Goal: Task Accomplishment & Management: Manage account settings

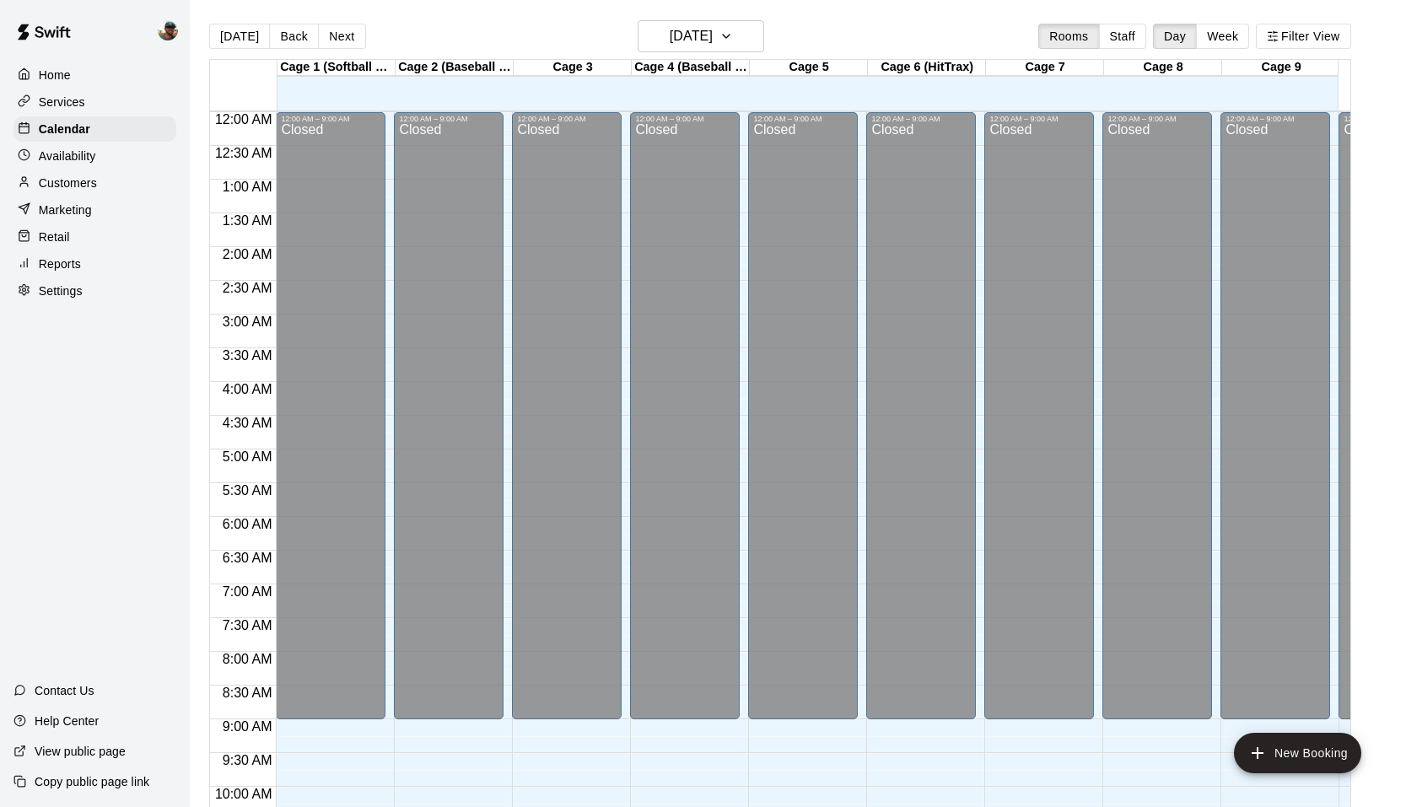
scroll to position [855, 0]
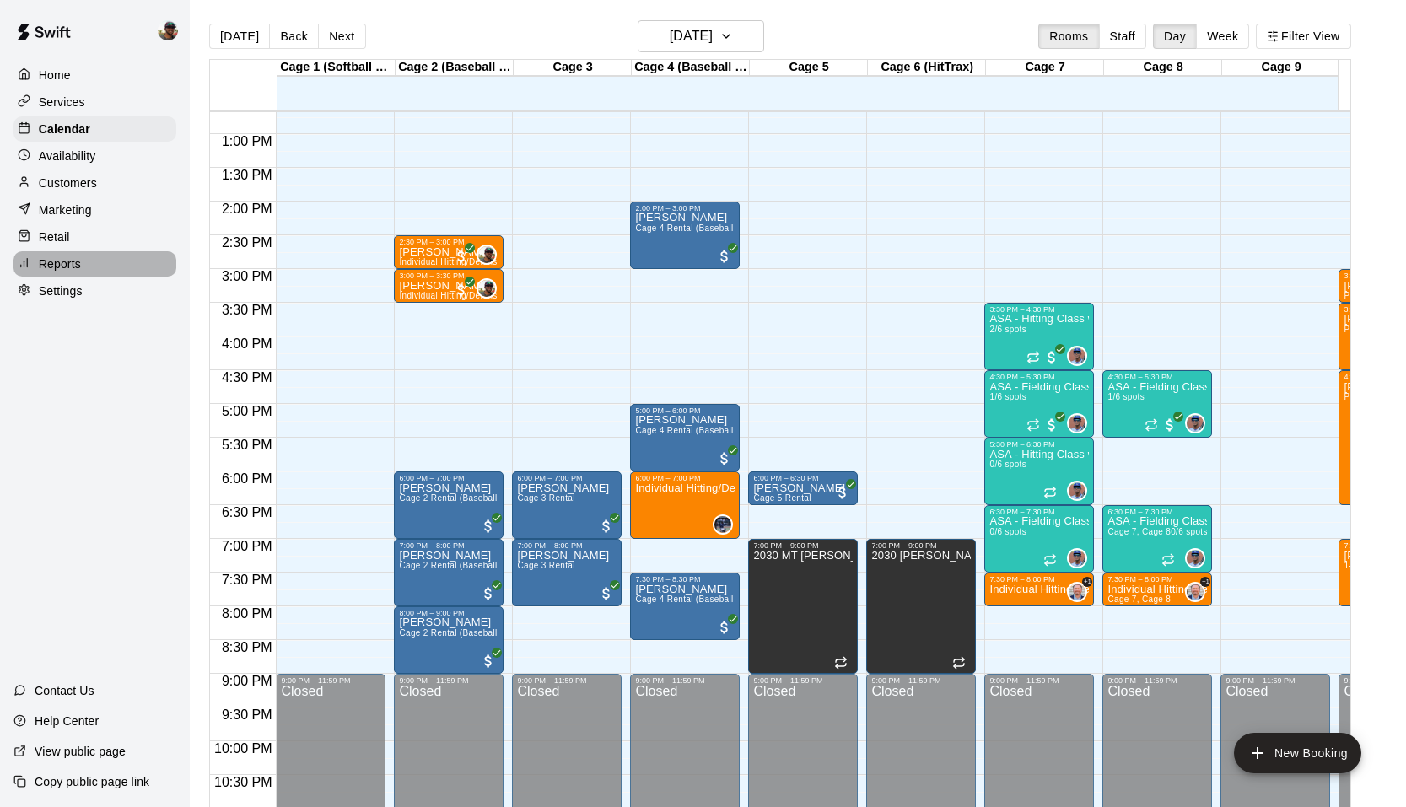
click at [60, 261] on p "Reports" at bounding box center [60, 264] width 42 height 17
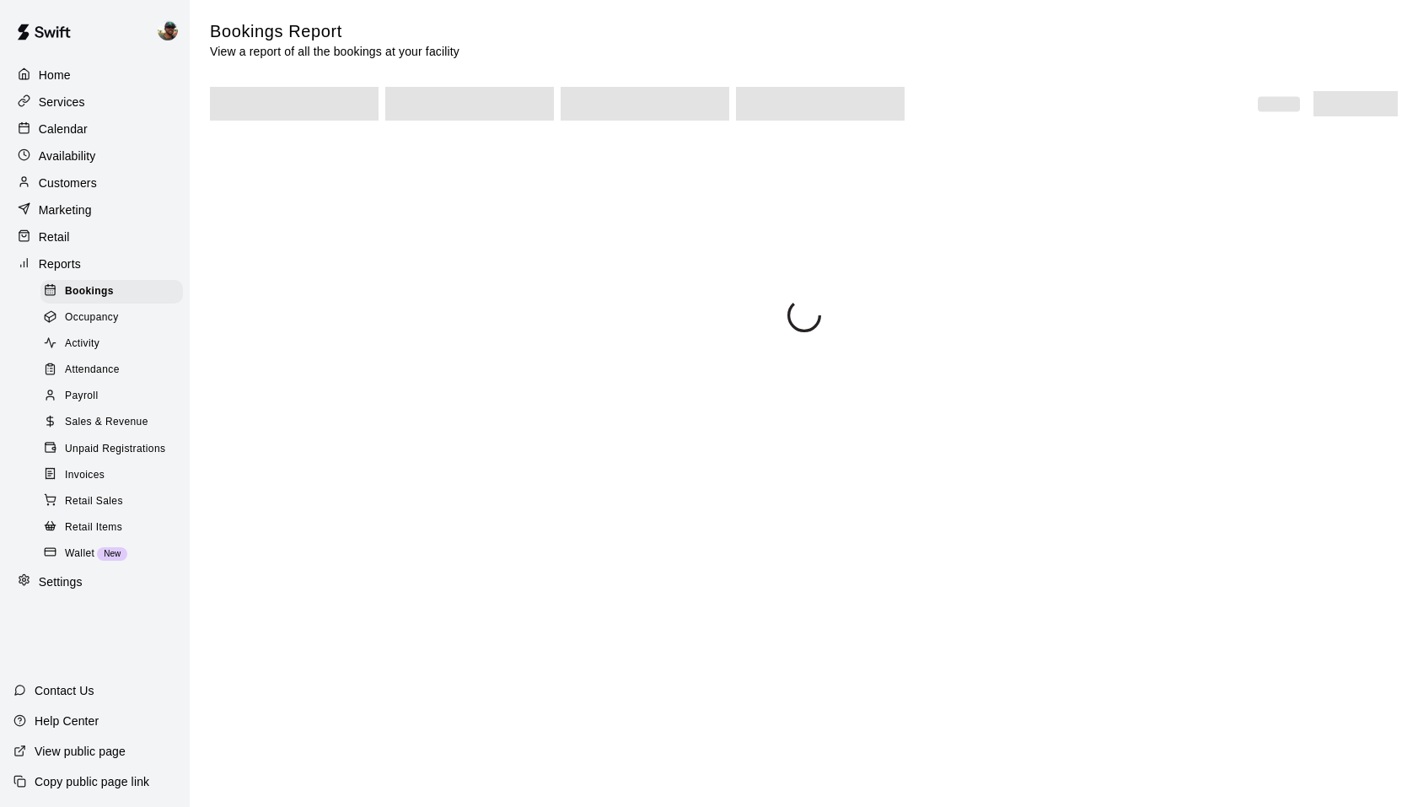
click at [97, 401] on span "Payroll" at bounding box center [81, 396] width 33 height 17
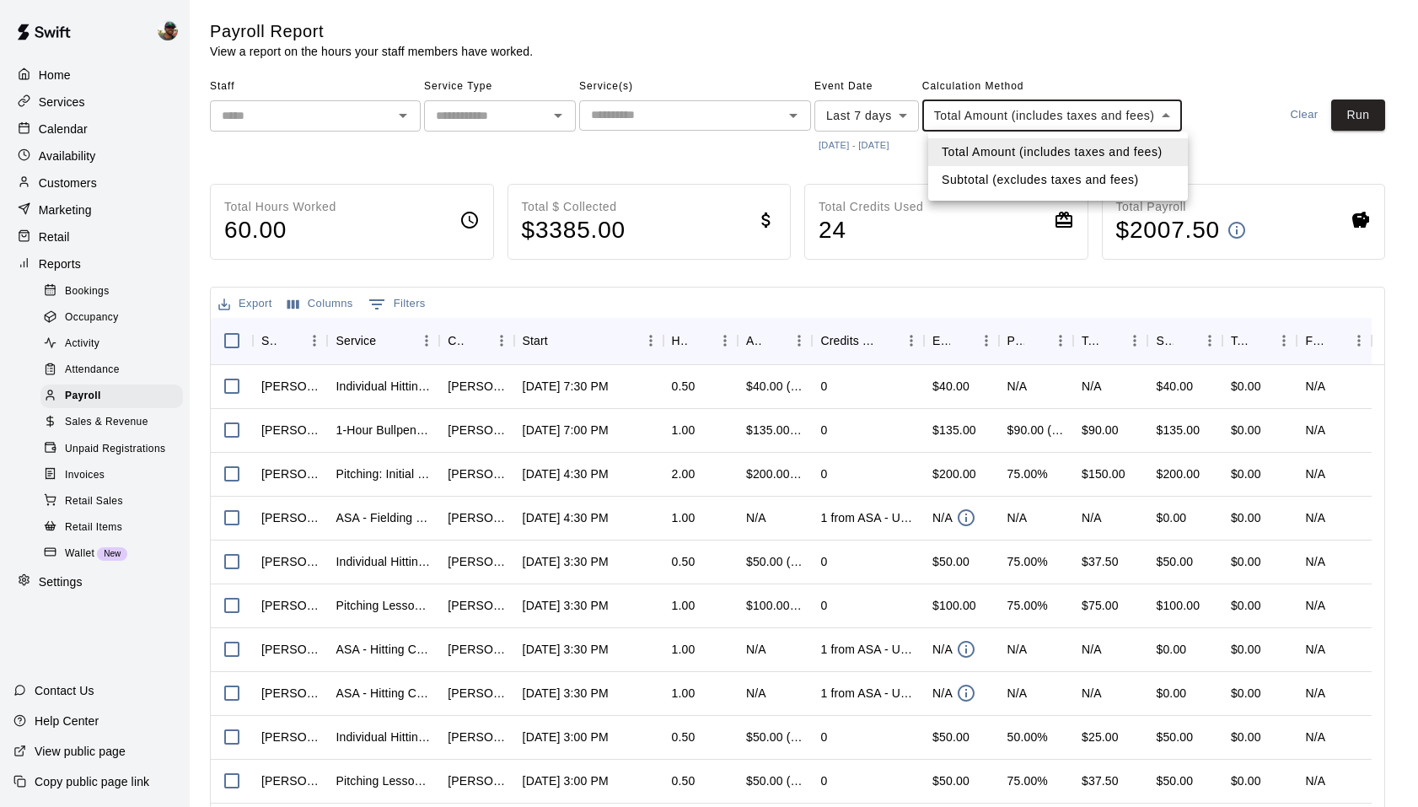
click at [1023, 108] on body "Home Services Calendar Availability Customers Marketing Retail Reports Bookings…" at bounding box center [709, 442] width 1418 height 884
click at [964, 179] on li "Subtotal (excludes taxes and fees)" at bounding box center [1058, 180] width 260 height 28
type input "********"
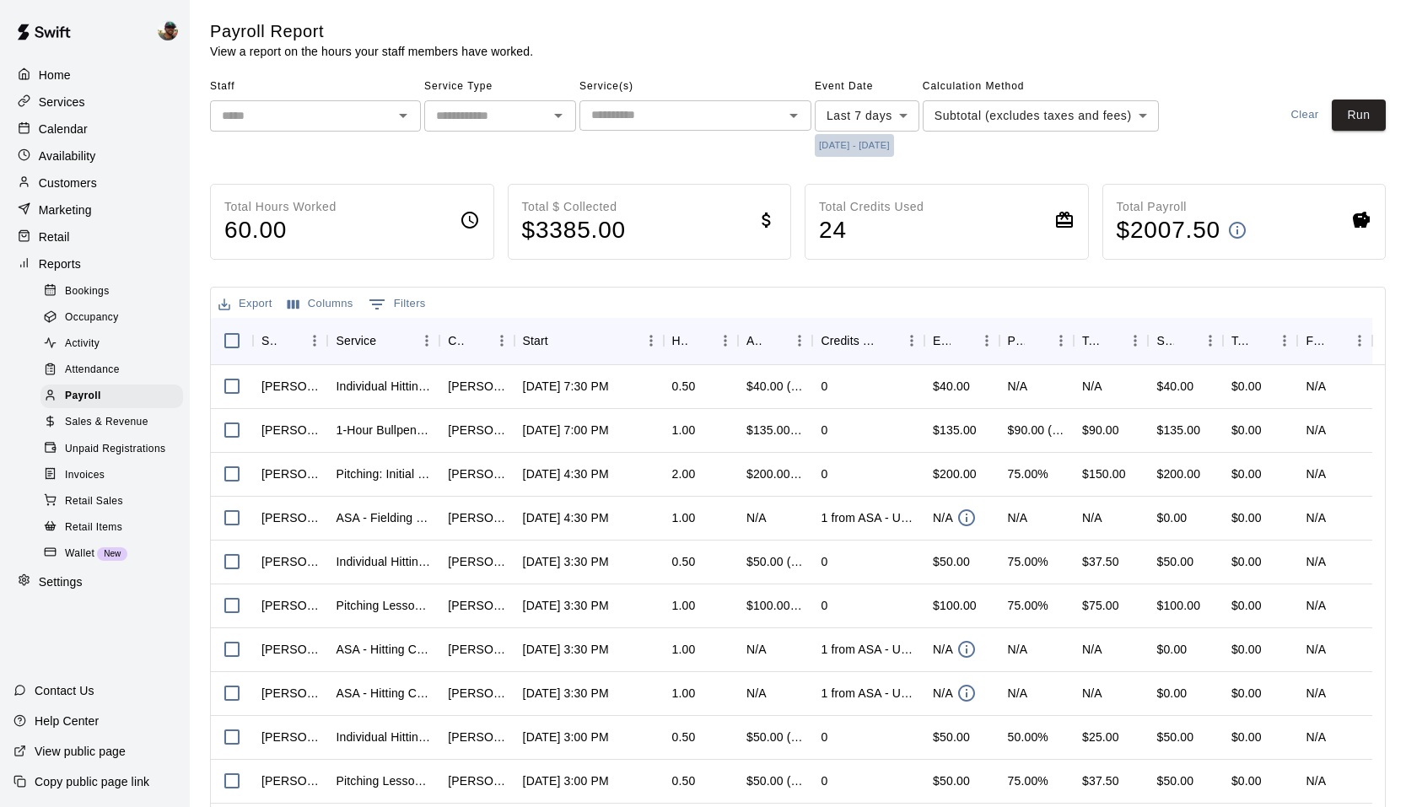
click at [842, 148] on button "10/7/2025 - 10/14/2025" at bounding box center [854, 145] width 79 height 23
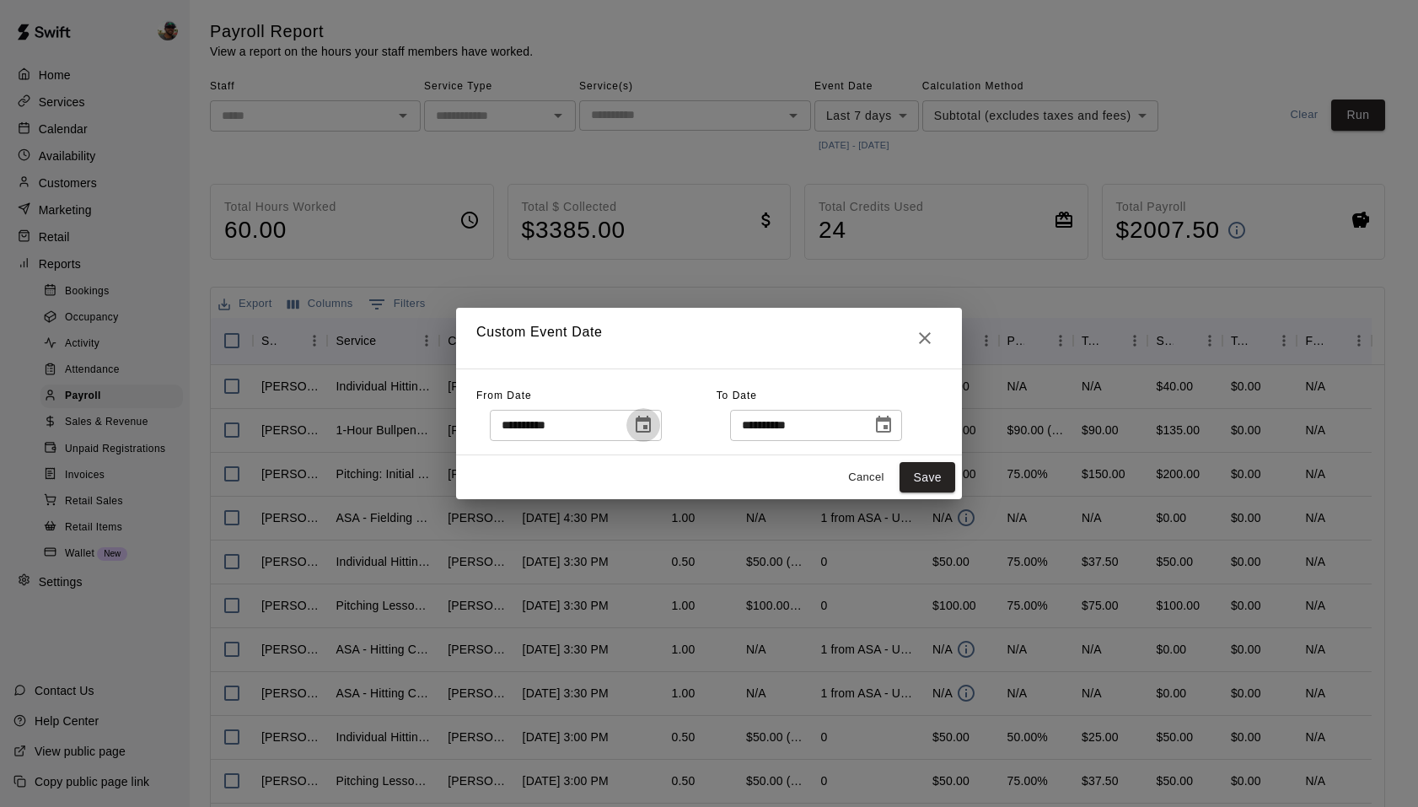
click at [644, 426] on icon "Choose date, selected date is Oct 7, 2025" at bounding box center [643, 425] width 20 height 20
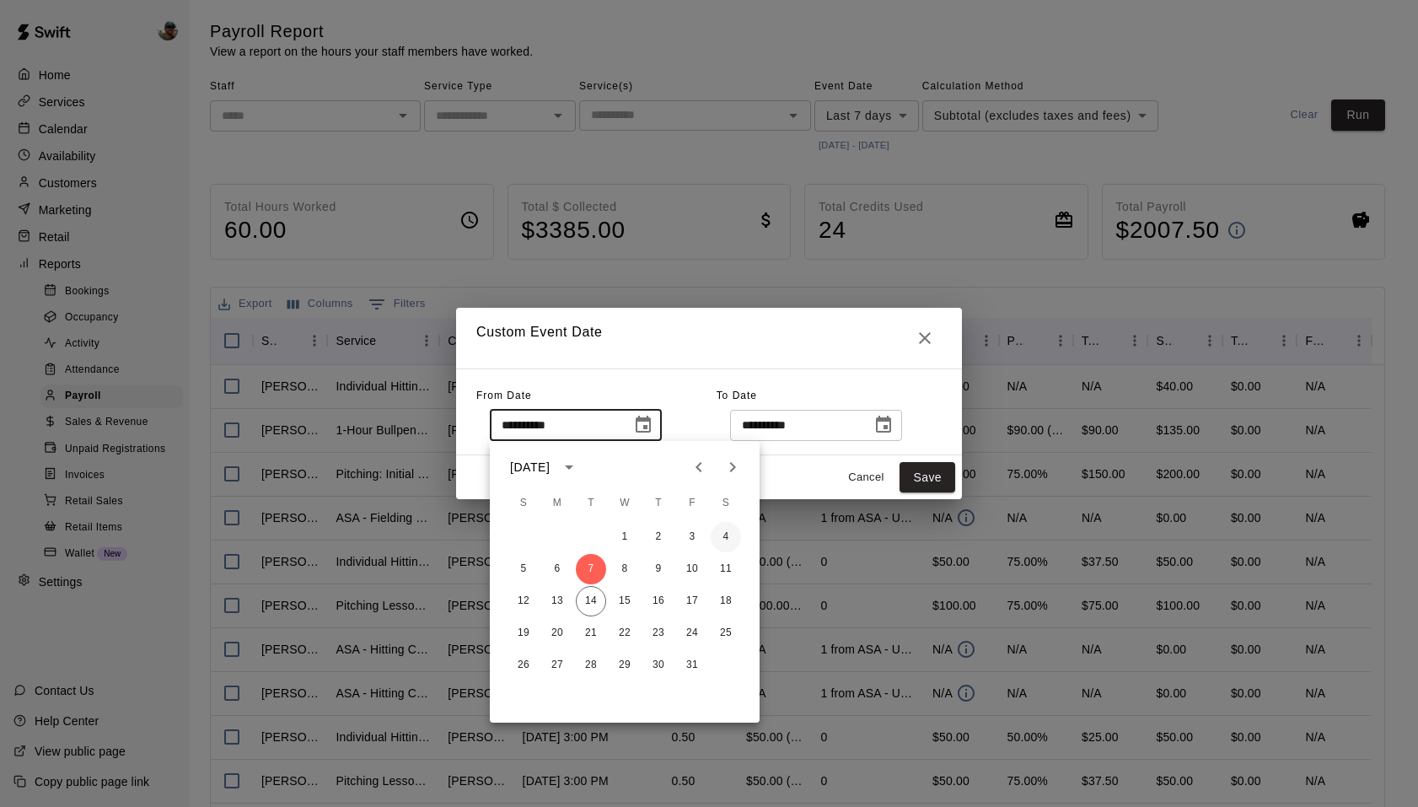
click at [729, 536] on button "4" at bounding box center [726, 537] width 30 height 30
type input "**********"
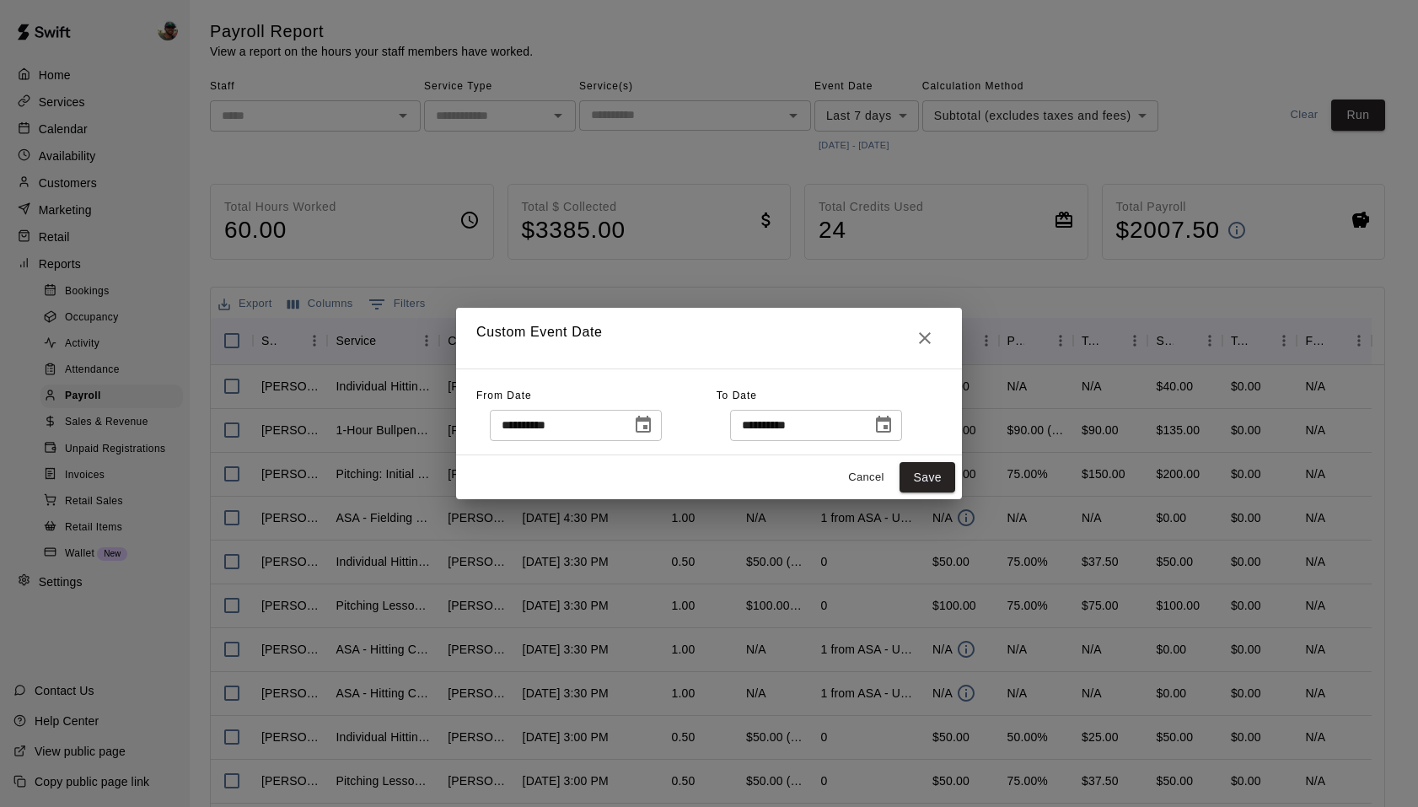
click at [894, 426] on icon "Choose date, selected date is Oct 14, 2025" at bounding box center [884, 425] width 20 height 20
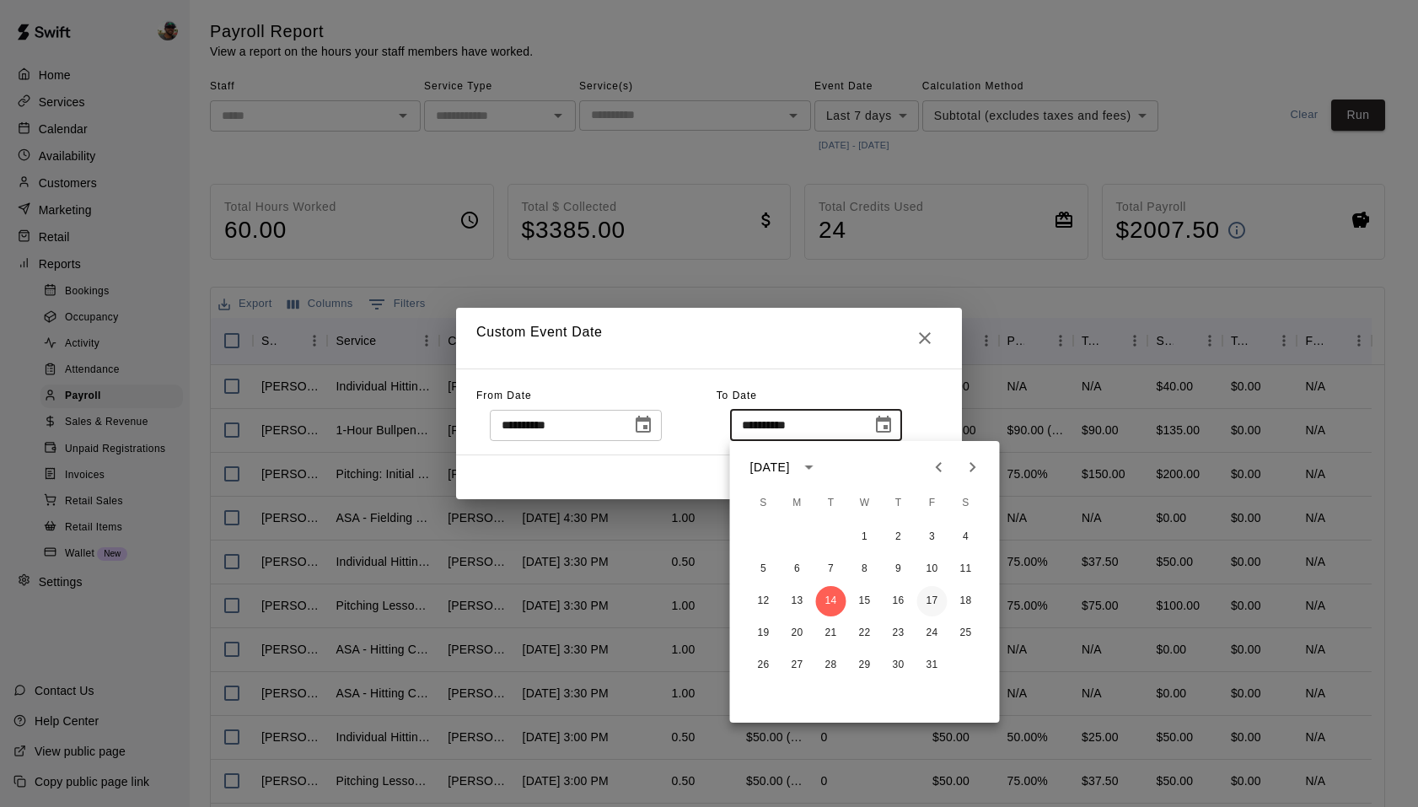
click at [935, 599] on button "17" at bounding box center [933, 601] width 30 height 30
type input "**********"
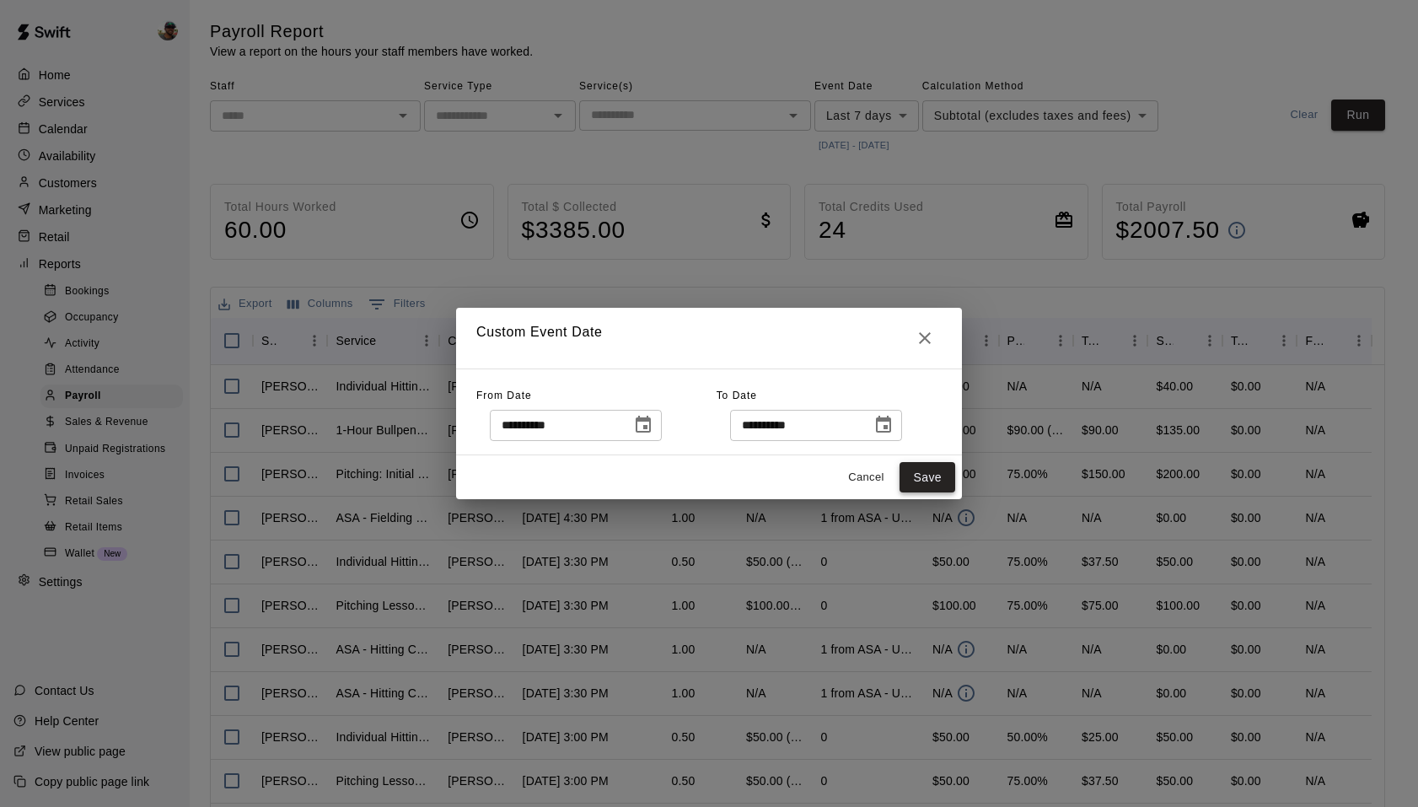
click at [937, 482] on button "Save" at bounding box center [928, 477] width 56 height 31
type input "******"
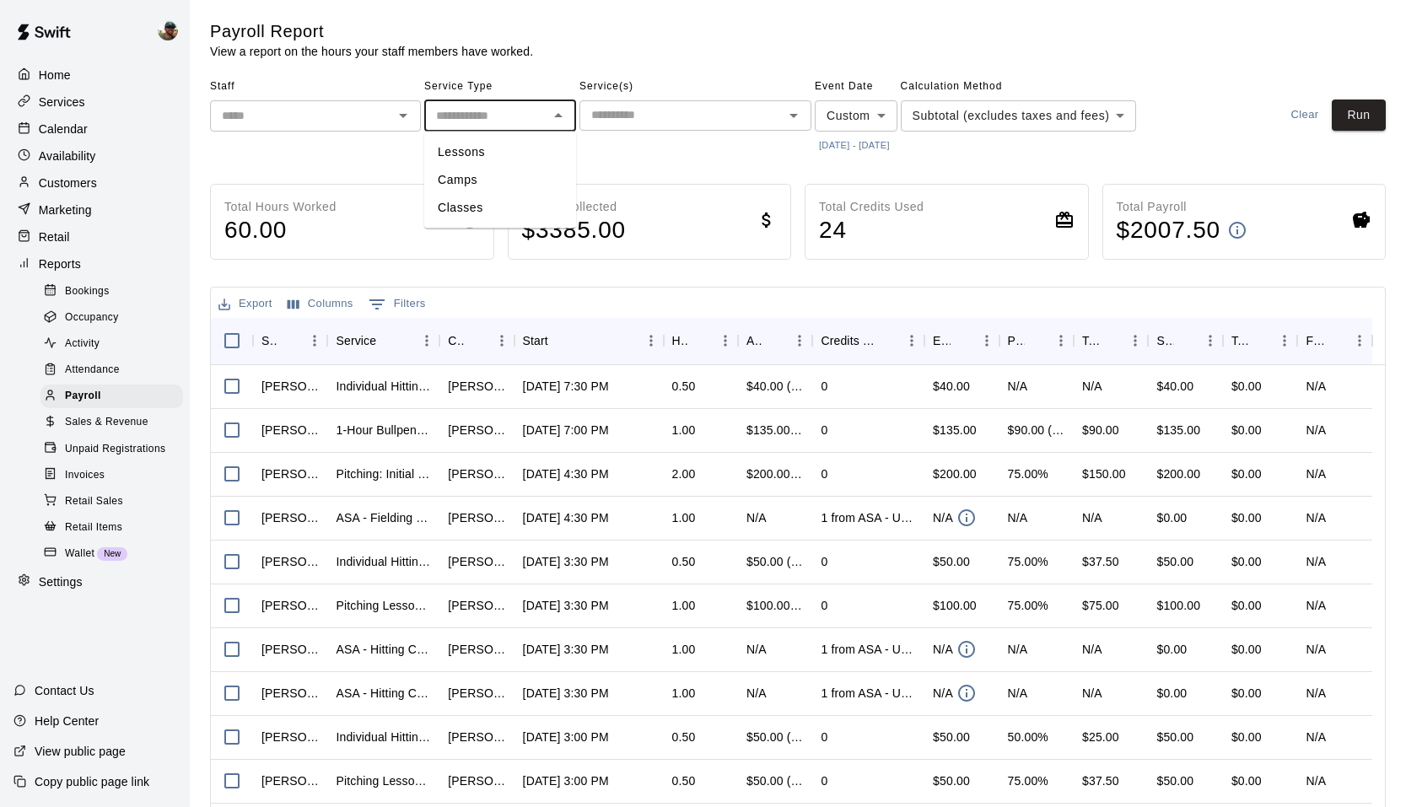
click at [537, 118] on input "text" at bounding box center [486, 115] width 114 height 21
click at [401, 111] on icon "Open" at bounding box center [403, 115] width 20 height 20
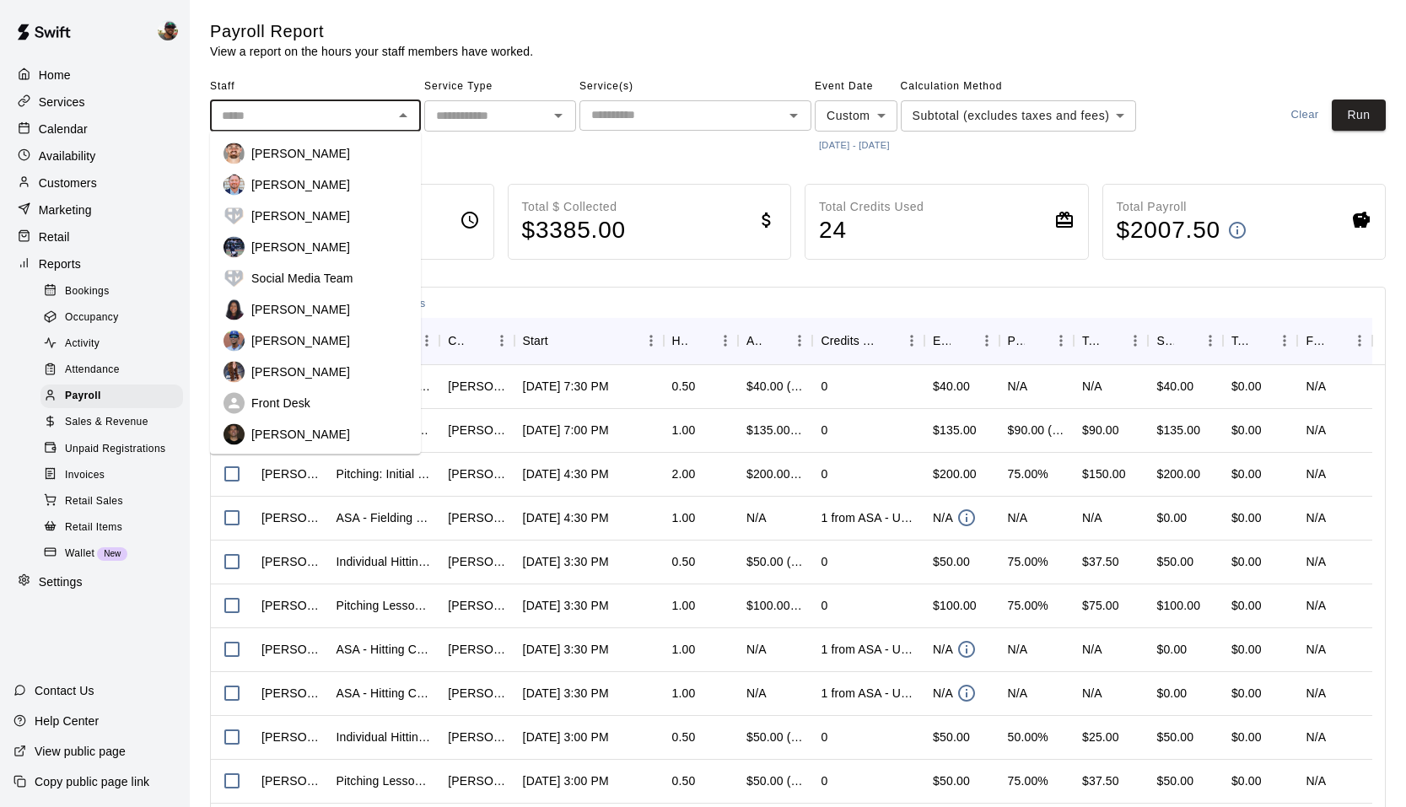
click at [361, 151] on div "Adam Scott" at bounding box center [329, 153] width 156 height 17
type input "**********"
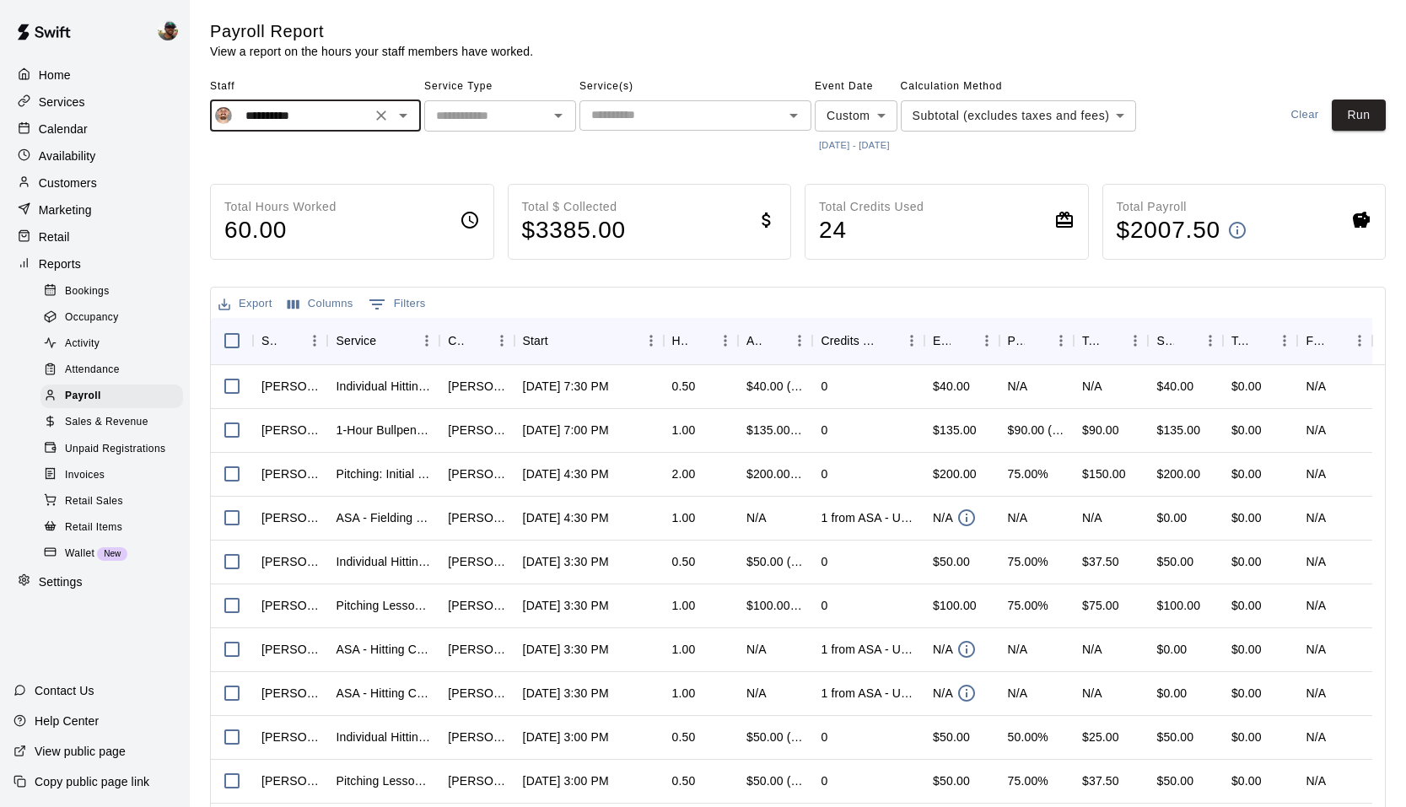
click at [488, 116] on input "text" at bounding box center [486, 115] width 114 height 21
click at [646, 162] on main "**********" at bounding box center [798, 448] width 1176 height 857
click at [1347, 118] on button "Run" at bounding box center [1359, 115] width 54 height 31
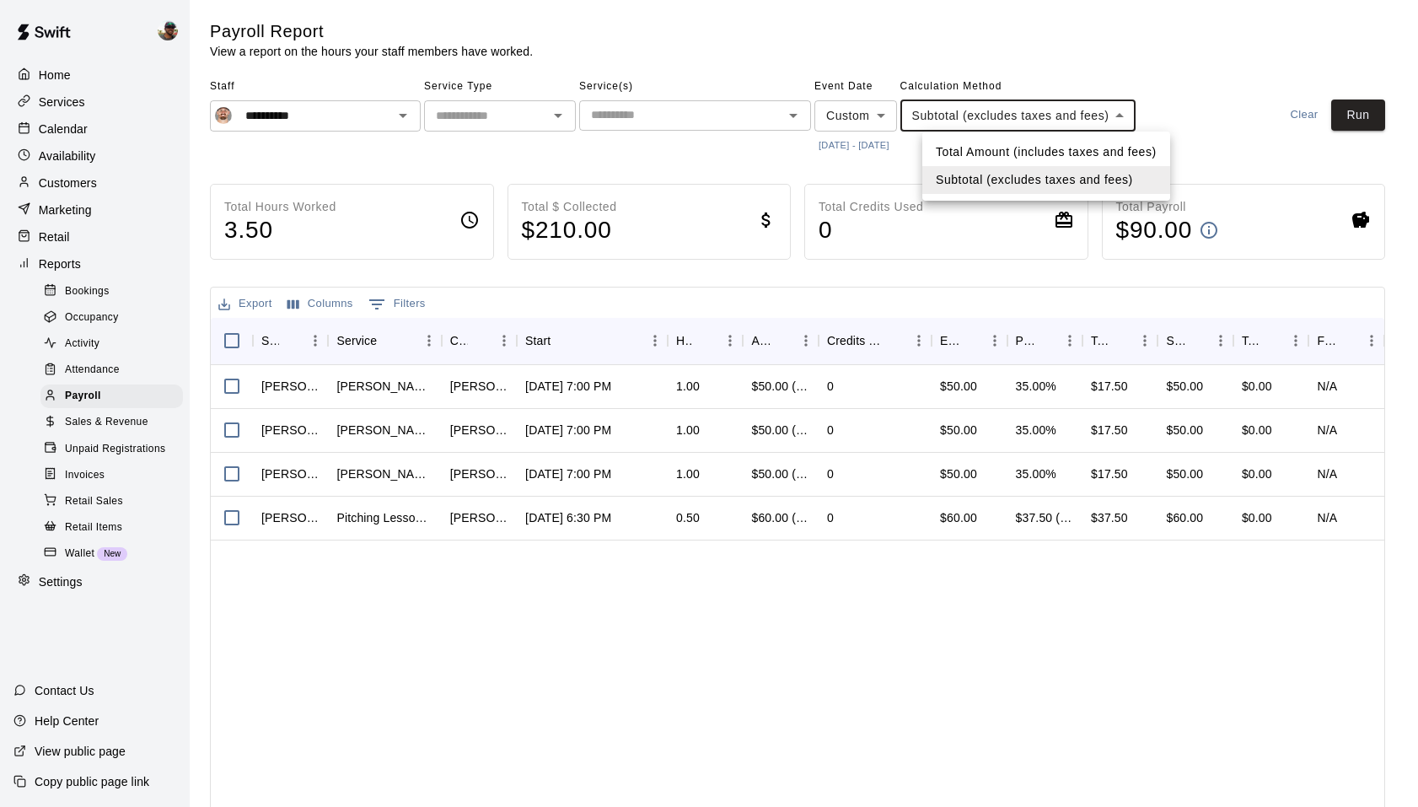
click at [1035, 126] on body "**********" at bounding box center [709, 442] width 1418 height 884
click at [1019, 161] on li "Total Amount (includes taxes and fees)" at bounding box center [1047, 152] width 248 height 28
type input "*****"
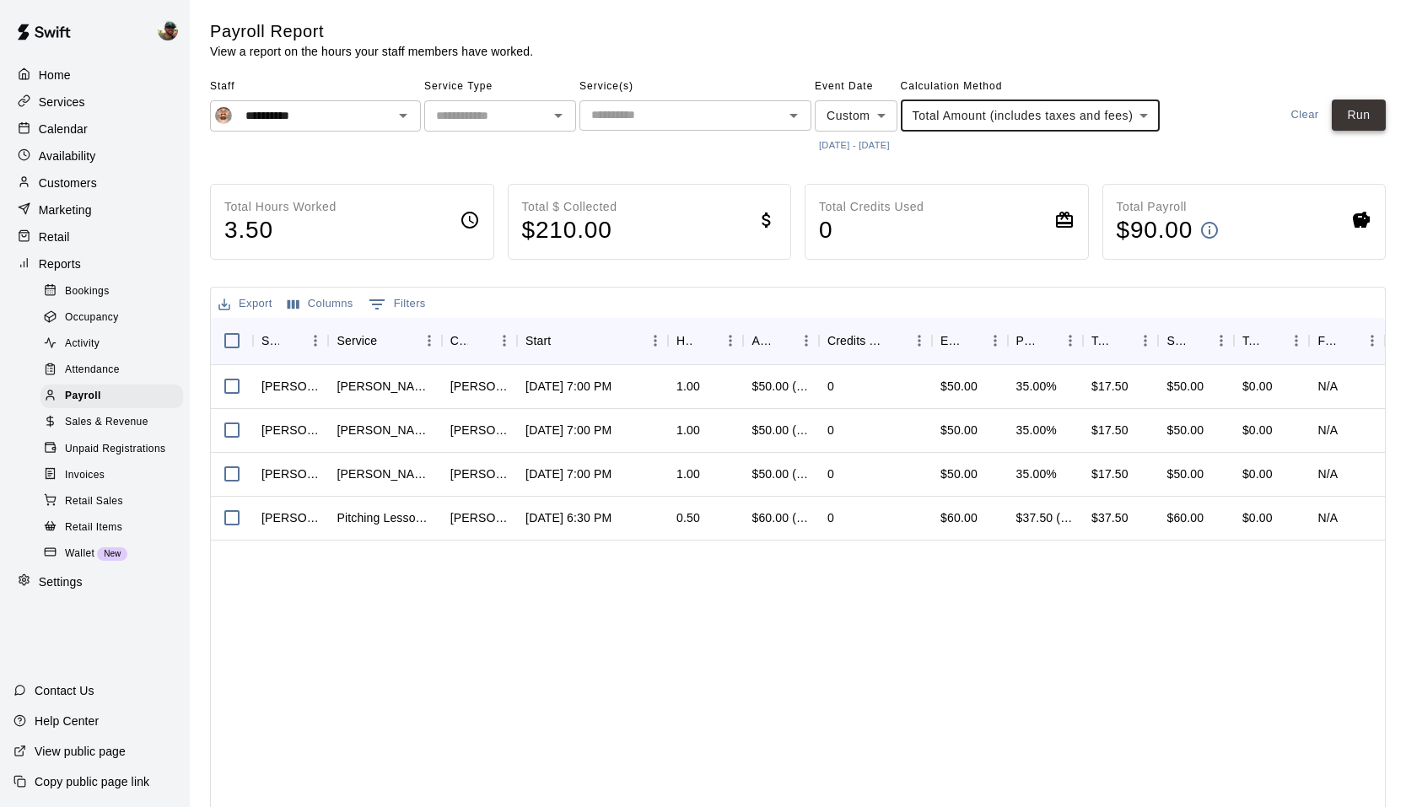
click at [1337, 113] on button "Run" at bounding box center [1359, 115] width 54 height 31
click at [407, 116] on icon "Open" at bounding box center [403, 115] width 20 height 20
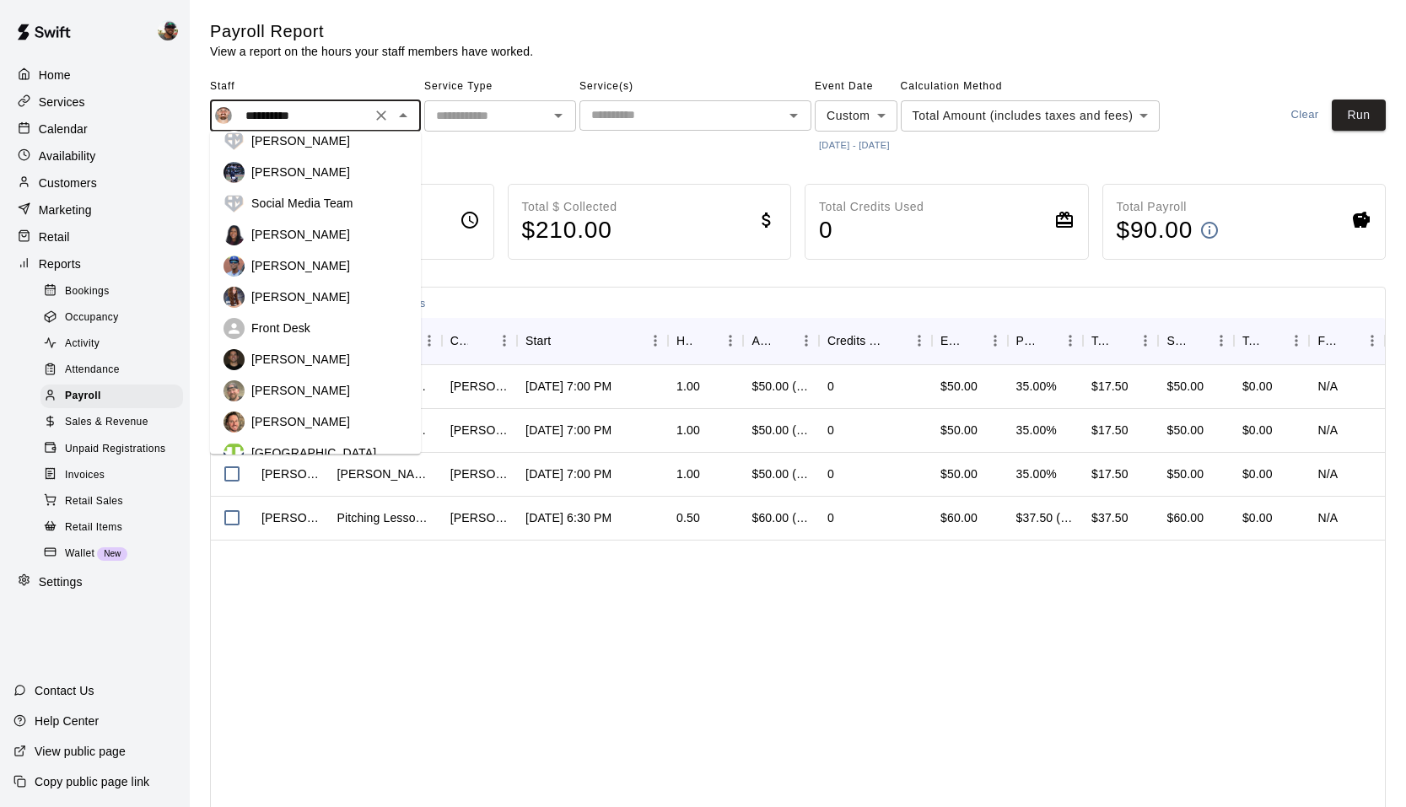
scroll to position [86, 0]
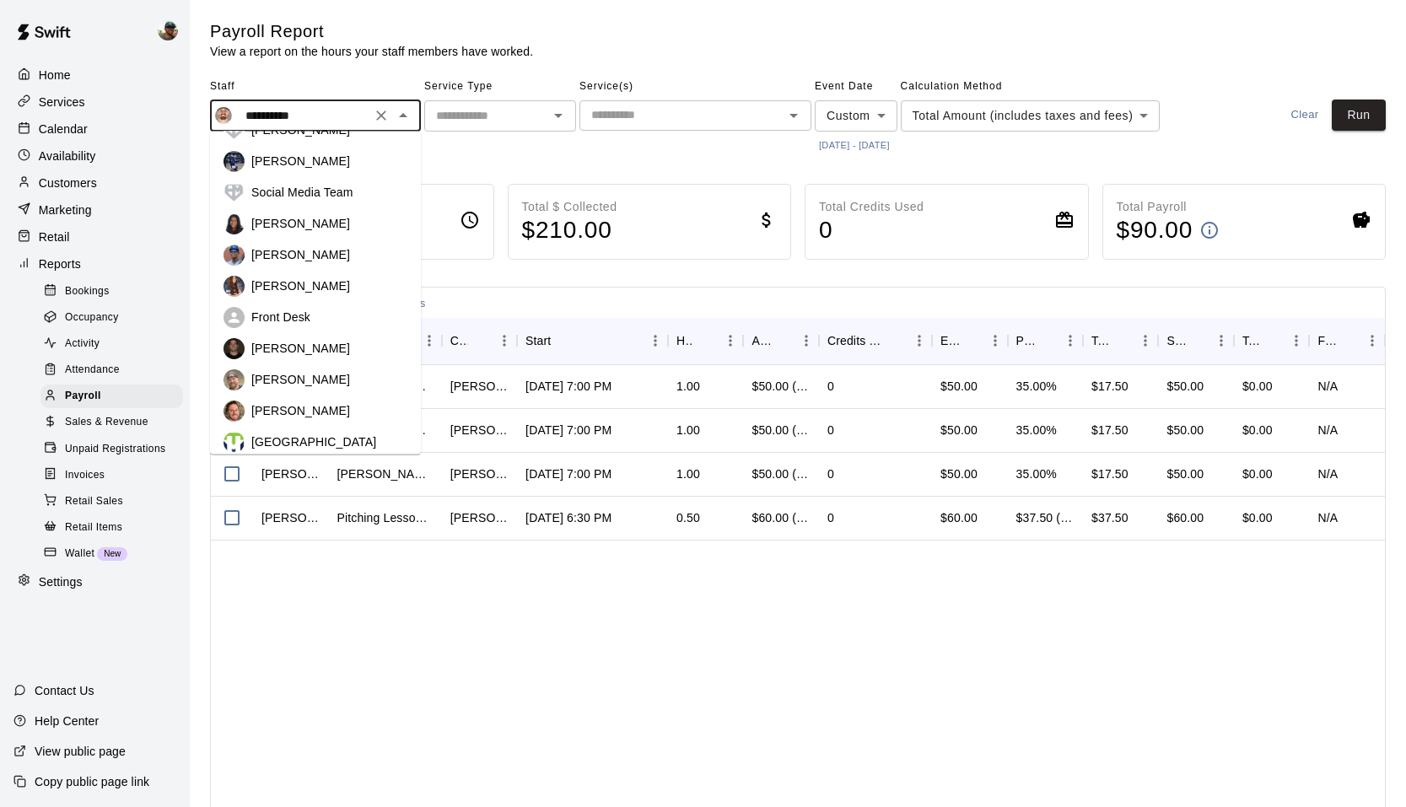
click at [286, 347] on p "Kyle Harris" at bounding box center [300, 348] width 99 height 17
type input "**********"
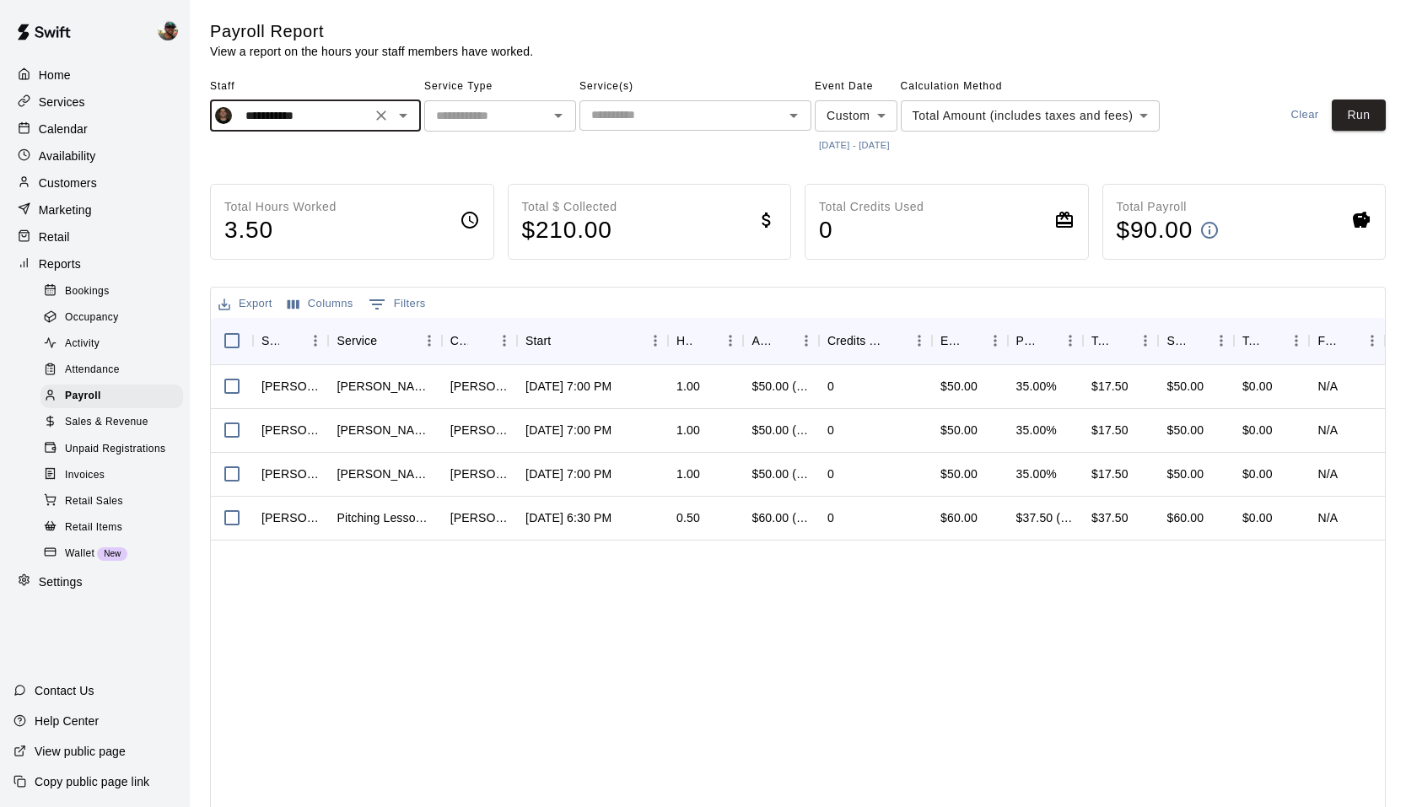
click at [539, 117] on input "text" at bounding box center [486, 115] width 114 height 21
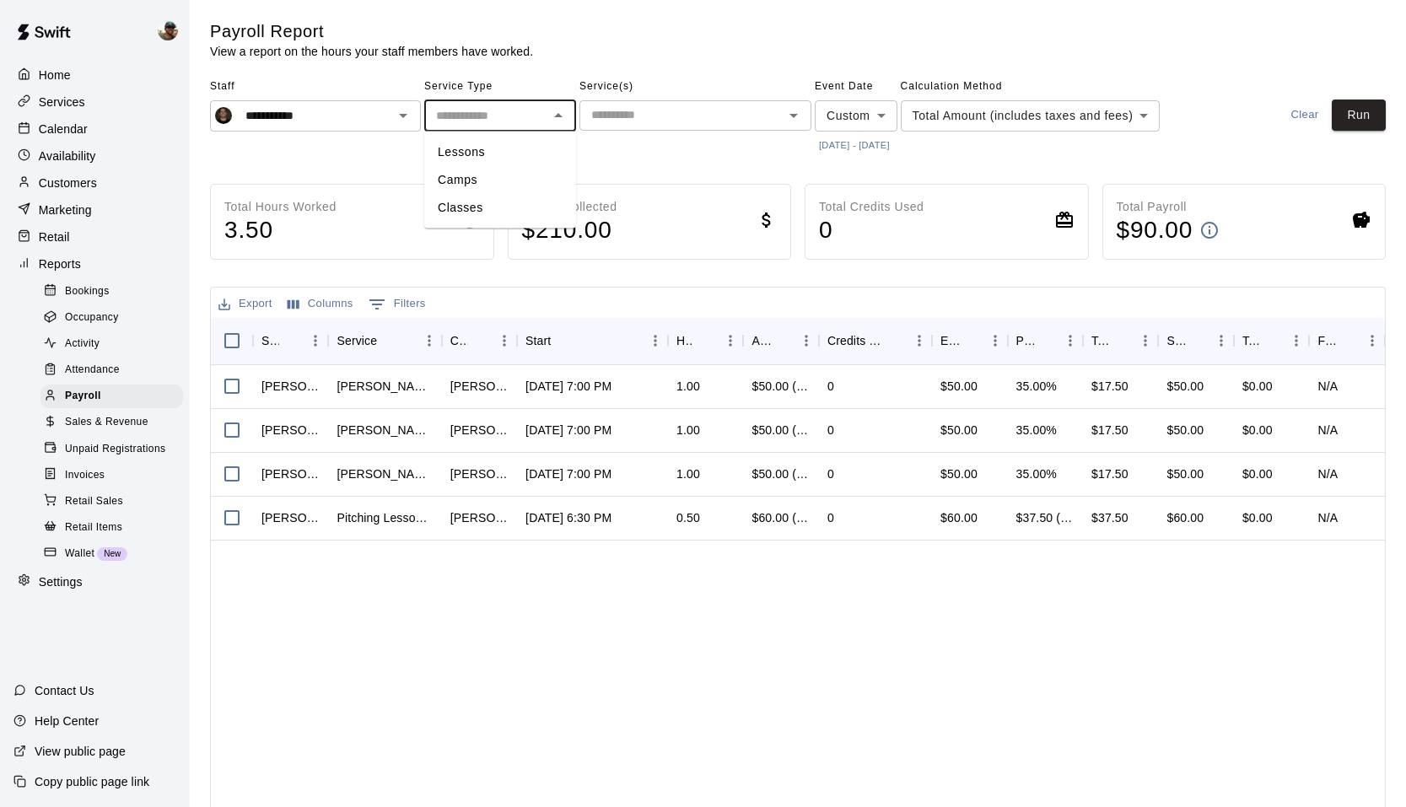
click at [512, 156] on li "Lessons" at bounding box center [500, 152] width 152 height 28
type input "*******"
click at [1362, 121] on button "Run" at bounding box center [1359, 115] width 54 height 31
click at [408, 112] on icon "Open" at bounding box center [403, 115] width 20 height 20
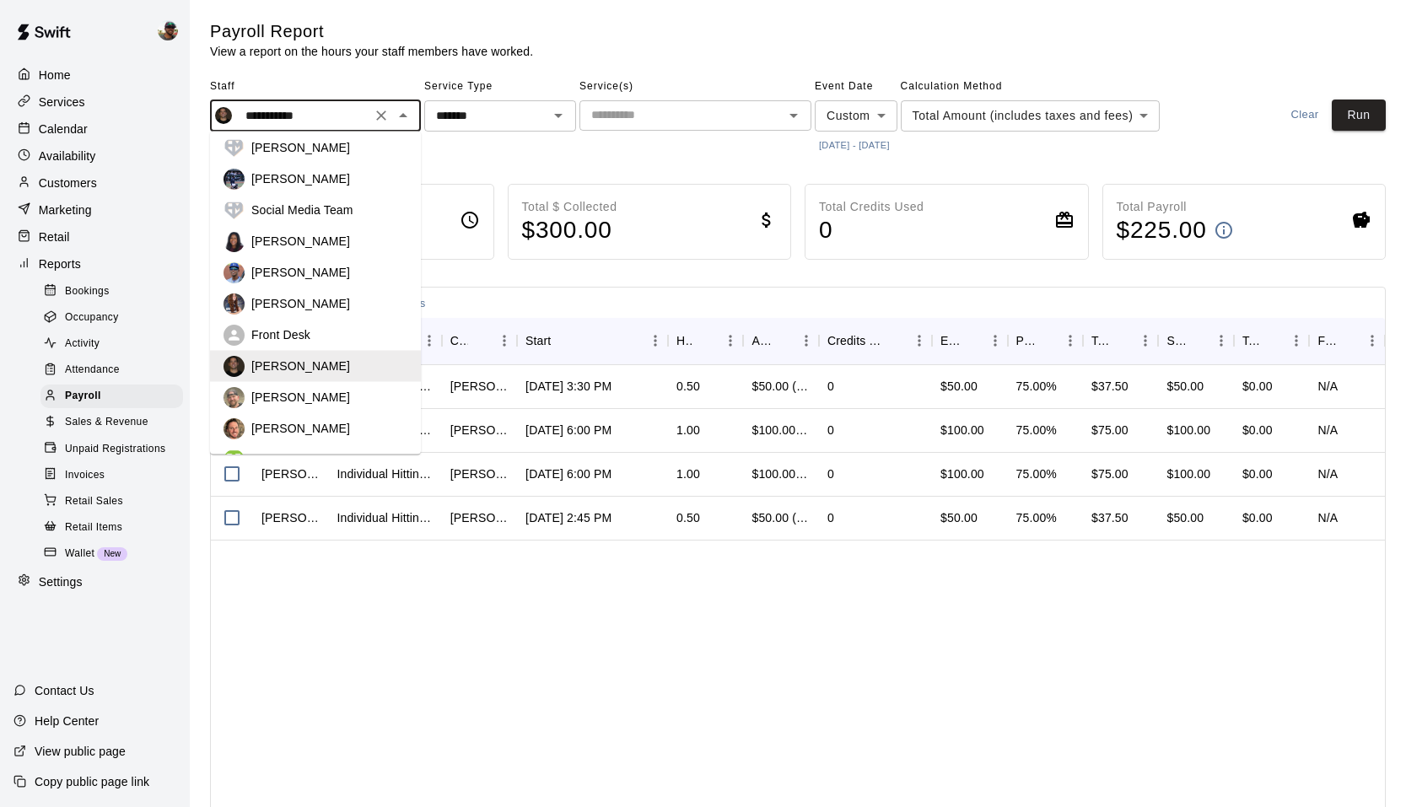
scroll to position [140, 0]
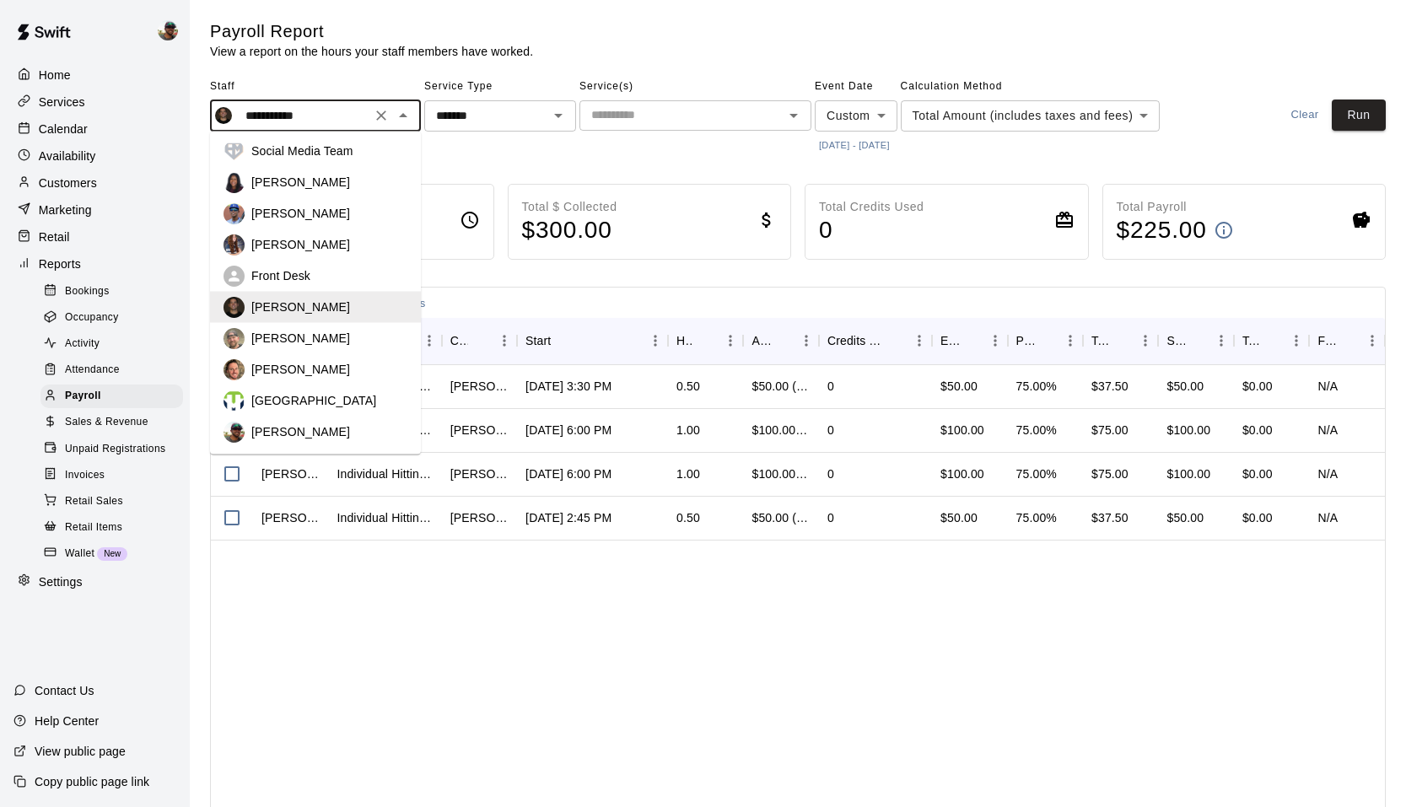
click at [294, 428] on p "[PERSON_NAME]" at bounding box center [300, 431] width 99 height 17
type input "**********"
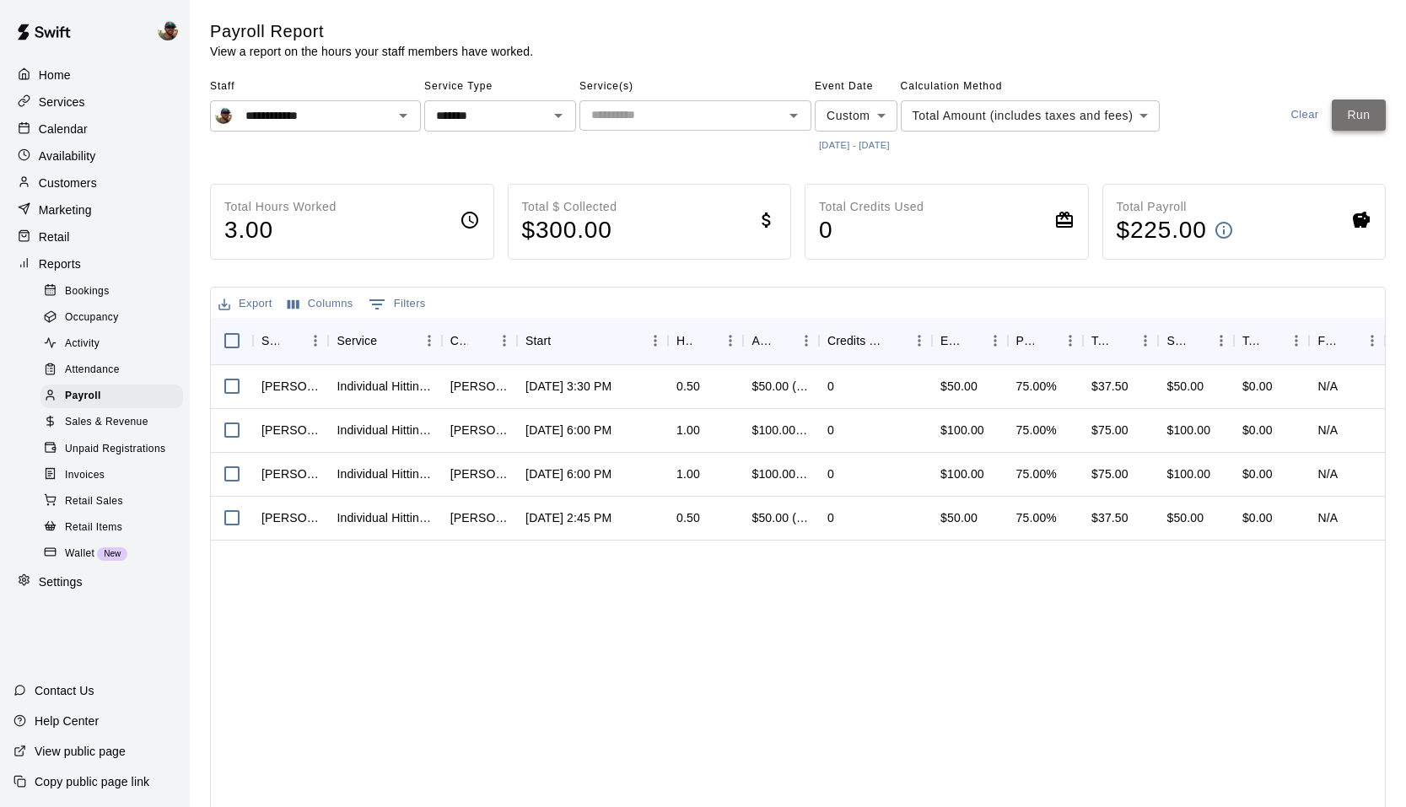
click at [1354, 113] on button "Run" at bounding box center [1359, 115] width 54 height 31
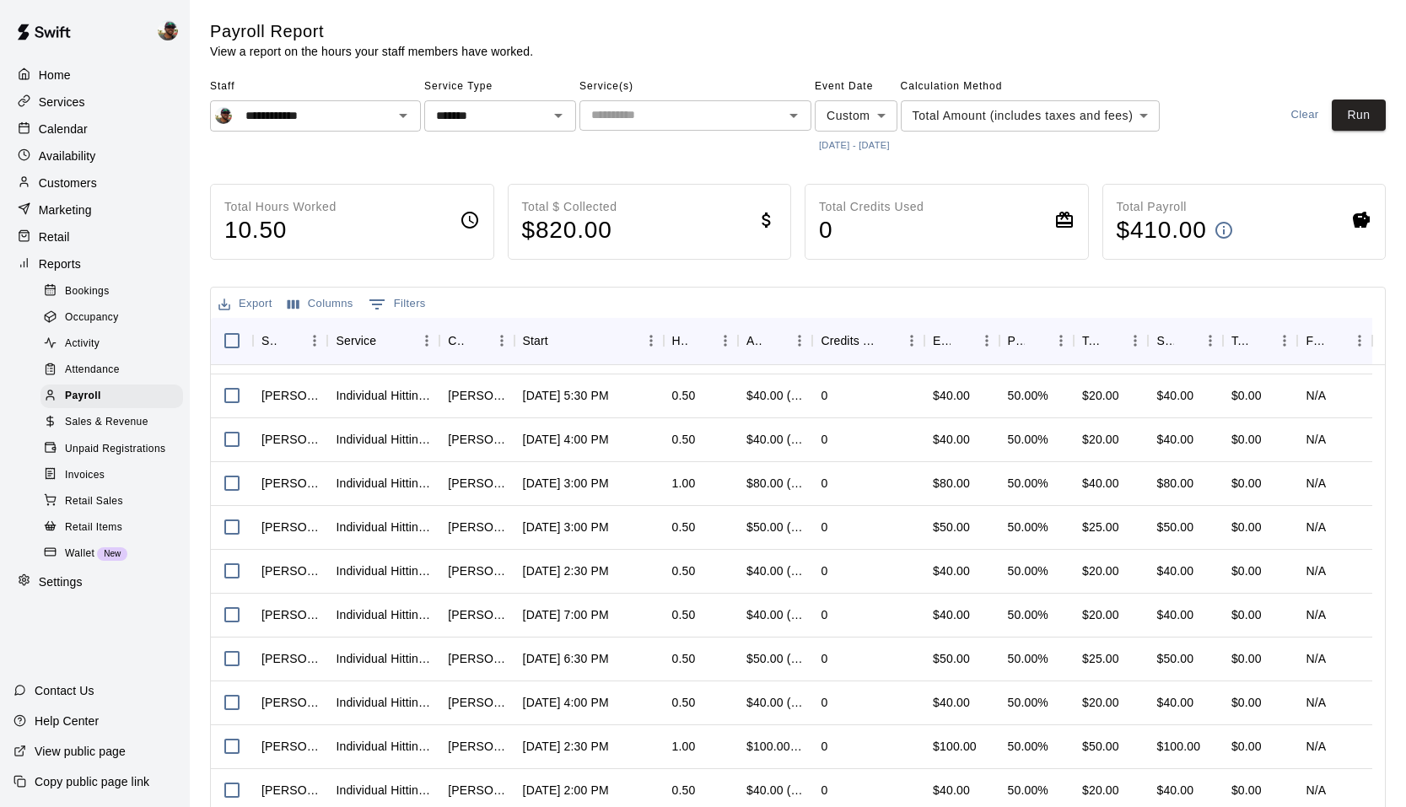
scroll to position [0, 0]
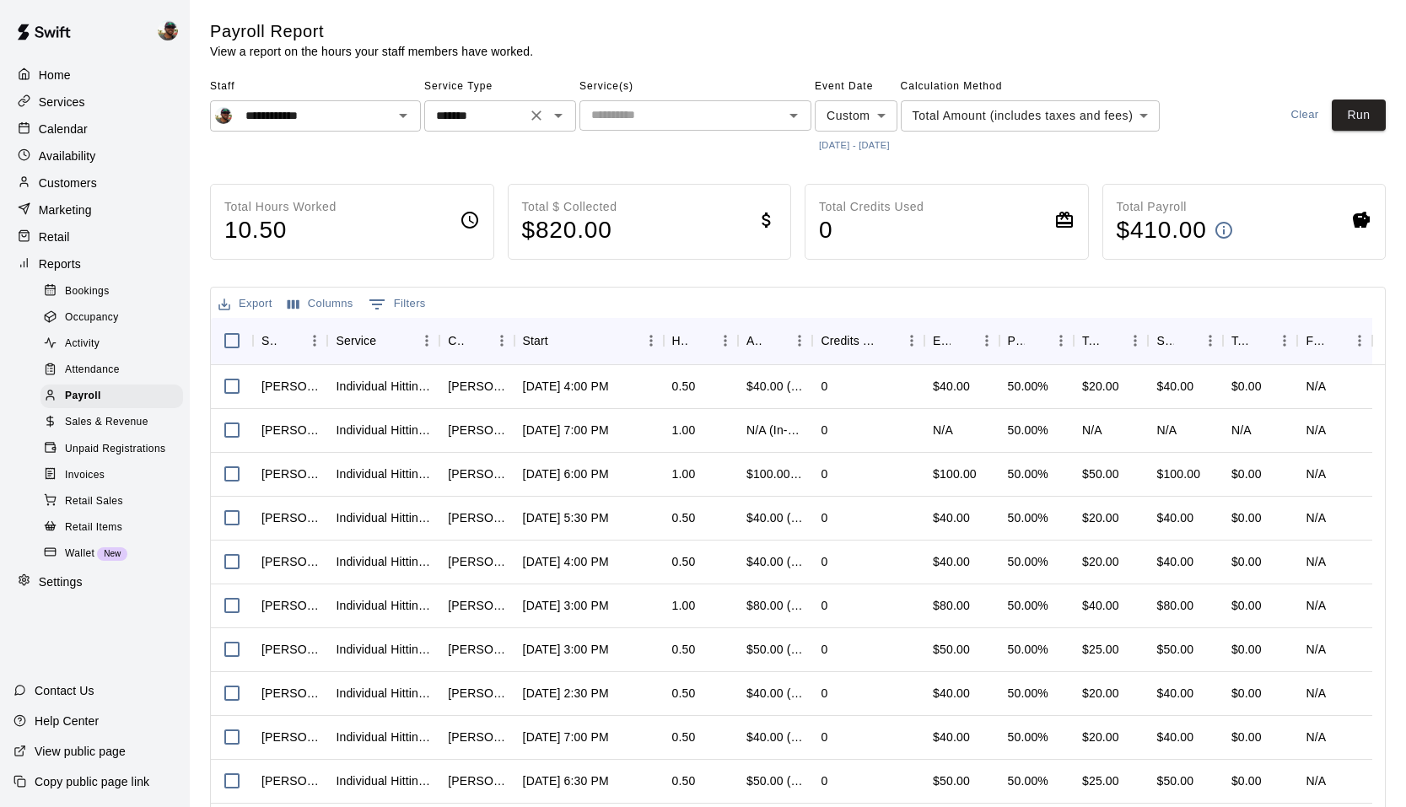
click at [535, 115] on icon "Clear" at bounding box center [536, 115] width 10 height 10
click at [1354, 116] on button "Run" at bounding box center [1359, 115] width 54 height 31
click at [402, 117] on icon "Open" at bounding box center [403, 116] width 8 height 4
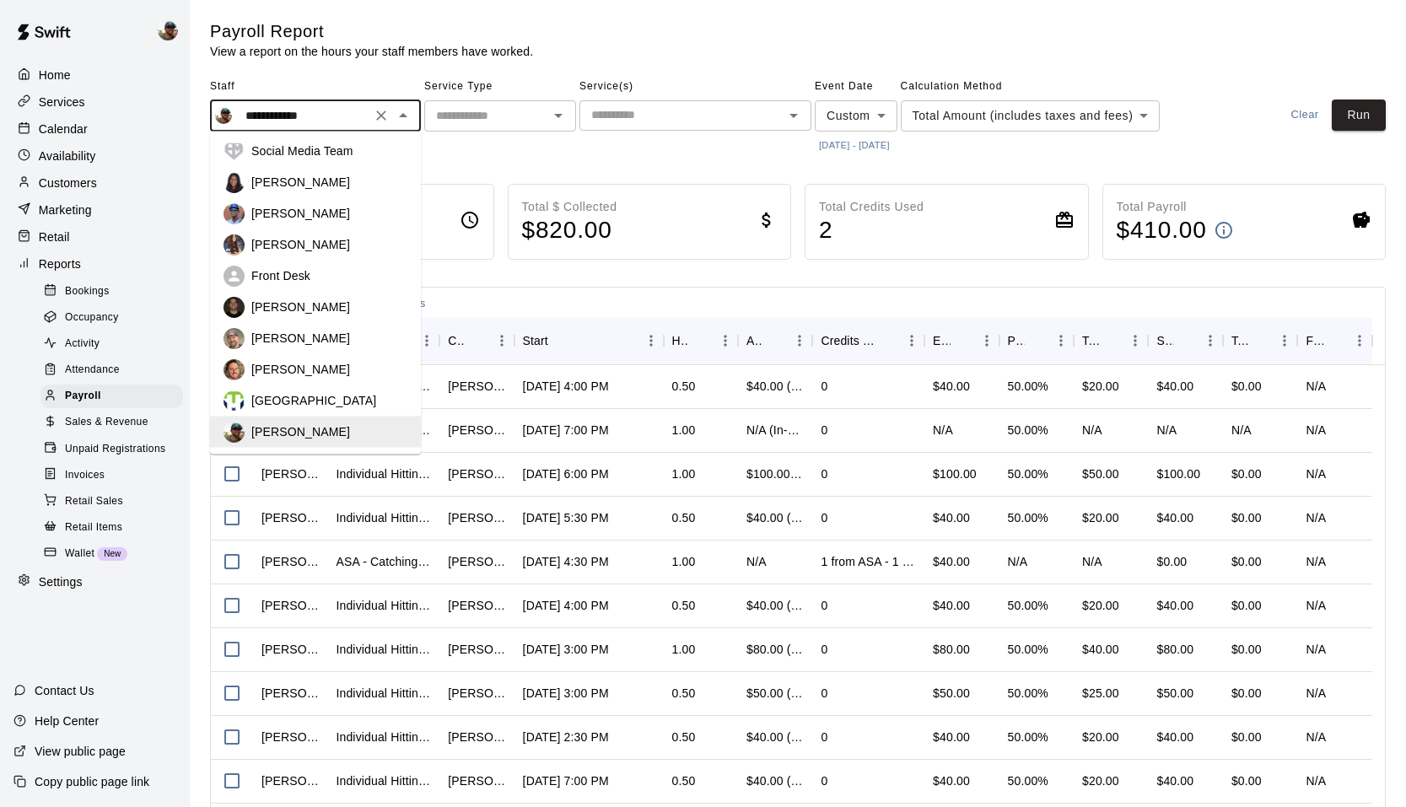
scroll to position [140, 0]
click at [295, 330] on p "Ryan Morris" at bounding box center [300, 338] width 99 height 17
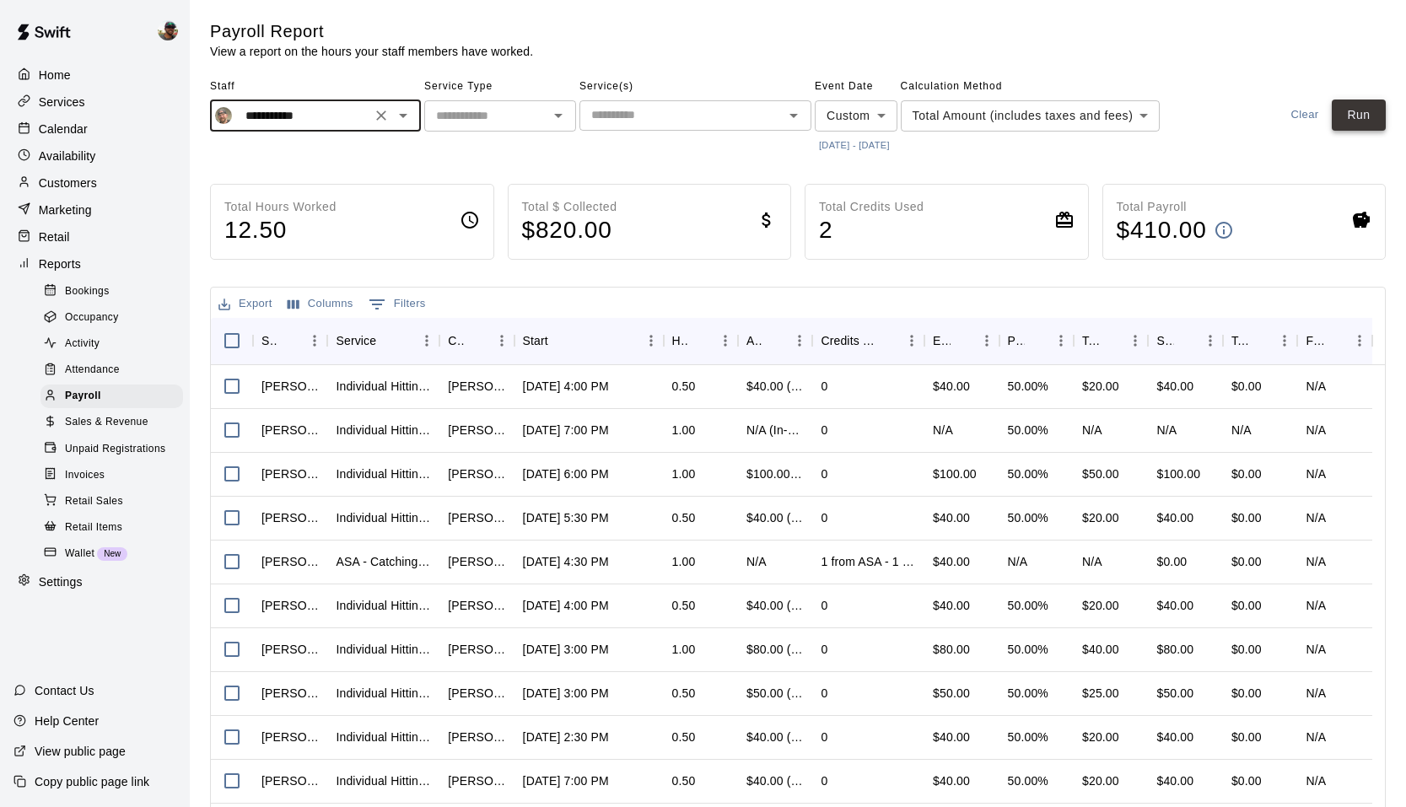
click at [1354, 114] on button "Run" at bounding box center [1359, 115] width 54 height 31
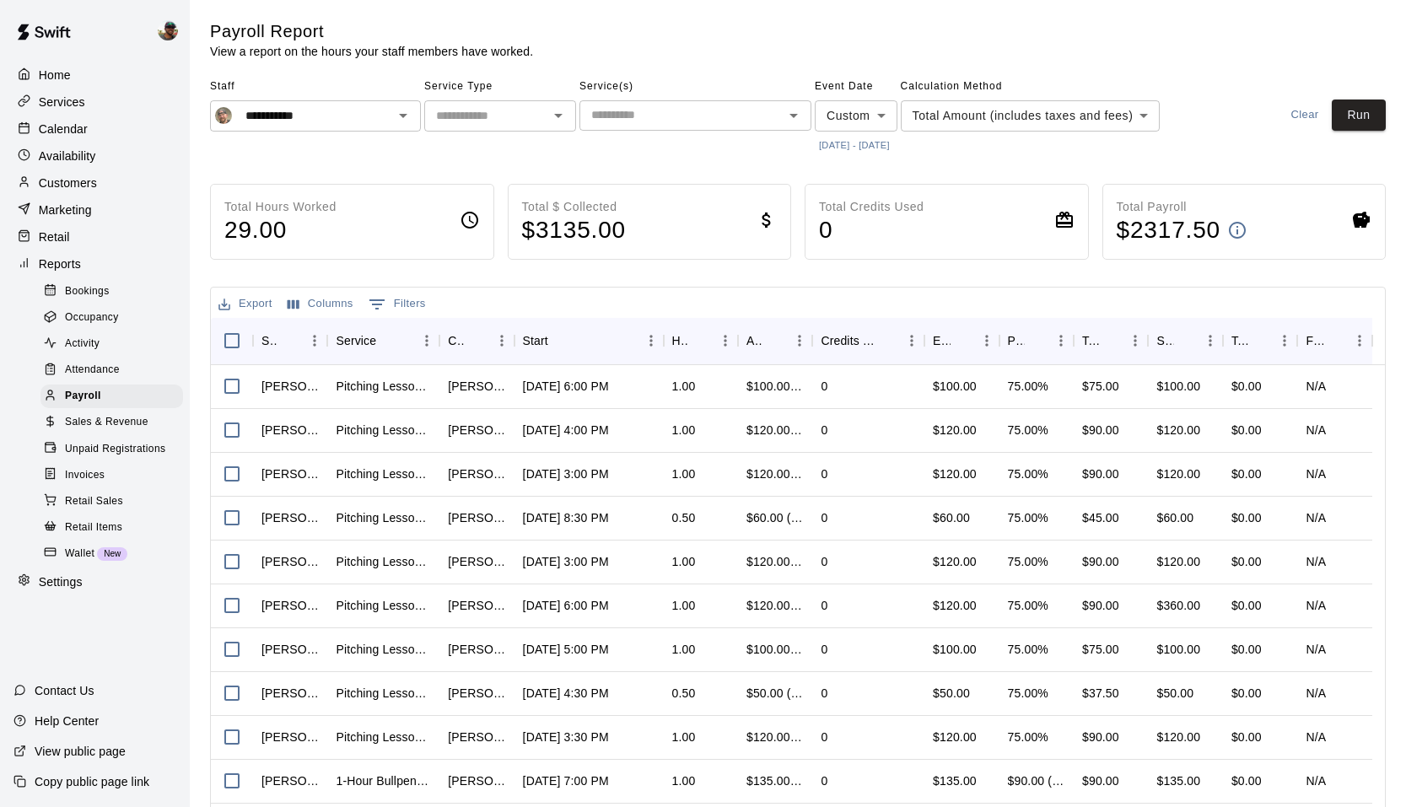
click at [568, 125] on icon "Open" at bounding box center [558, 115] width 20 height 20
click at [661, 164] on main "**********" at bounding box center [798, 448] width 1176 height 857
click at [408, 121] on icon "Open" at bounding box center [403, 115] width 20 height 20
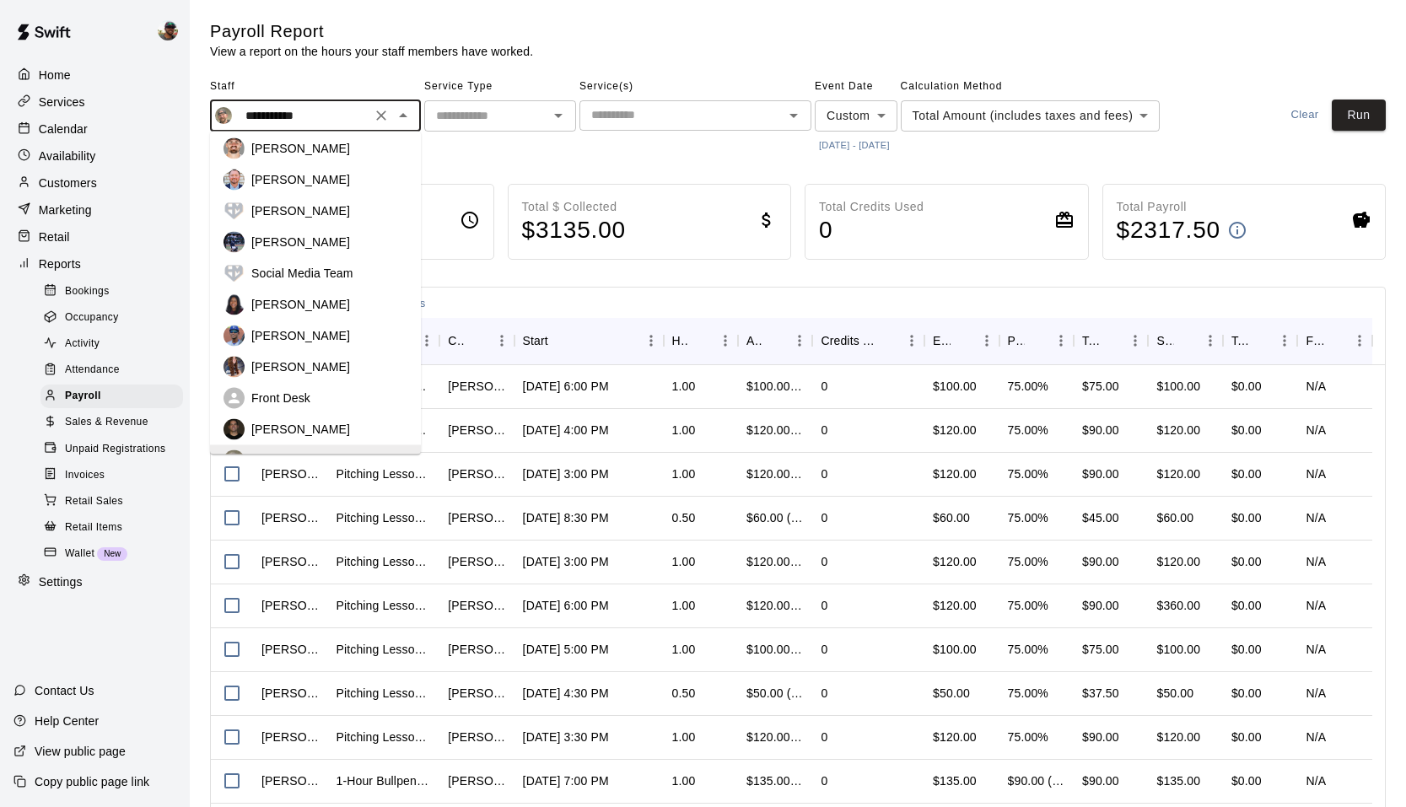
scroll to position [0, 0]
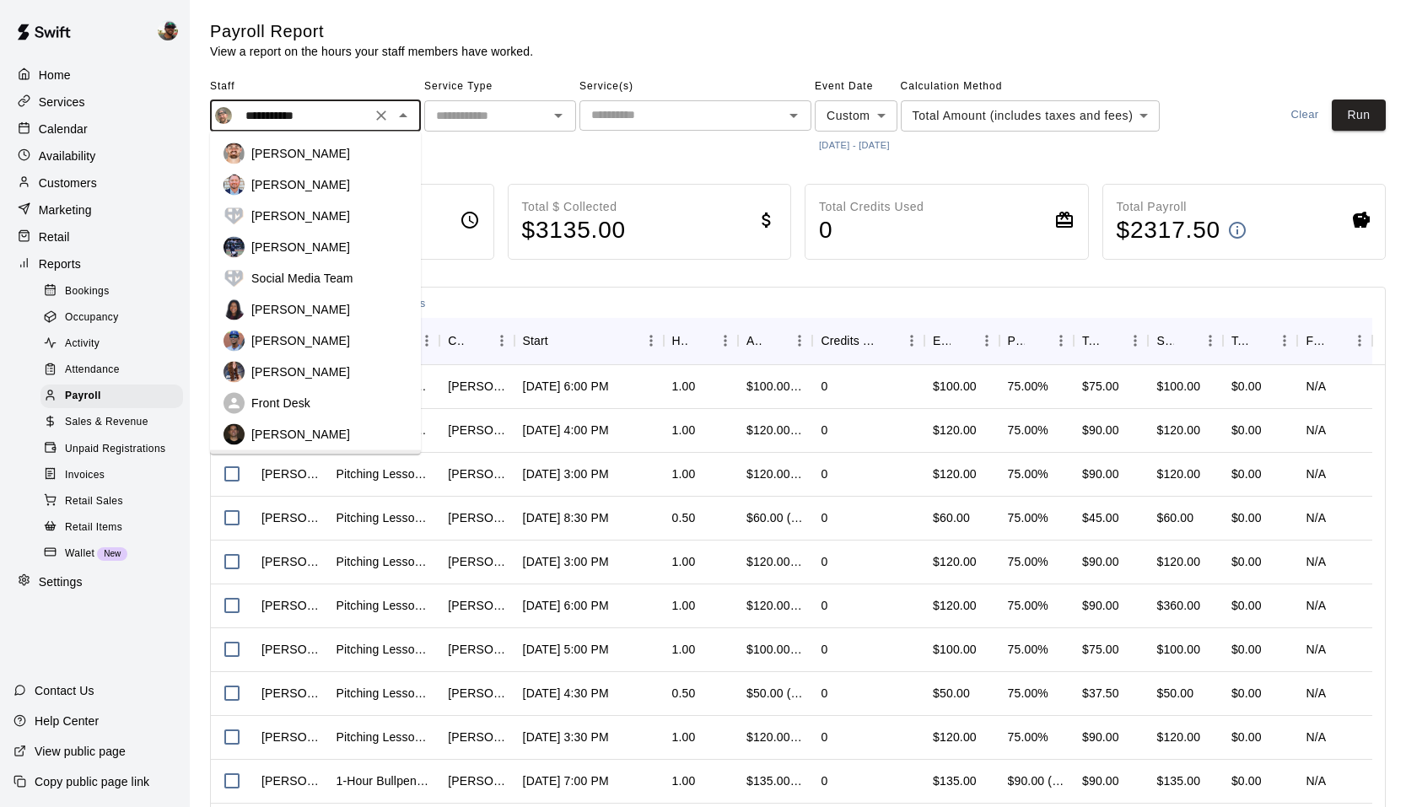
click at [312, 157] on p "Adam Scott" at bounding box center [300, 153] width 99 height 17
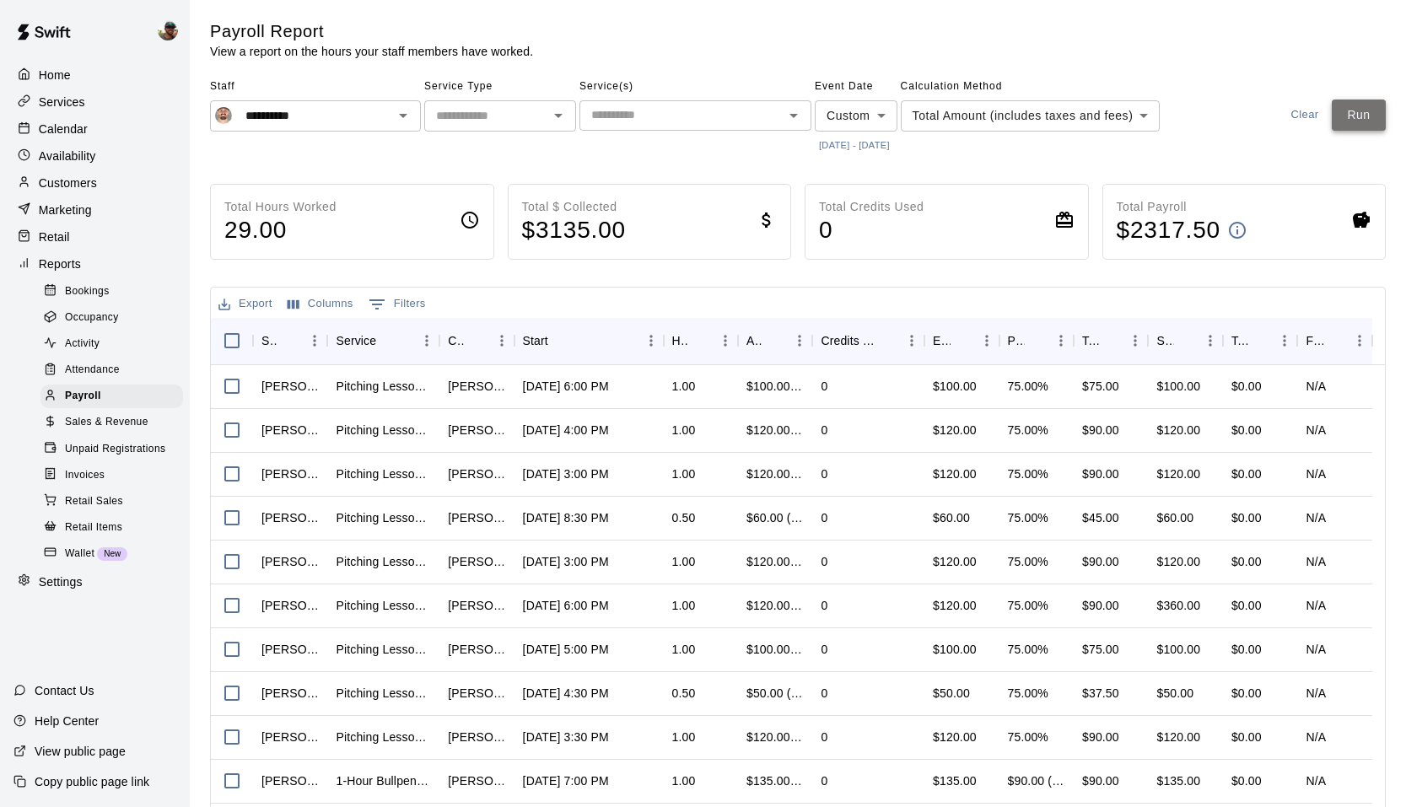
click at [1351, 121] on button "Run" at bounding box center [1359, 115] width 54 height 31
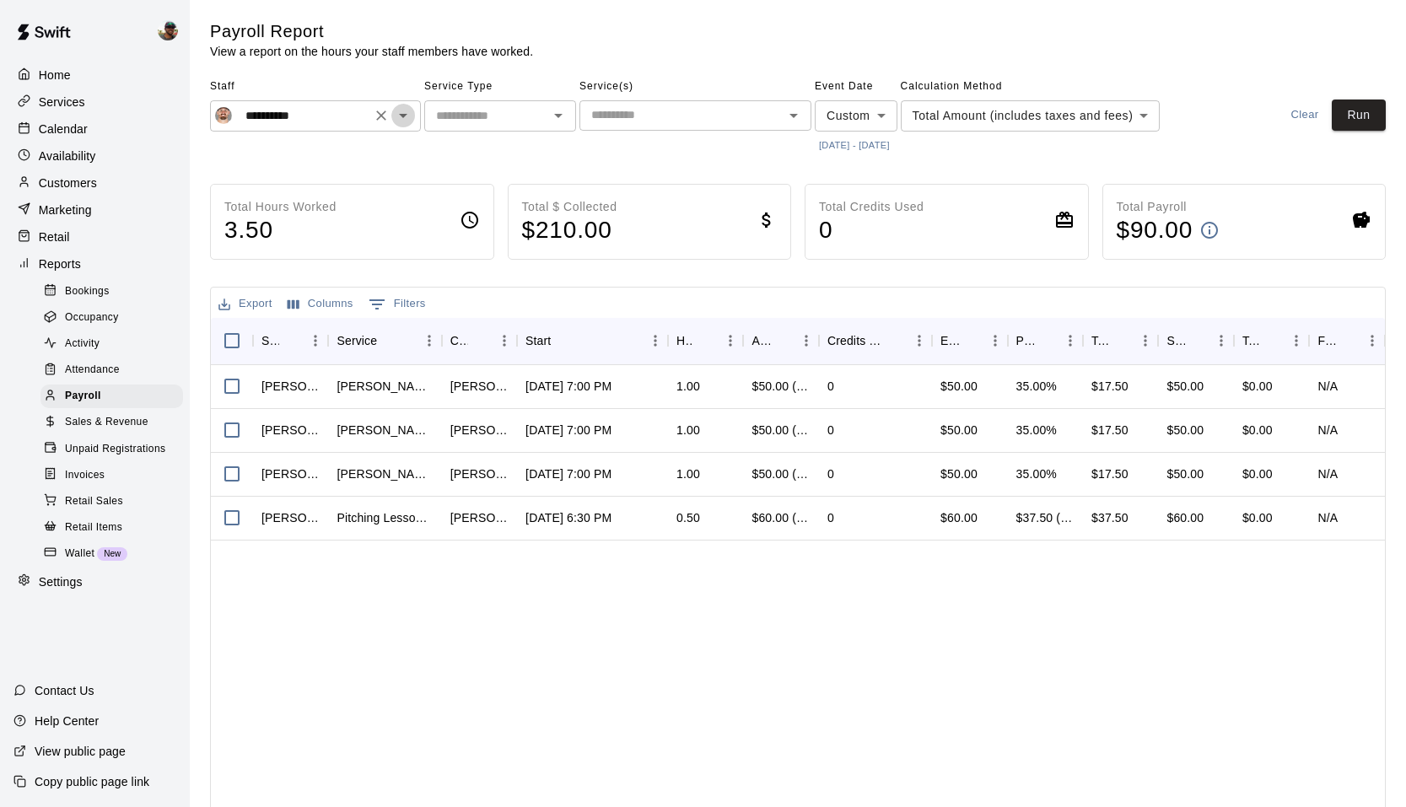
click at [407, 119] on icon "Open" at bounding box center [403, 115] width 20 height 20
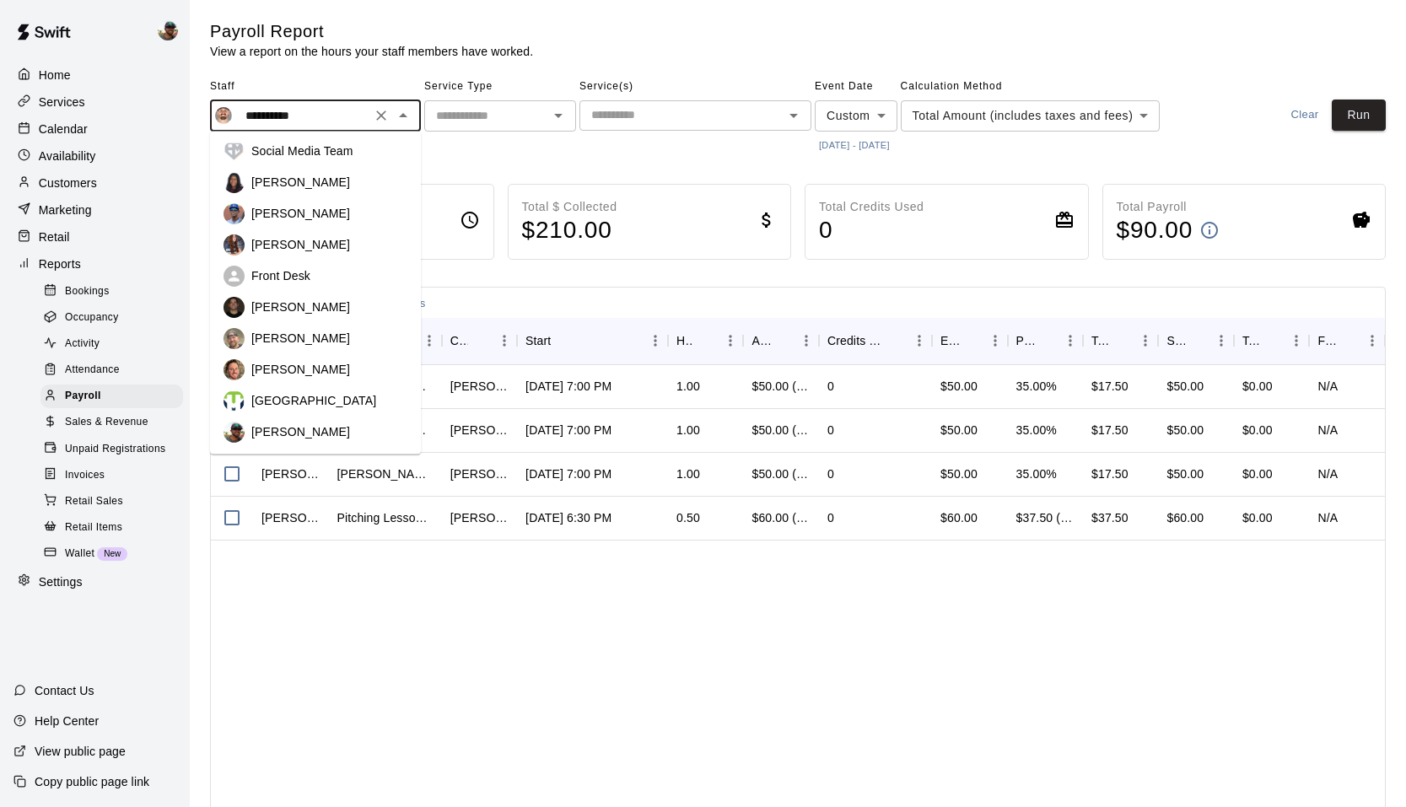
click at [315, 176] on p "KaDedra Temple" at bounding box center [300, 182] width 99 height 17
type input "**********"
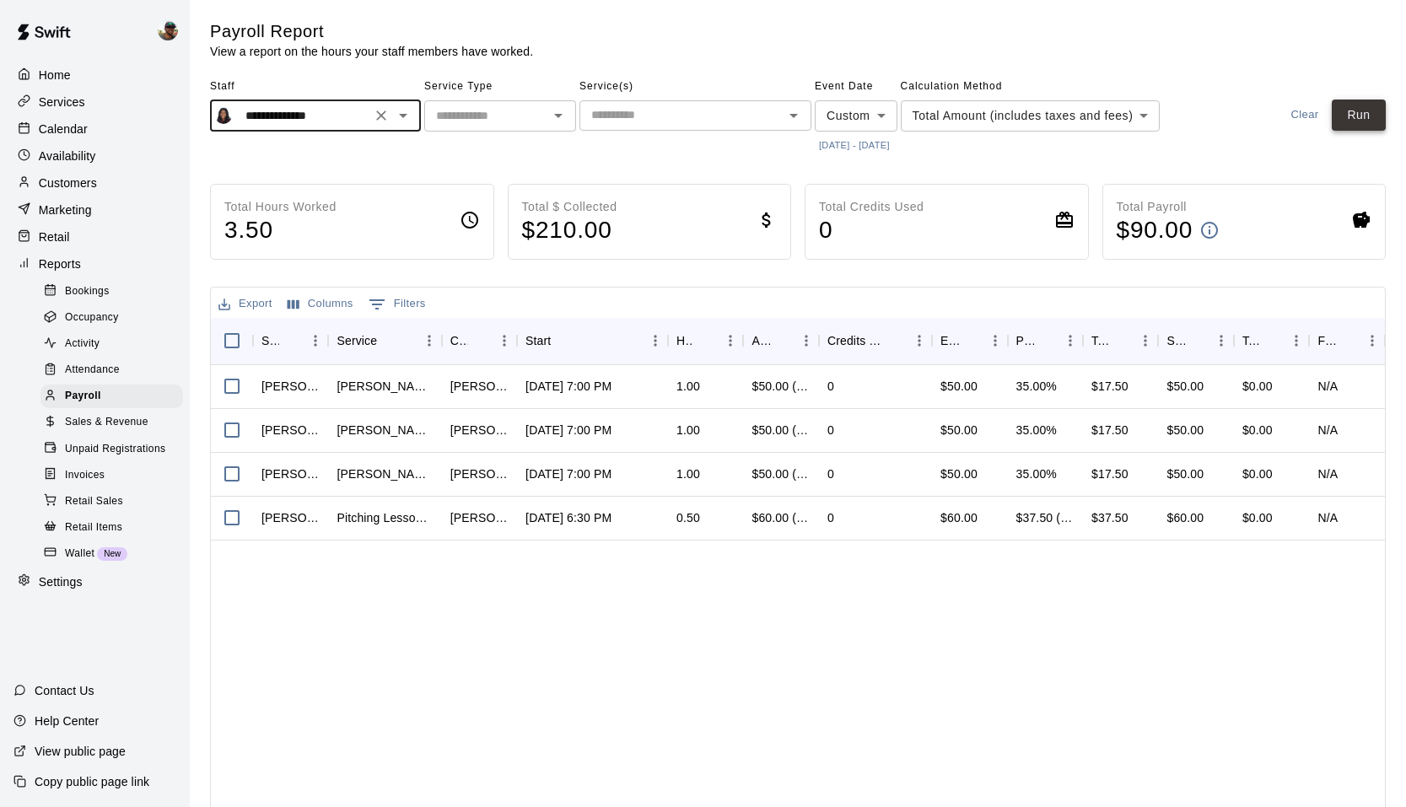
click at [1356, 107] on button "Run" at bounding box center [1359, 115] width 54 height 31
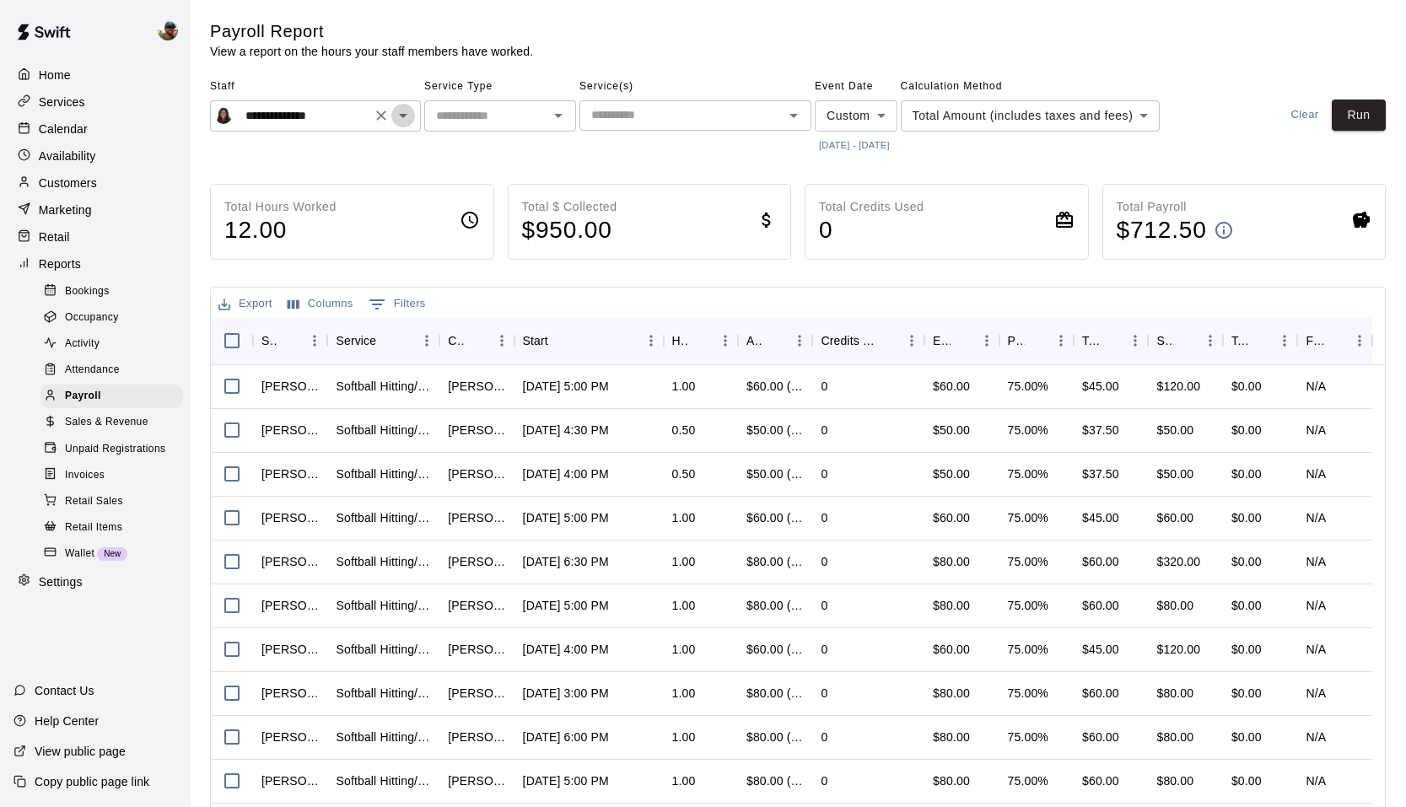
click at [406, 118] on icon "Open" at bounding box center [403, 115] width 20 height 20
click at [158, 172] on div "Customers" at bounding box center [94, 182] width 163 height 25
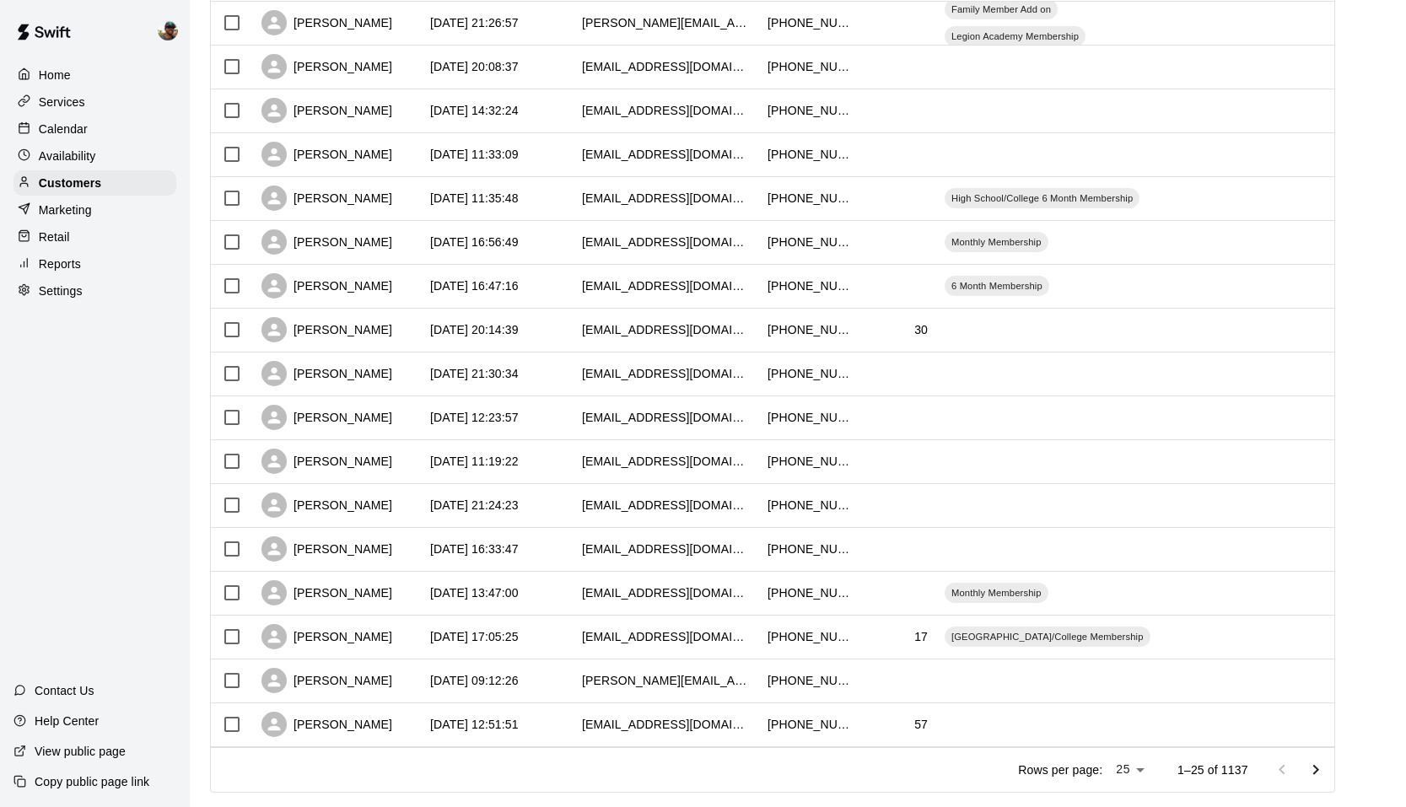
scroll to position [615, 0]
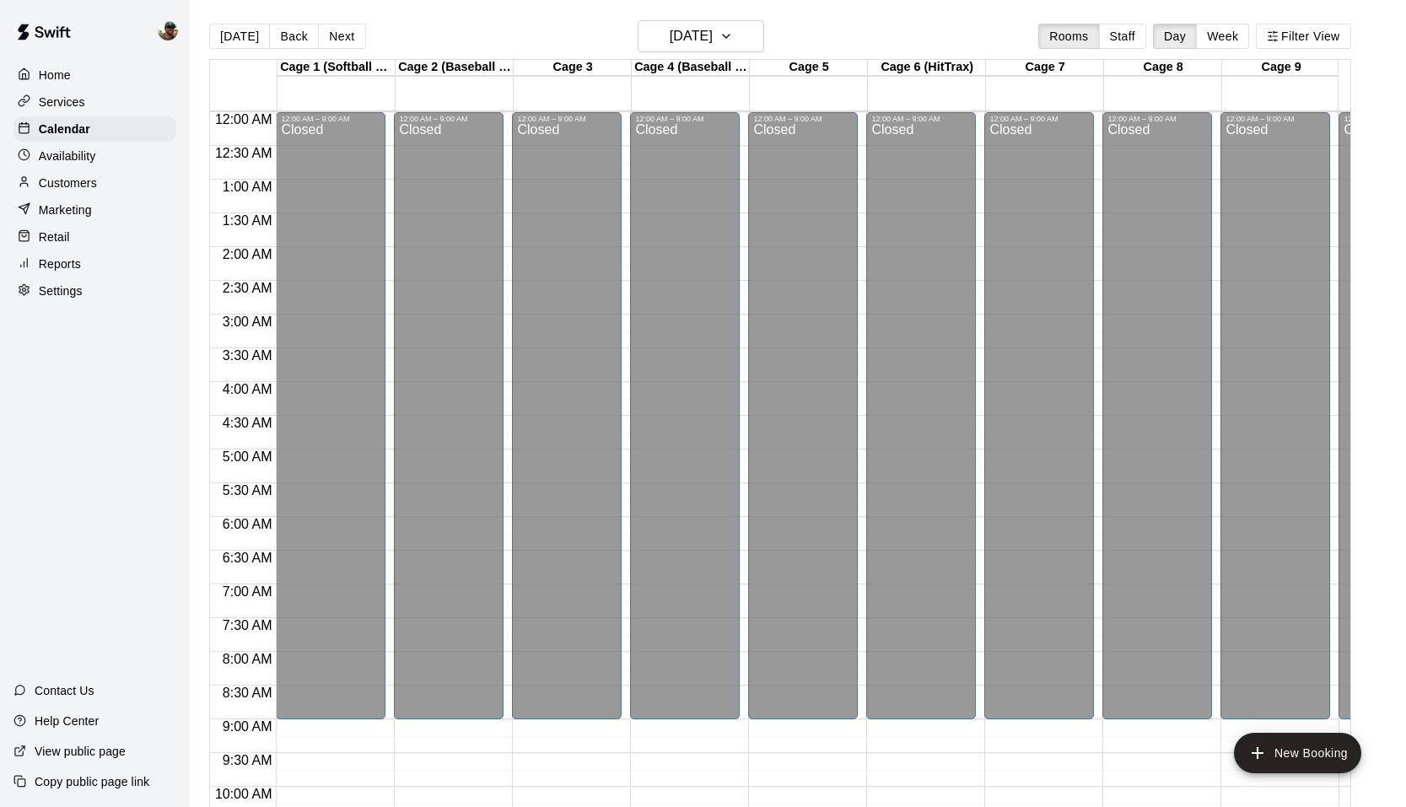
scroll to position [855, 0]
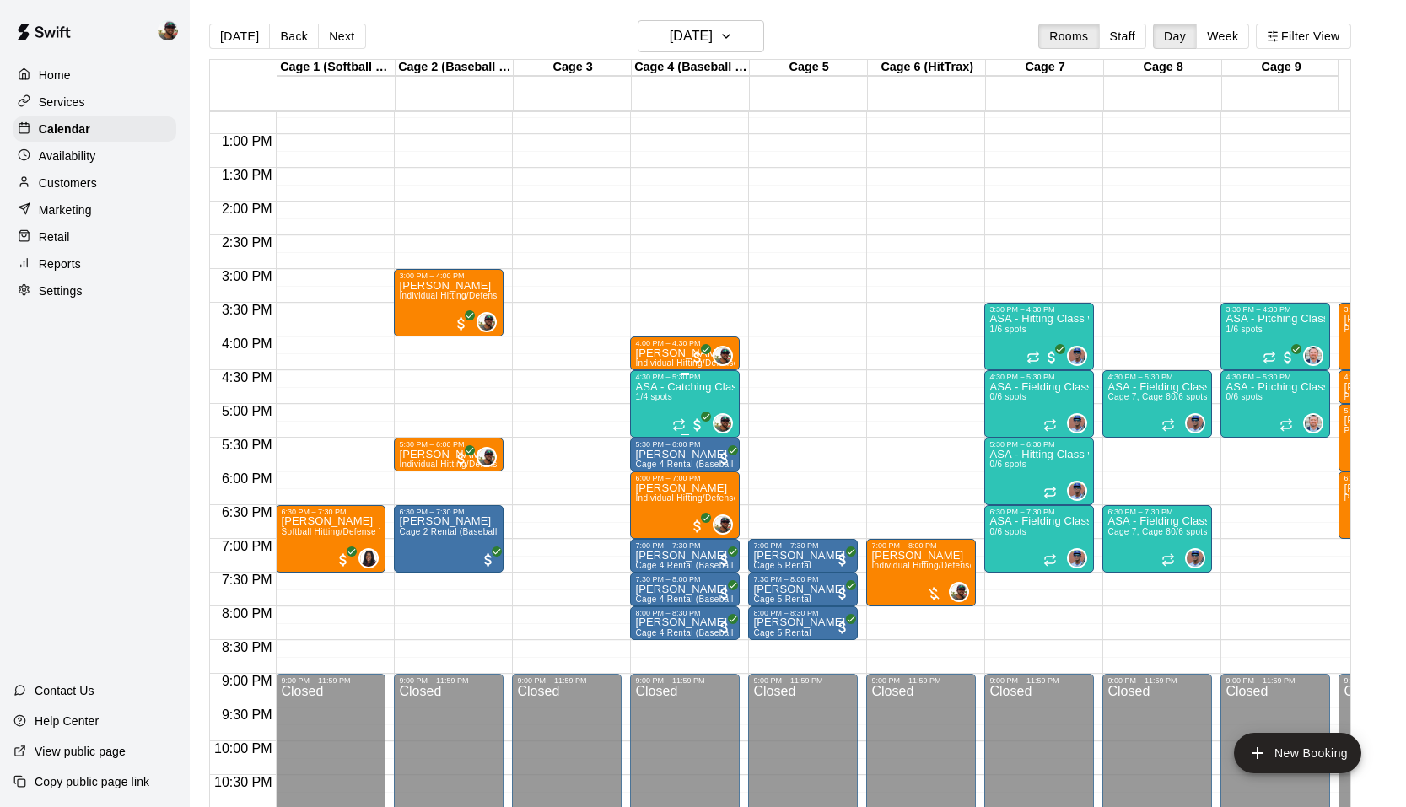
click at [664, 387] on p "ASA - Catching Class with [PERSON_NAME] (8U-10U)" at bounding box center [685, 387] width 100 height 0
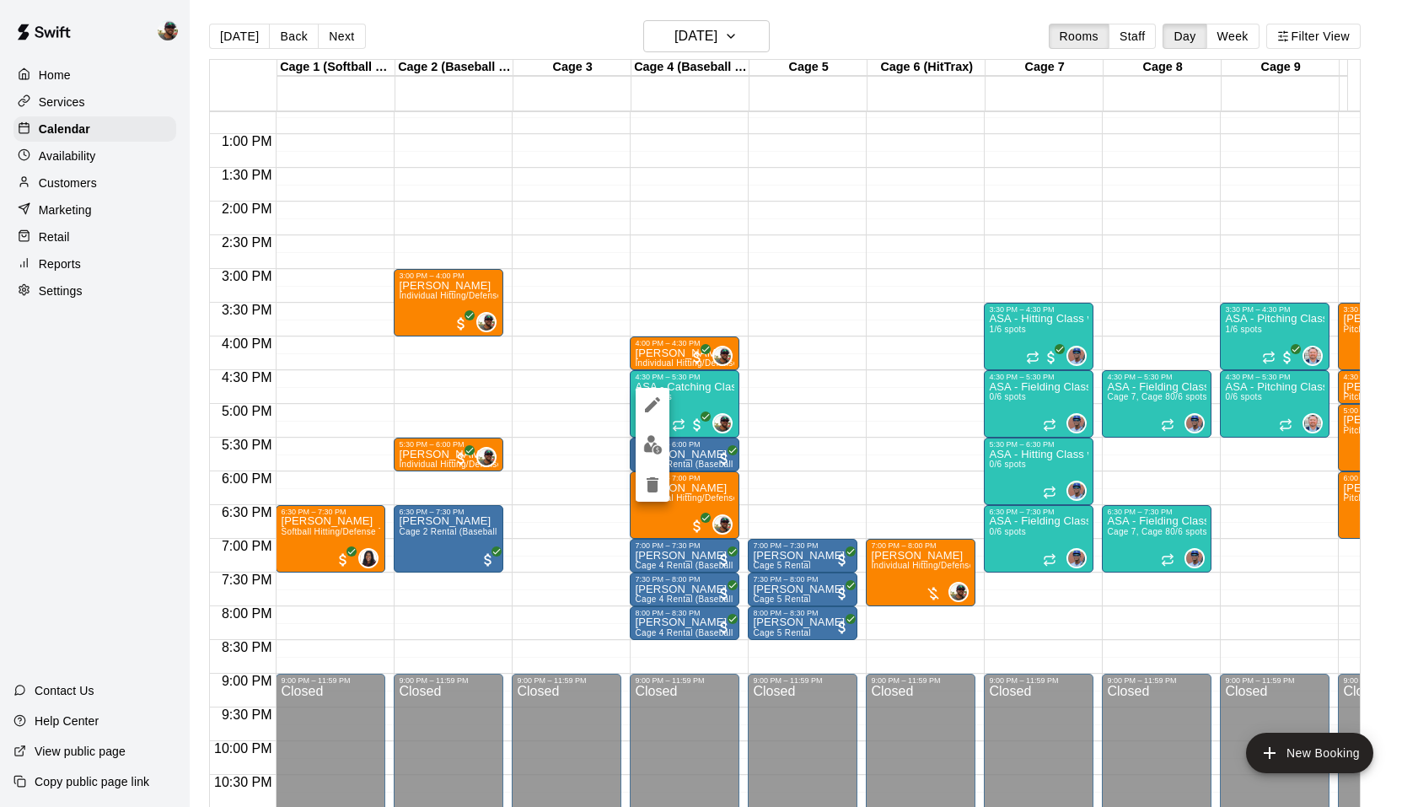
click at [655, 444] on img "edit" at bounding box center [652, 444] width 19 height 19
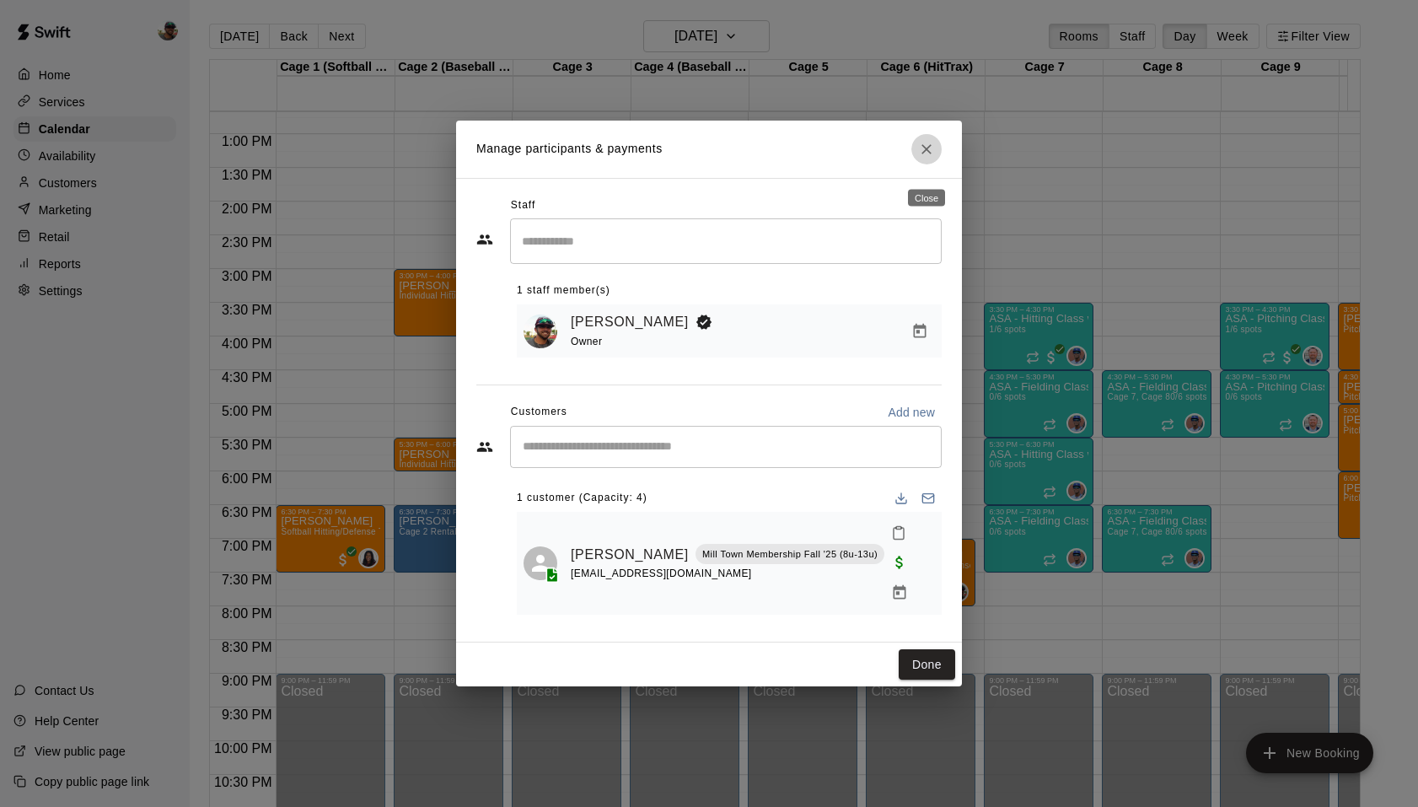
click at [928, 158] on icon "Close" at bounding box center [926, 149] width 17 height 17
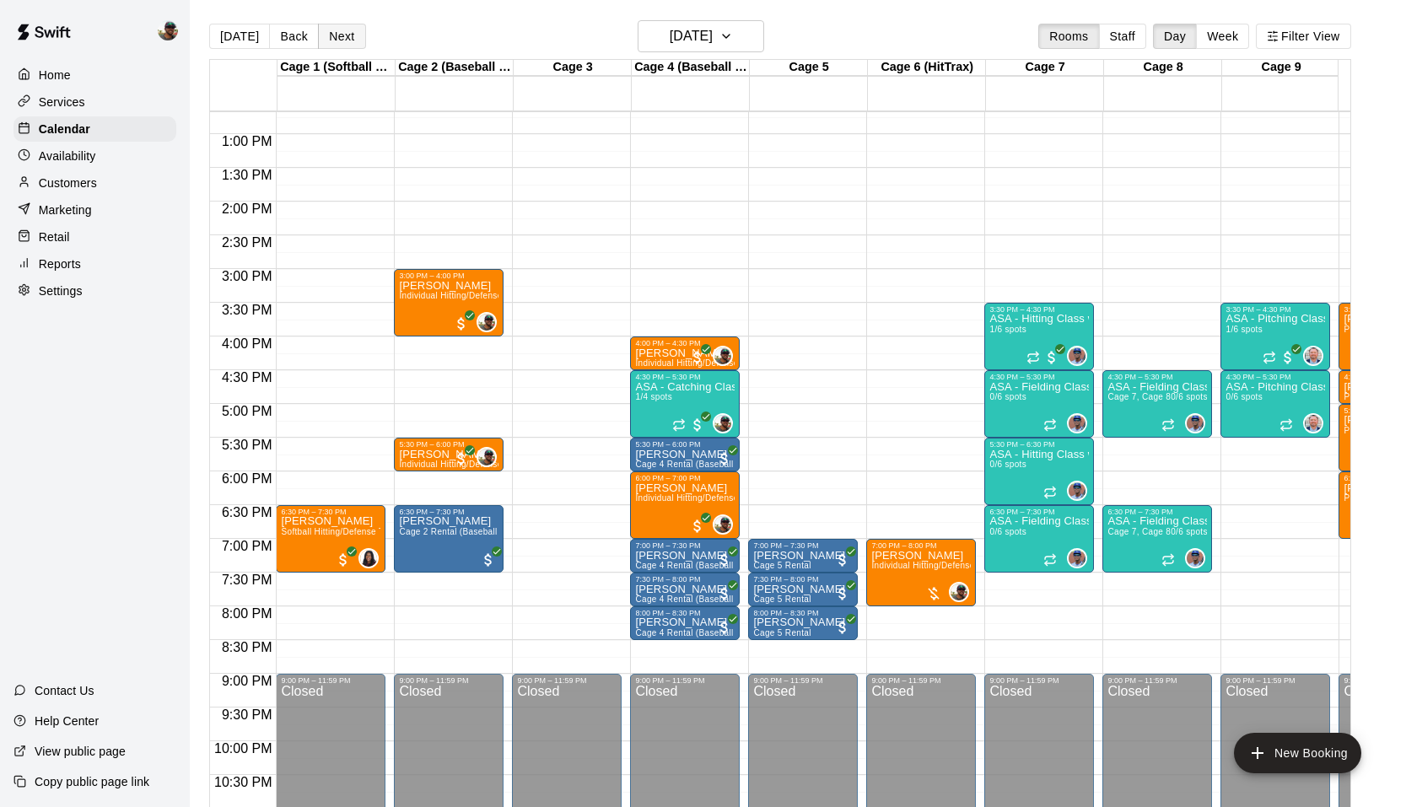
click at [341, 40] on button "Next" at bounding box center [341, 36] width 47 height 25
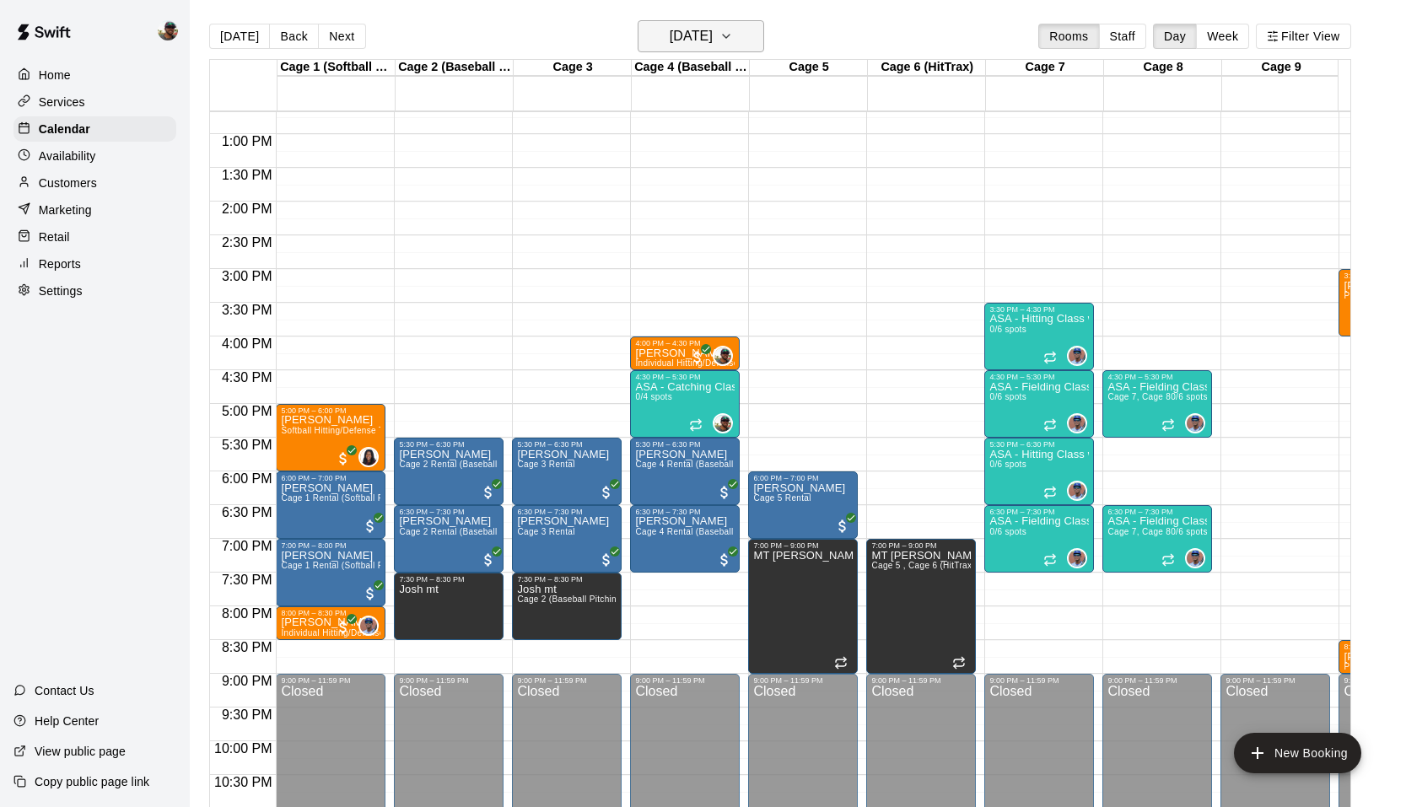
click at [764, 41] on button "[DATE]" at bounding box center [701, 36] width 126 height 32
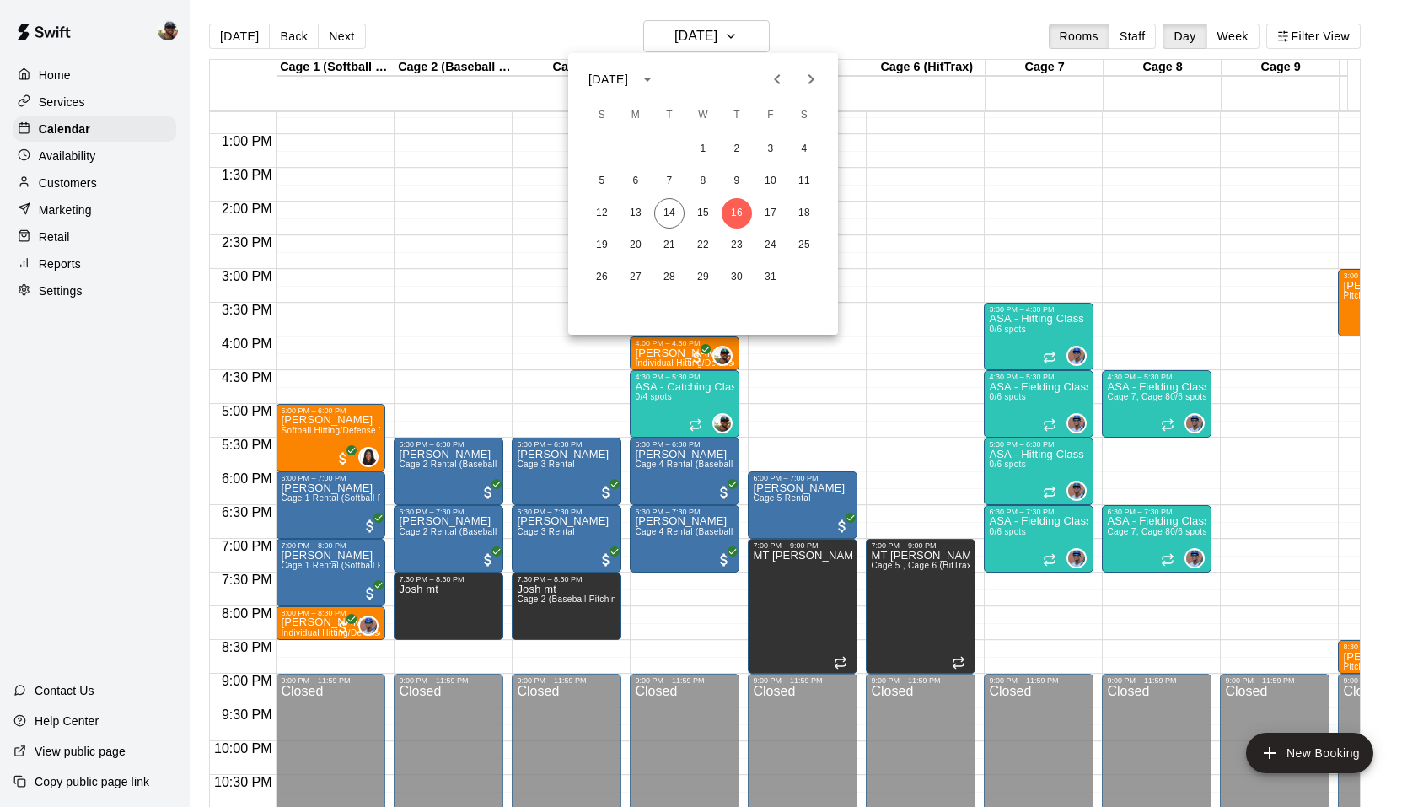
click at [517, 162] on div at bounding box center [709, 403] width 1418 height 807
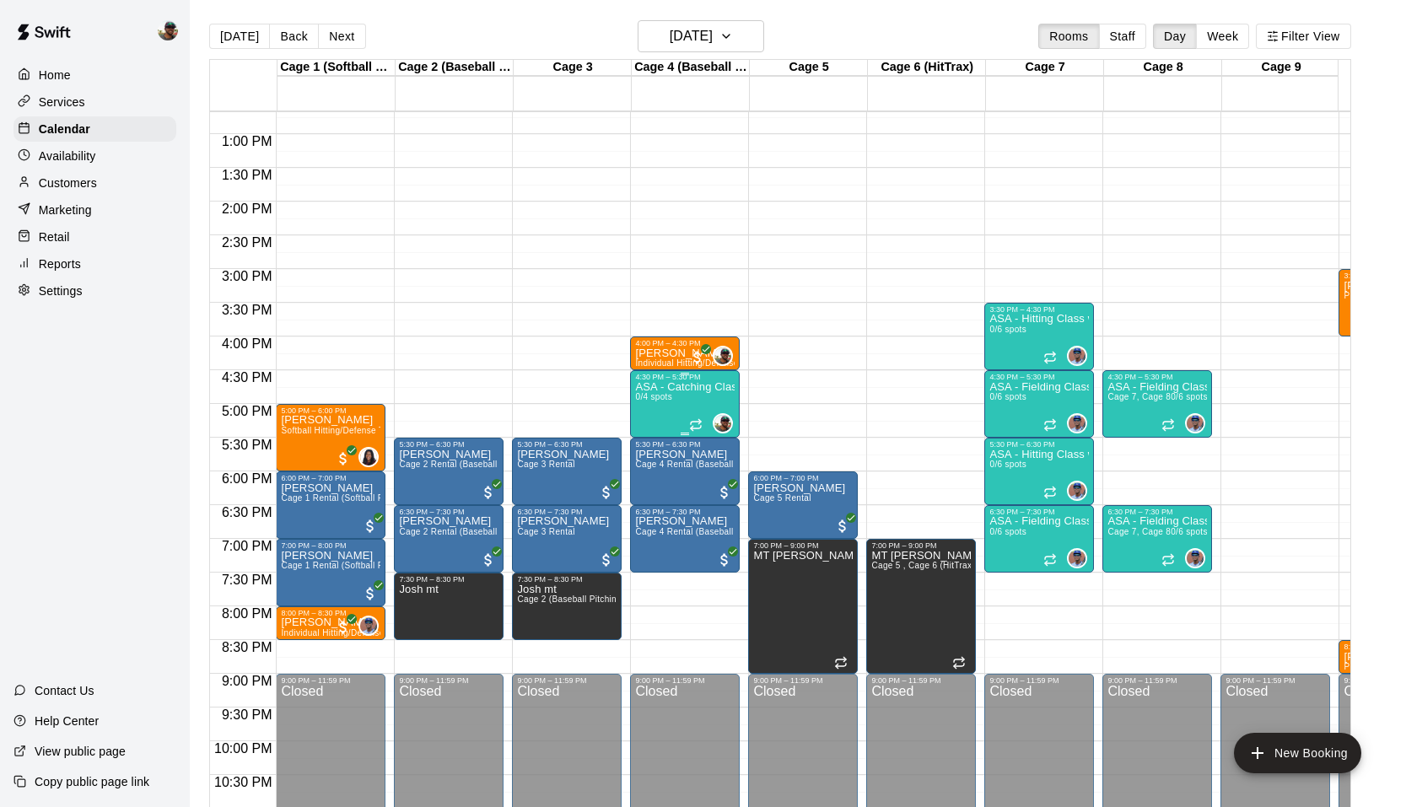
click at [668, 411] on div "ASA - Catching Class with [PERSON_NAME] (8U-10U) 0/4 spots" at bounding box center [685, 784] width 100 height 807
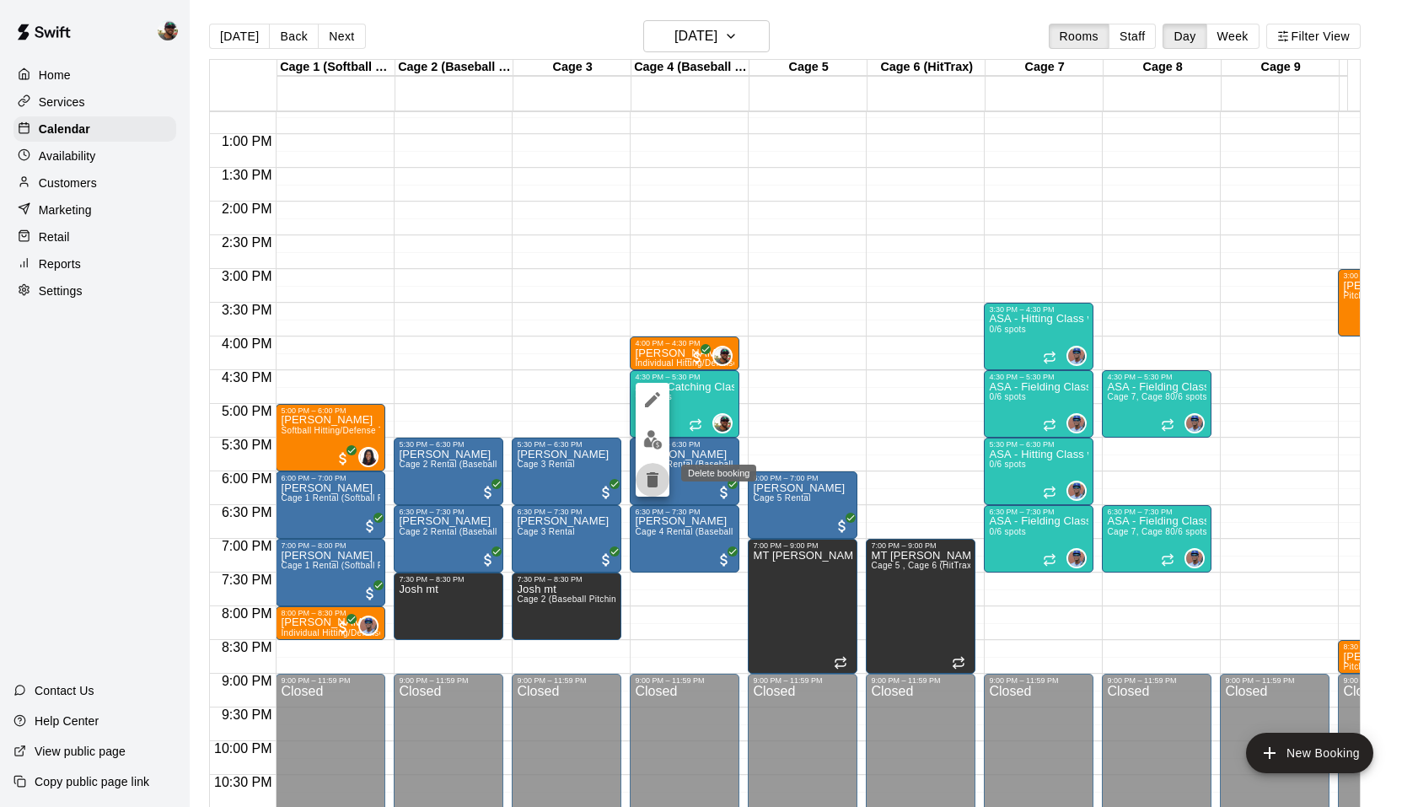
click at [654, 484] on icon "delete" at bounding box center [653, 479] width 12 height 15
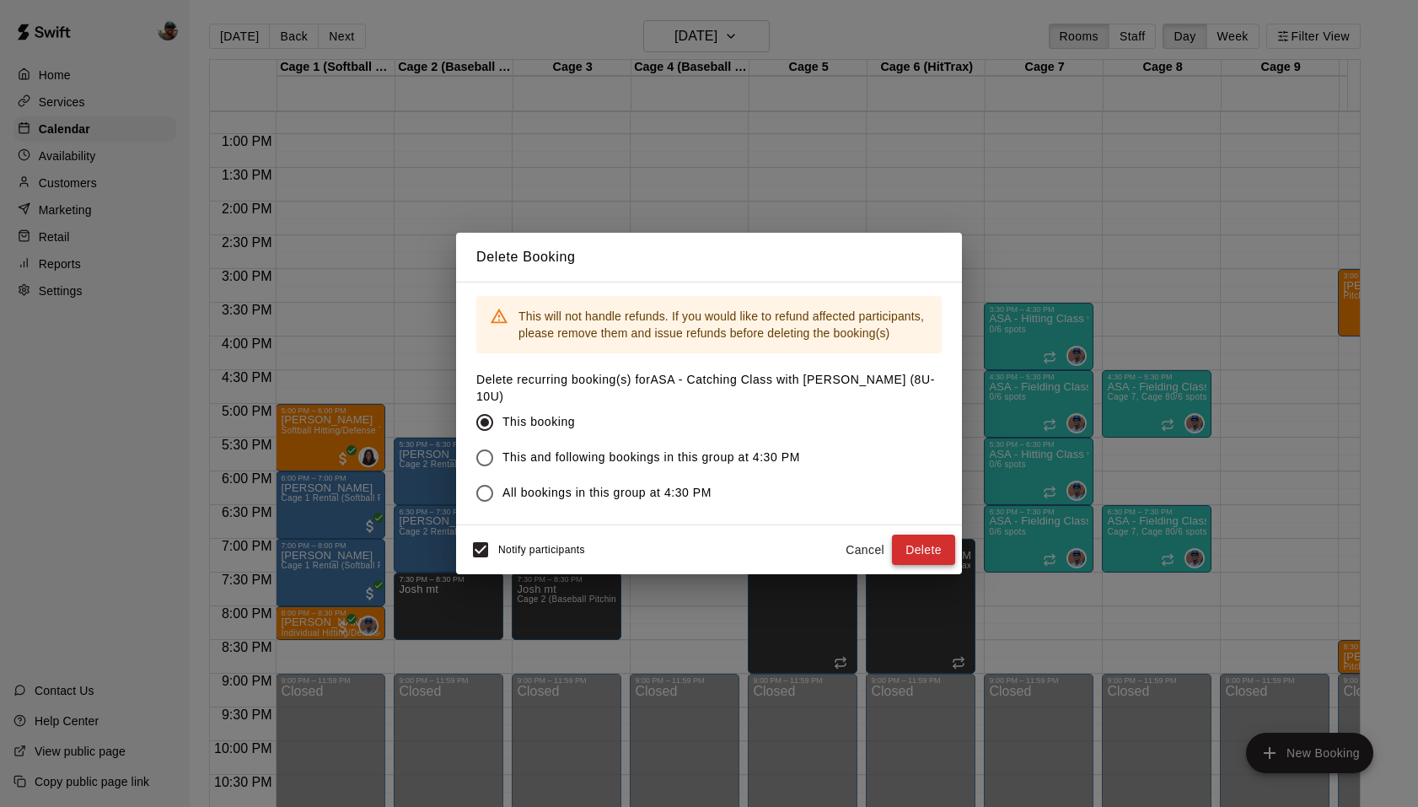
click at [932, 539] on button "Delete" at bounding box center [923, 550] width 63 height 31
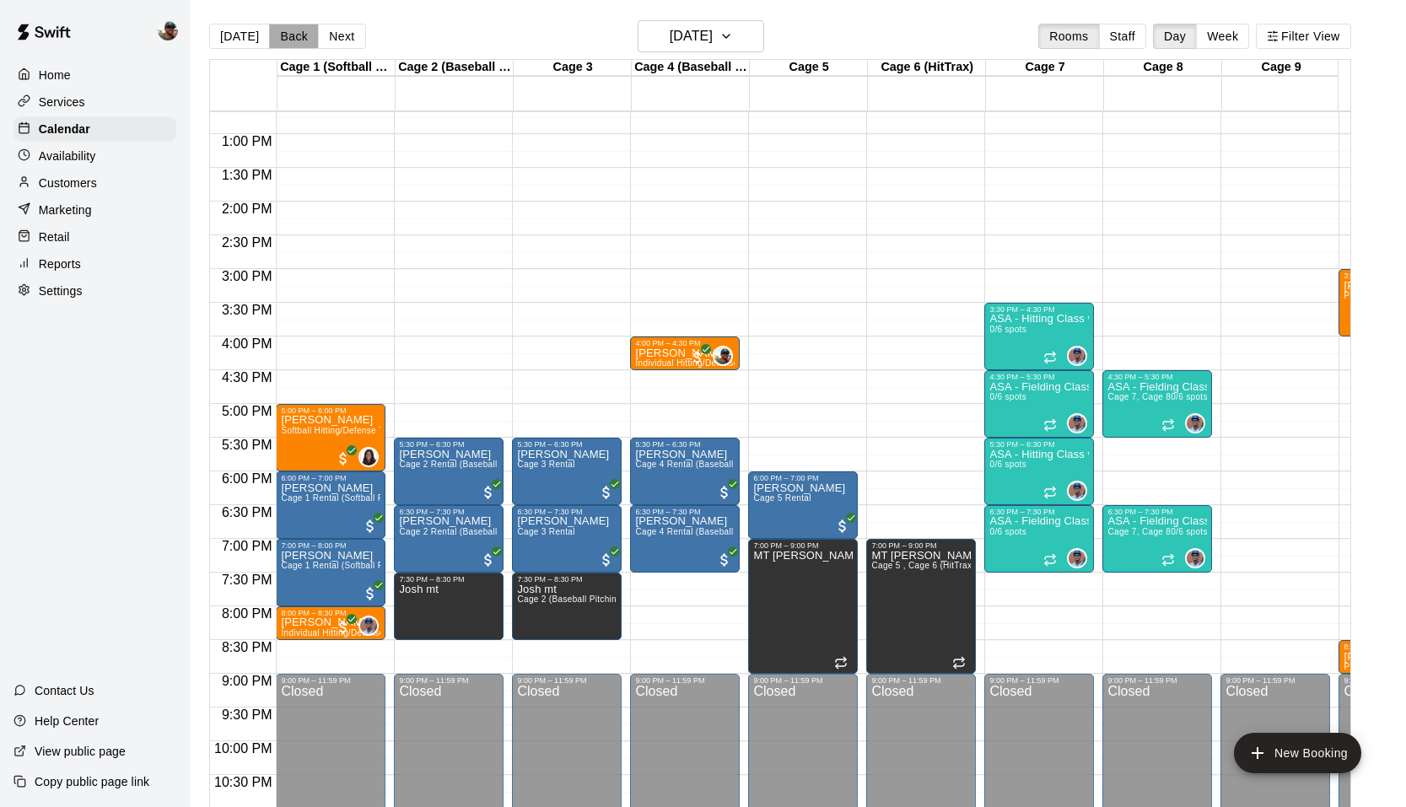
click at [305, 41] on button "Back" at bounding box center [294, 36] width 50 height 25
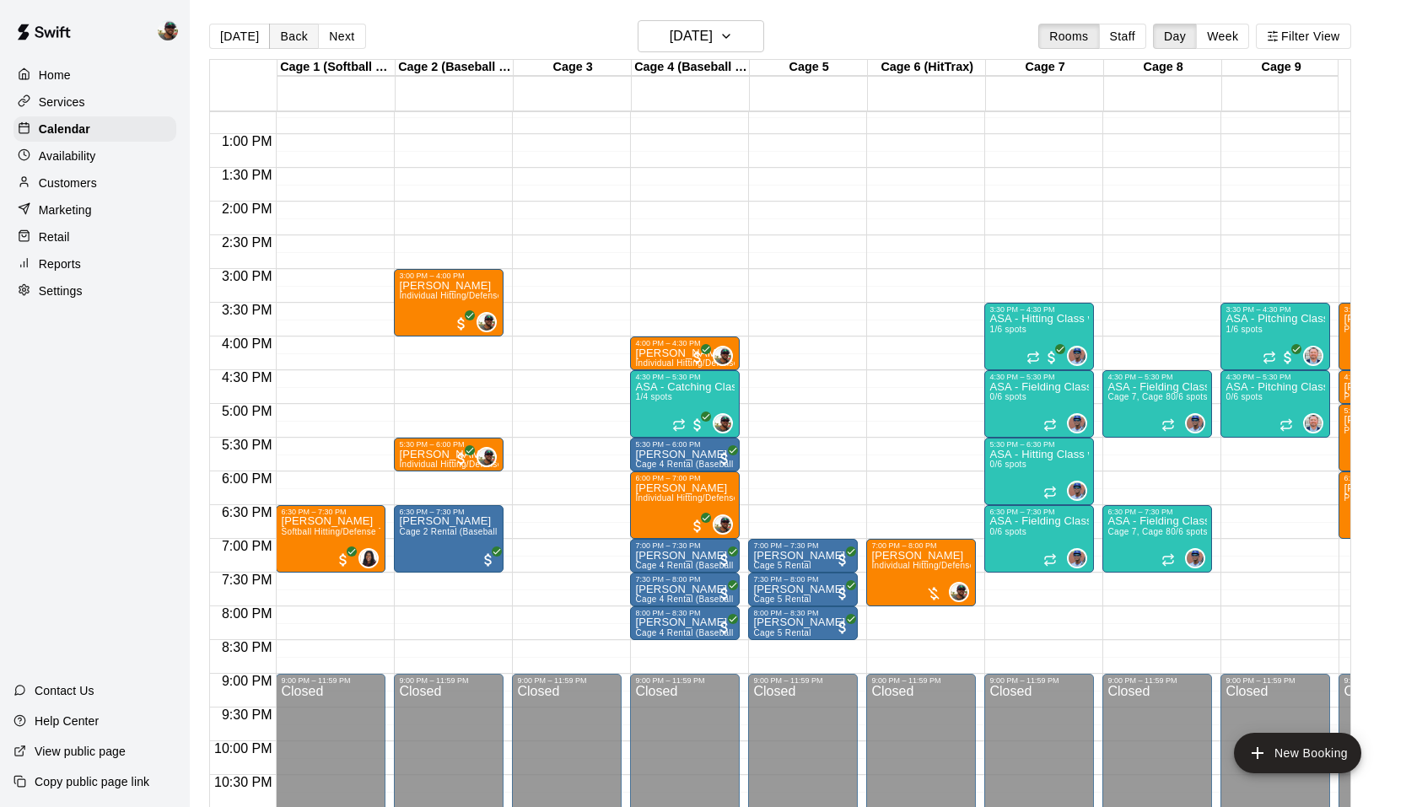
click at [306, 41] on button "Back" at bounding box center [294, 36] width 50 height 25
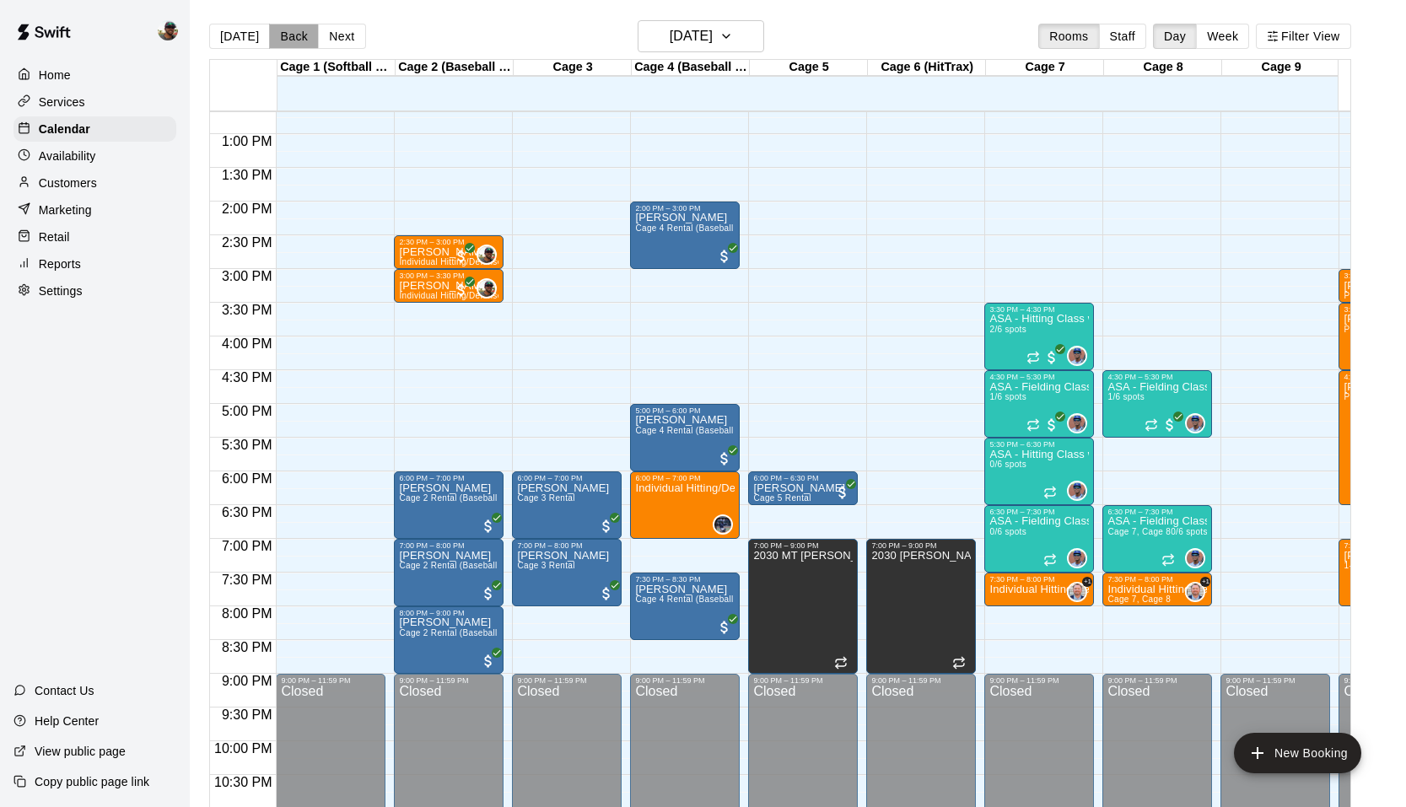
click at [306, 41] on button "Back" at bounding box center [294, 36] width 50 height 25
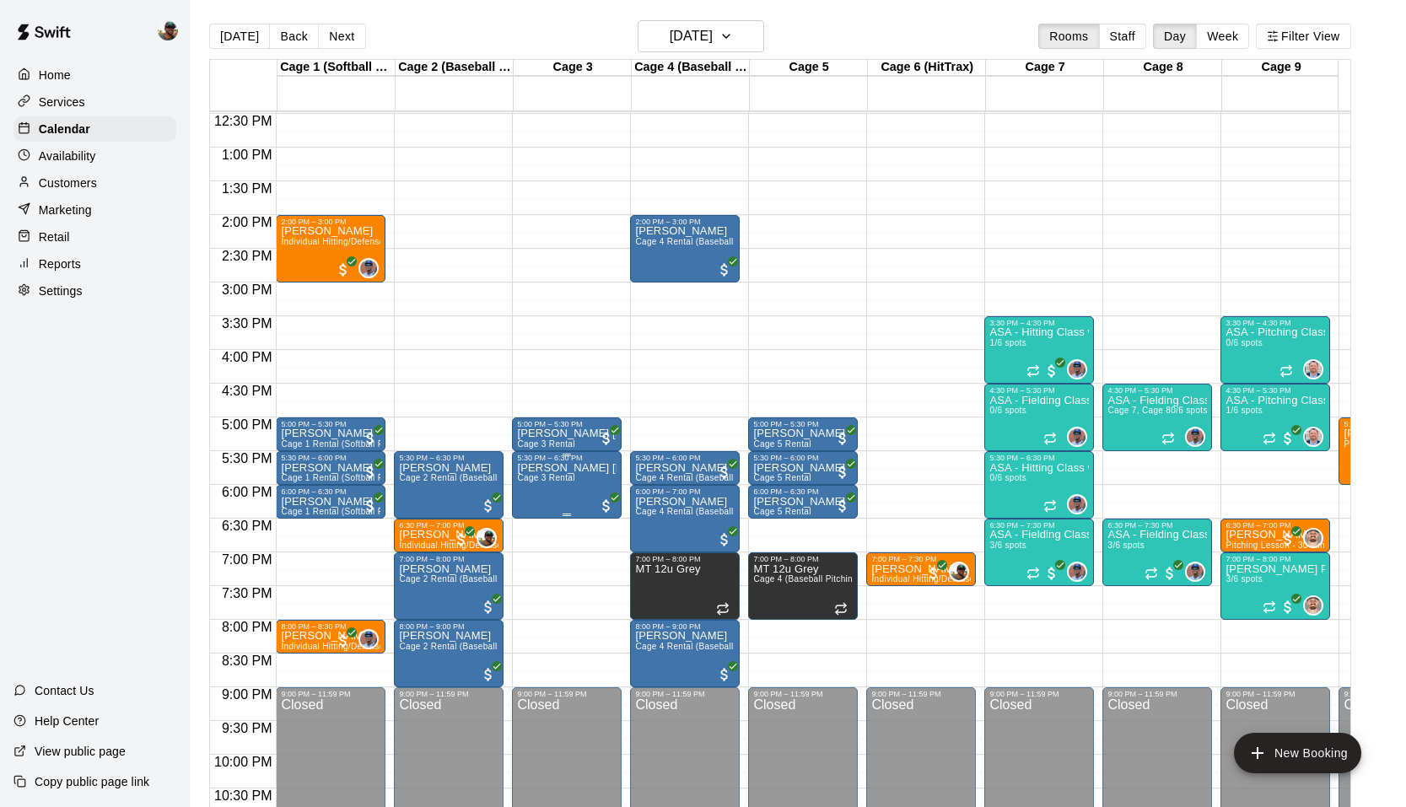
scroll to position [841, 0]
click at [337, 45] on button "Next" at bounding box center [341, 36] width 47 height 25
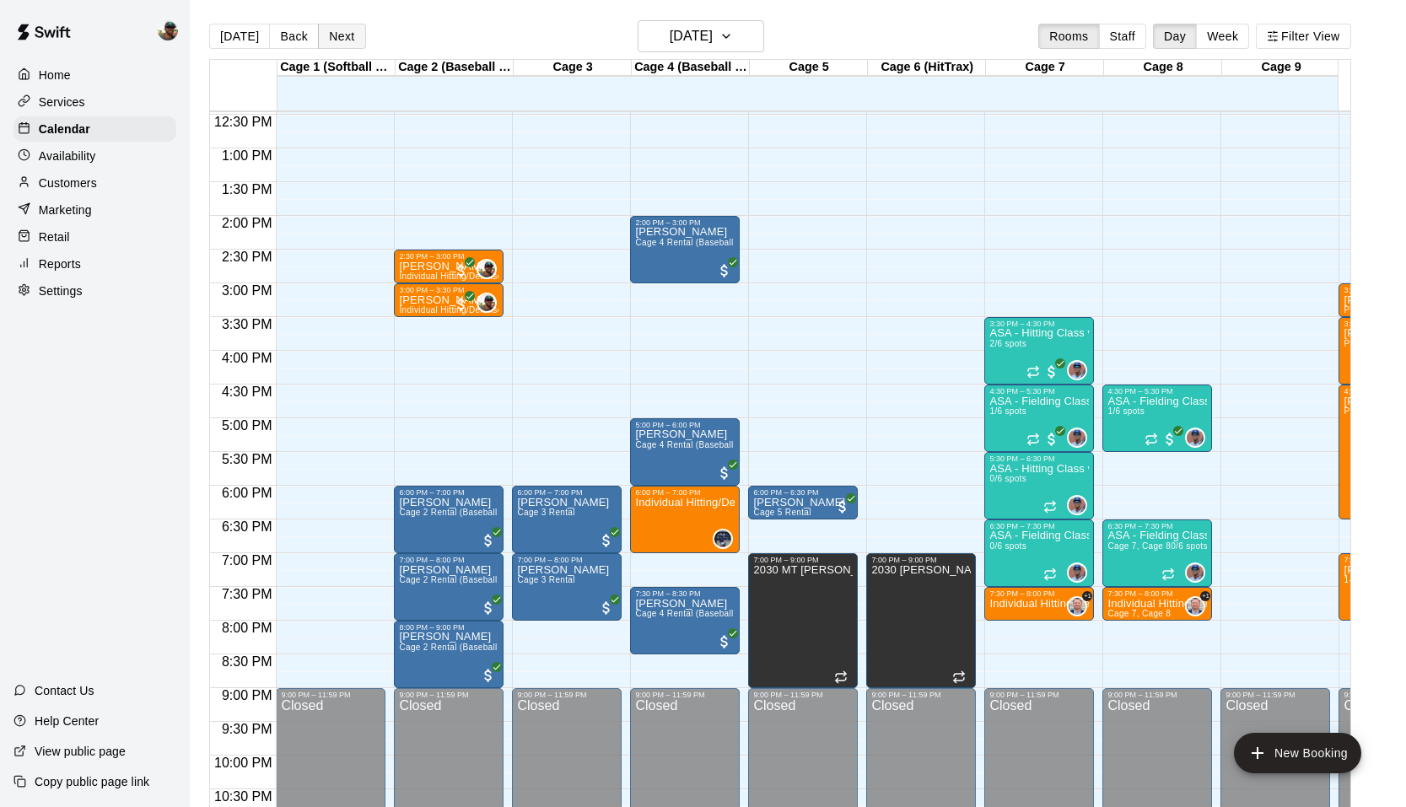
click at [344, 35] on button "Next" at bounding box center [341, 36] width 47 height 25
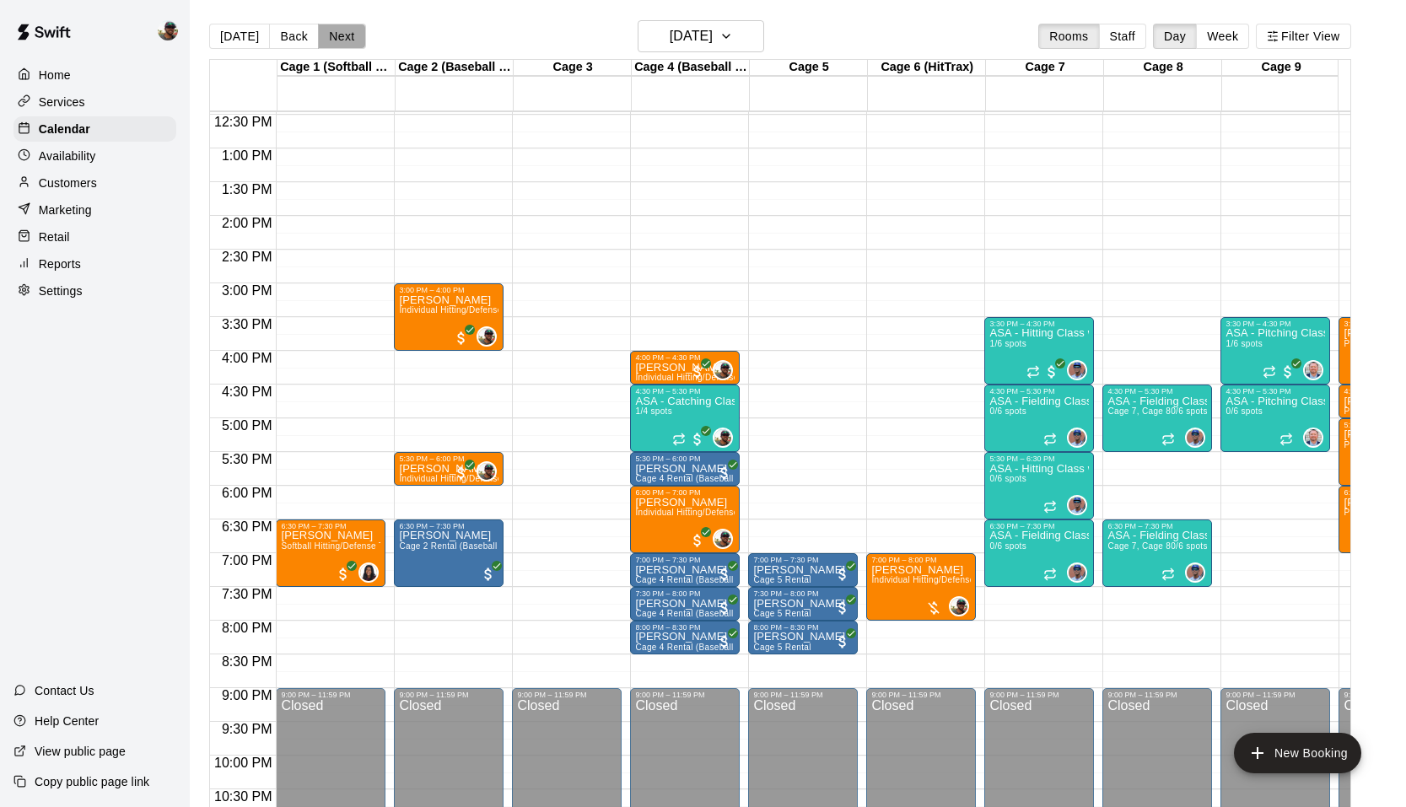
click at [341, 37] on button "Next" at bounding box center [341, 36] width 47 height 25
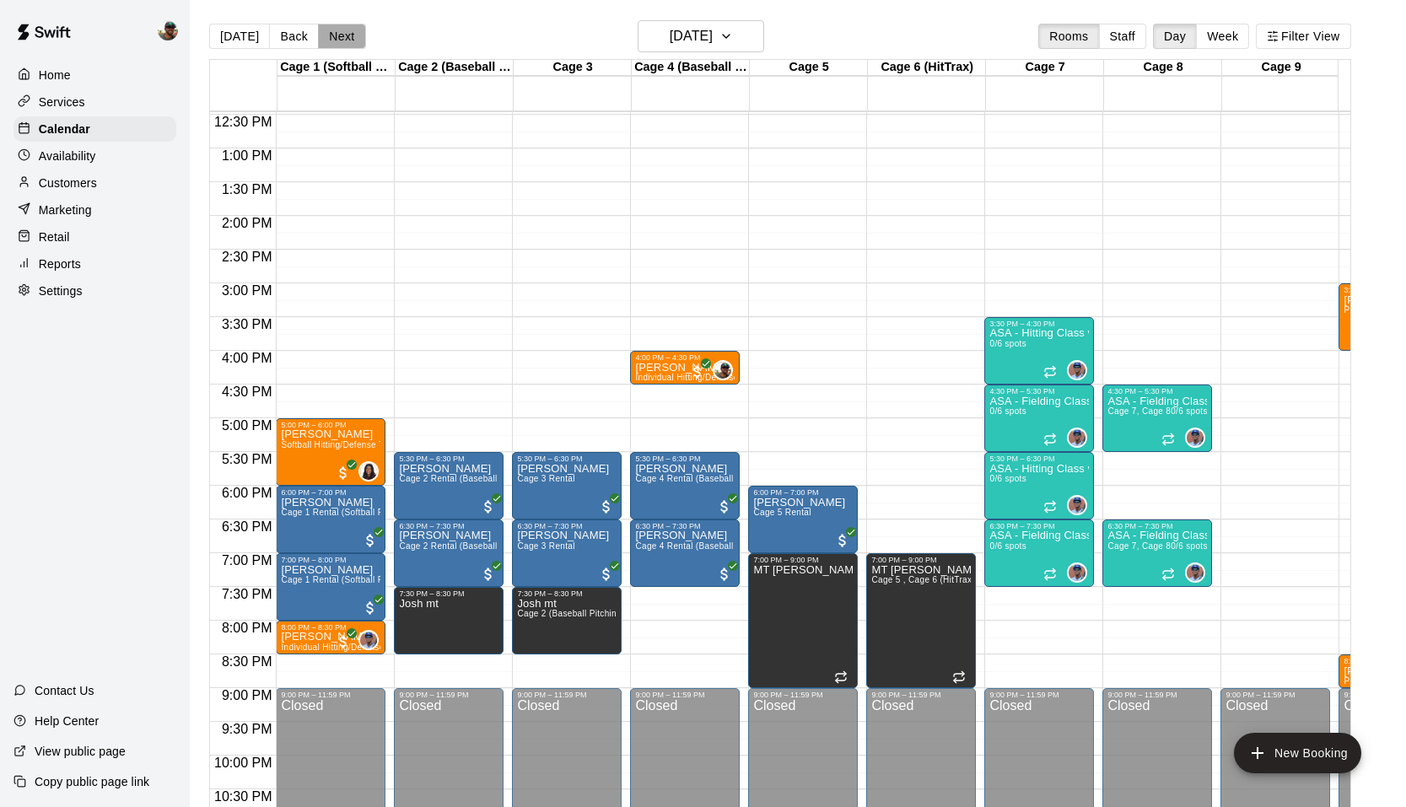
click at [340, 41] on button "Next" at bounding box center [341, 36] width 47 height 25
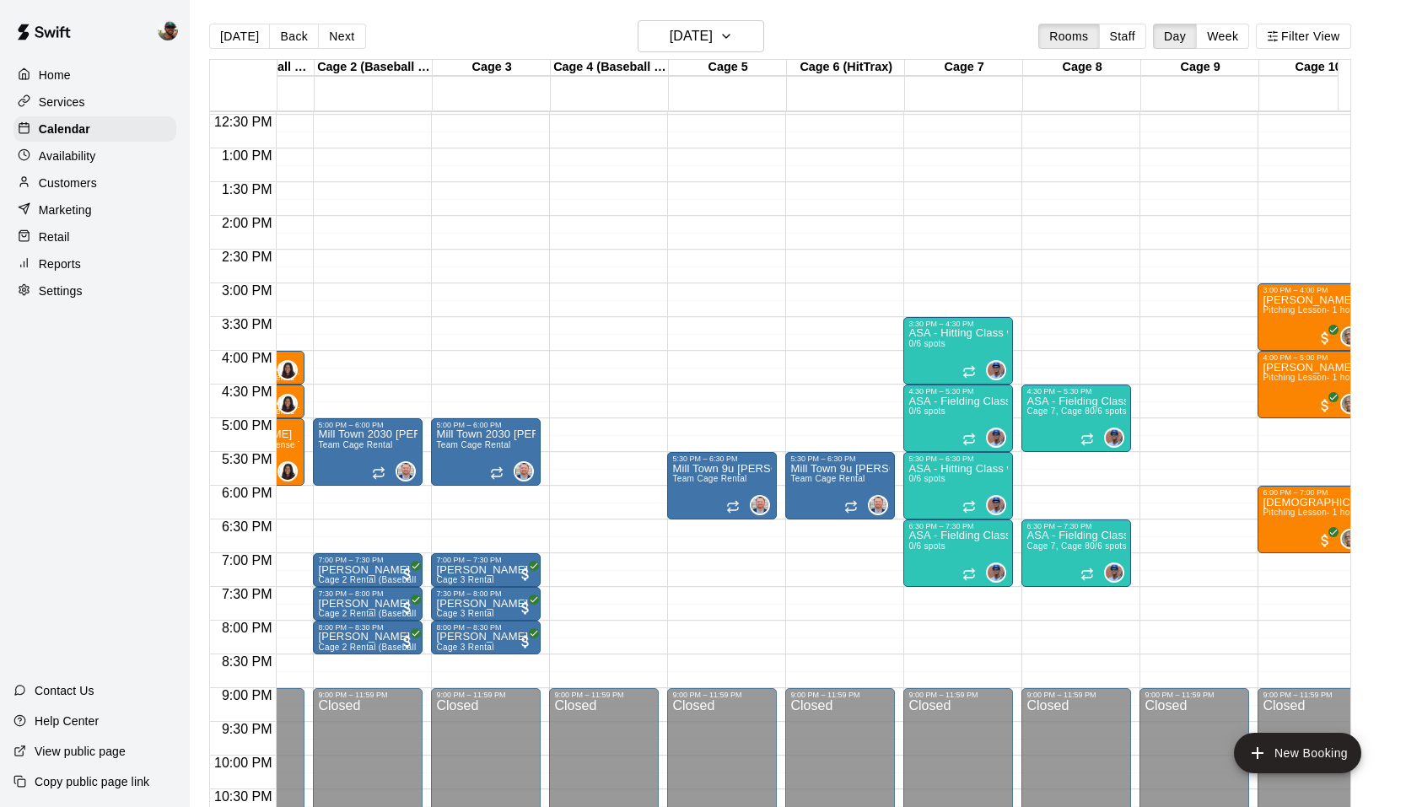
scroll to position [0, 90]
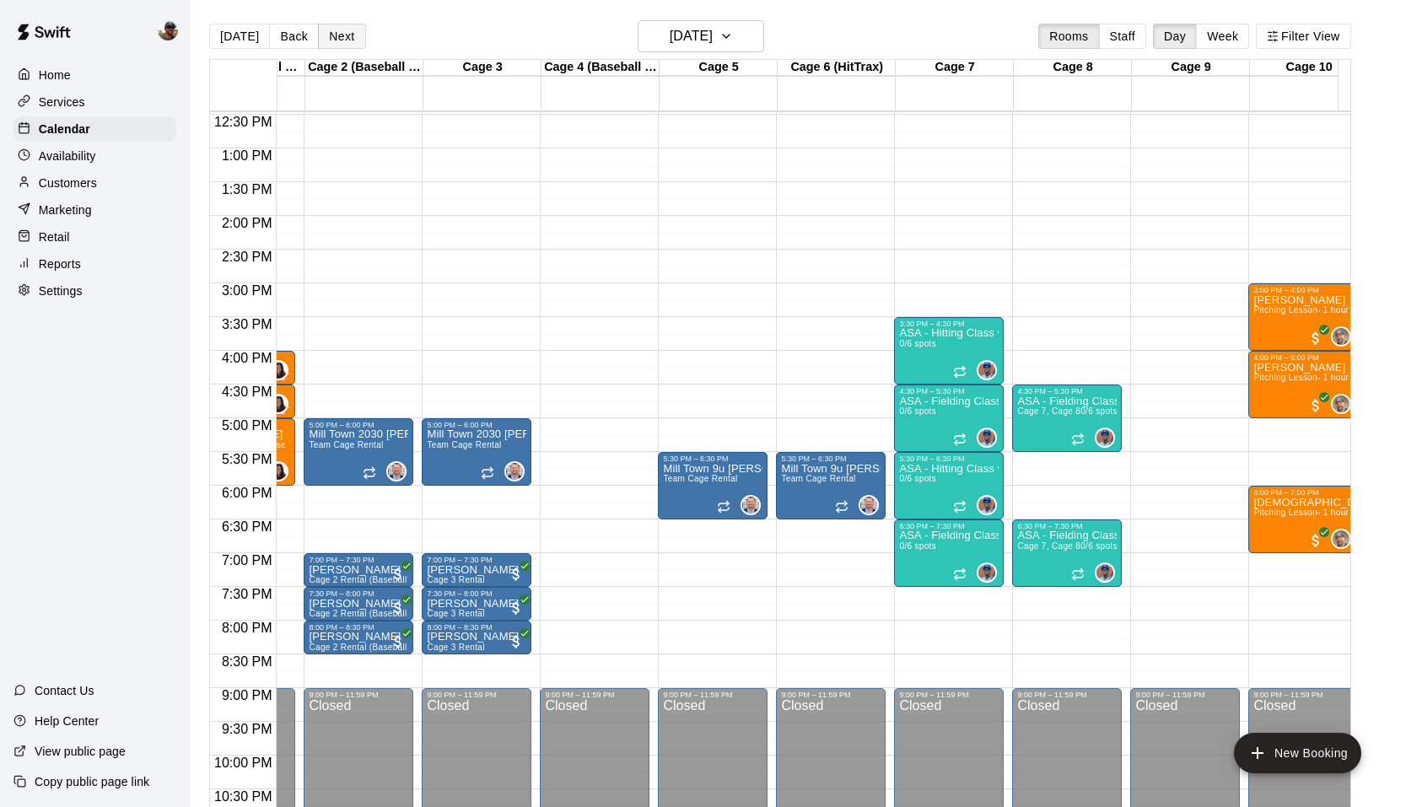
click at [346, 34] on button "Next" at bounding box center [341, 36] width 47 height 25
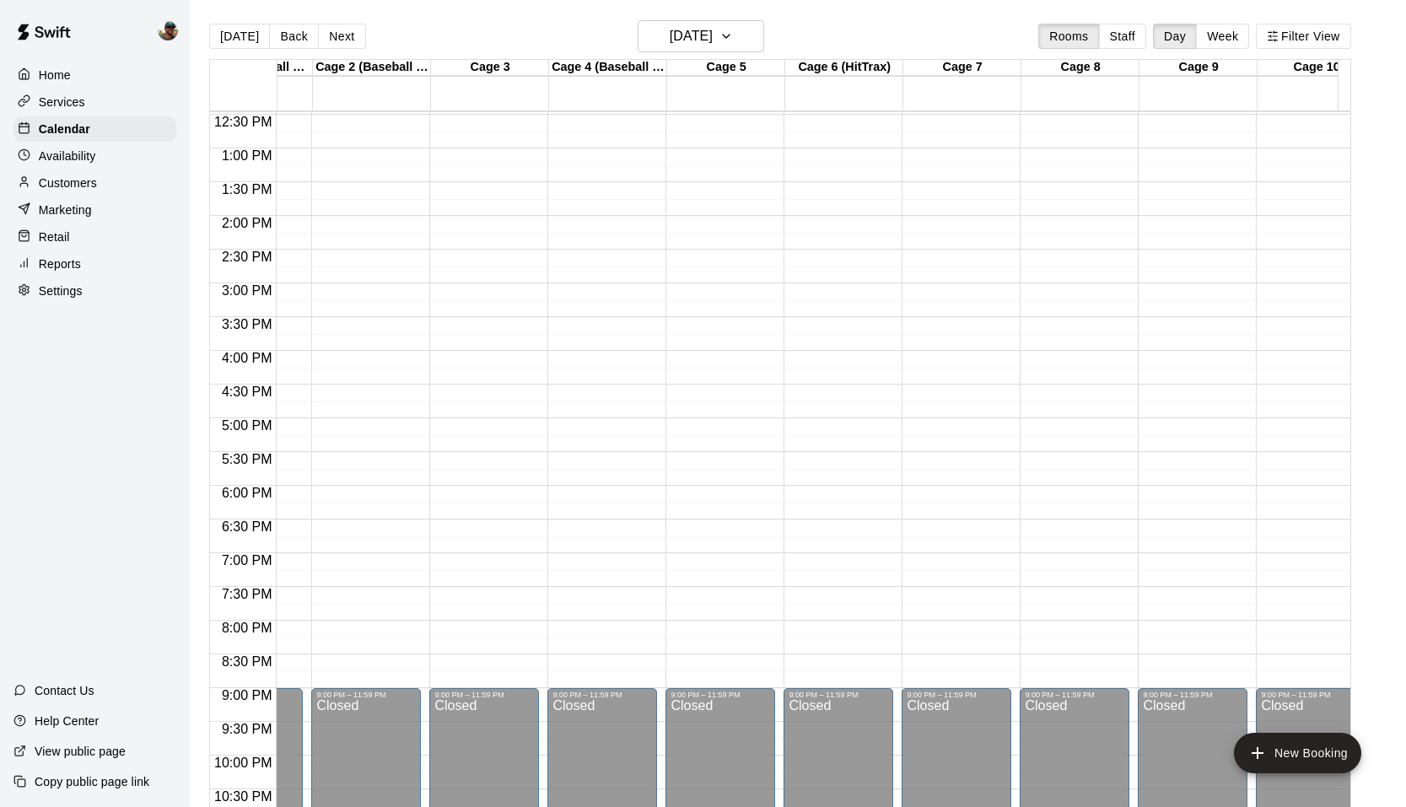
scroll to position [0, 0]
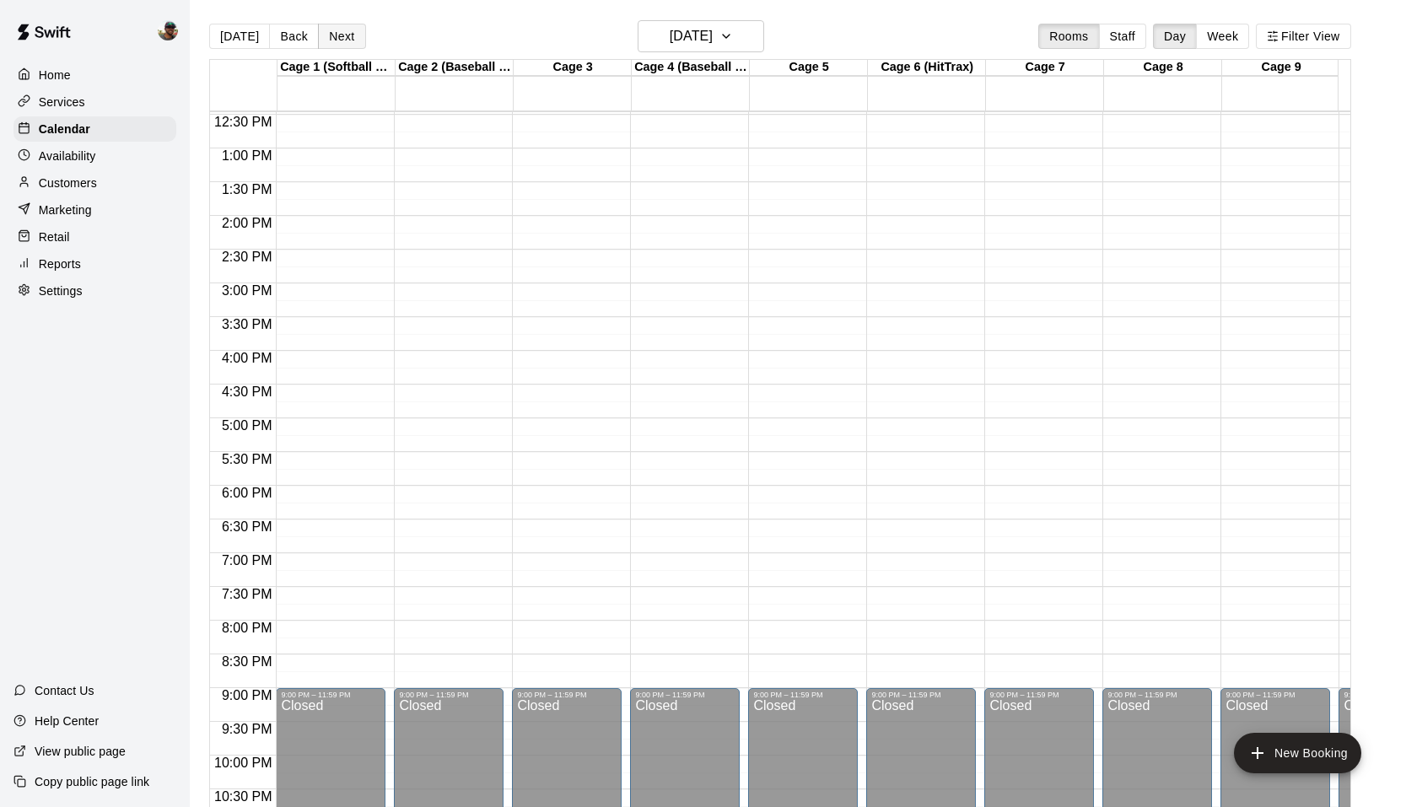
click at [349, 49] on button "Next" at bounding box center [341, 36] width 47 height 25
click at [342, 46] on button "Next" at bounding box center [341, 36] width 47 height 25
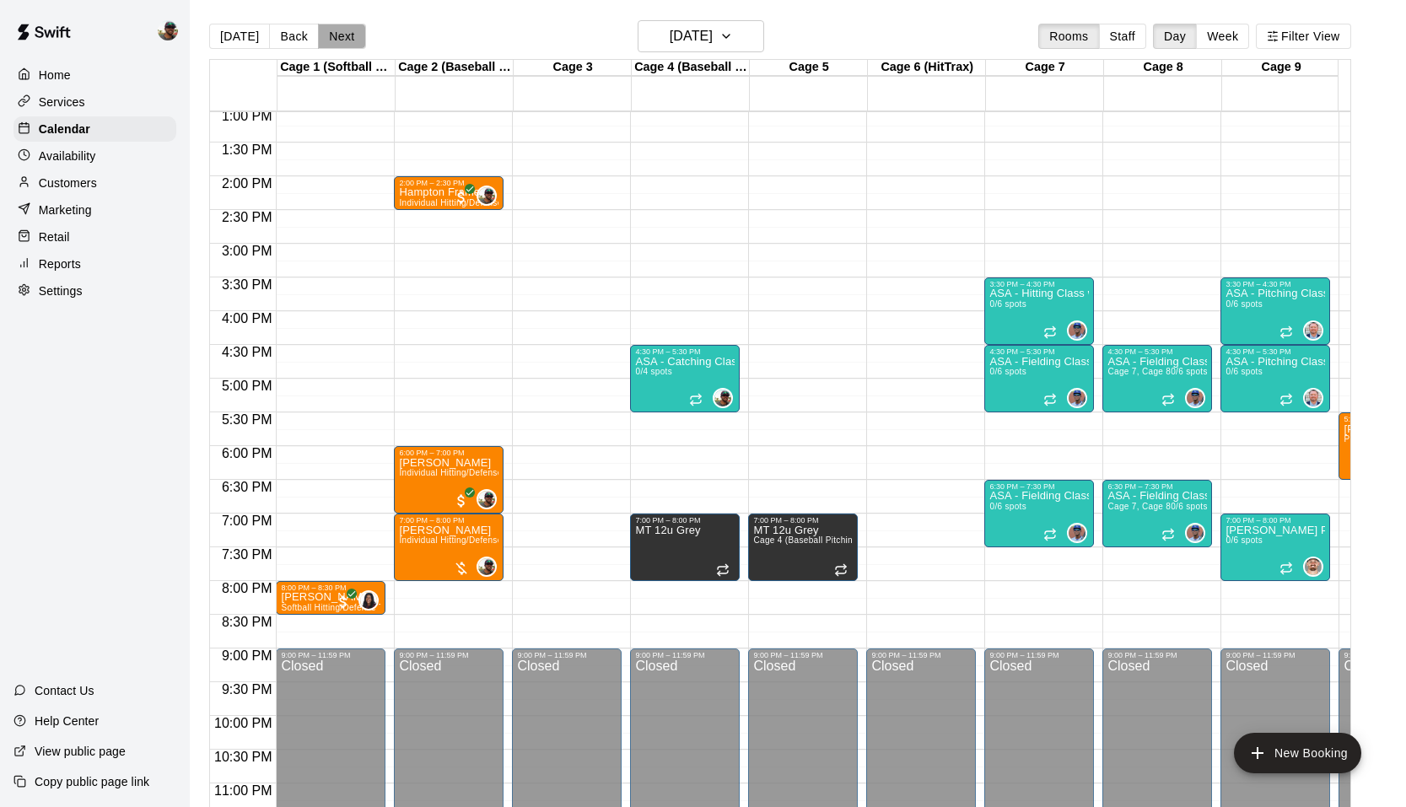
click at [337, 34] on button "Next" at bounding box center [341, 36] width 47 height 25
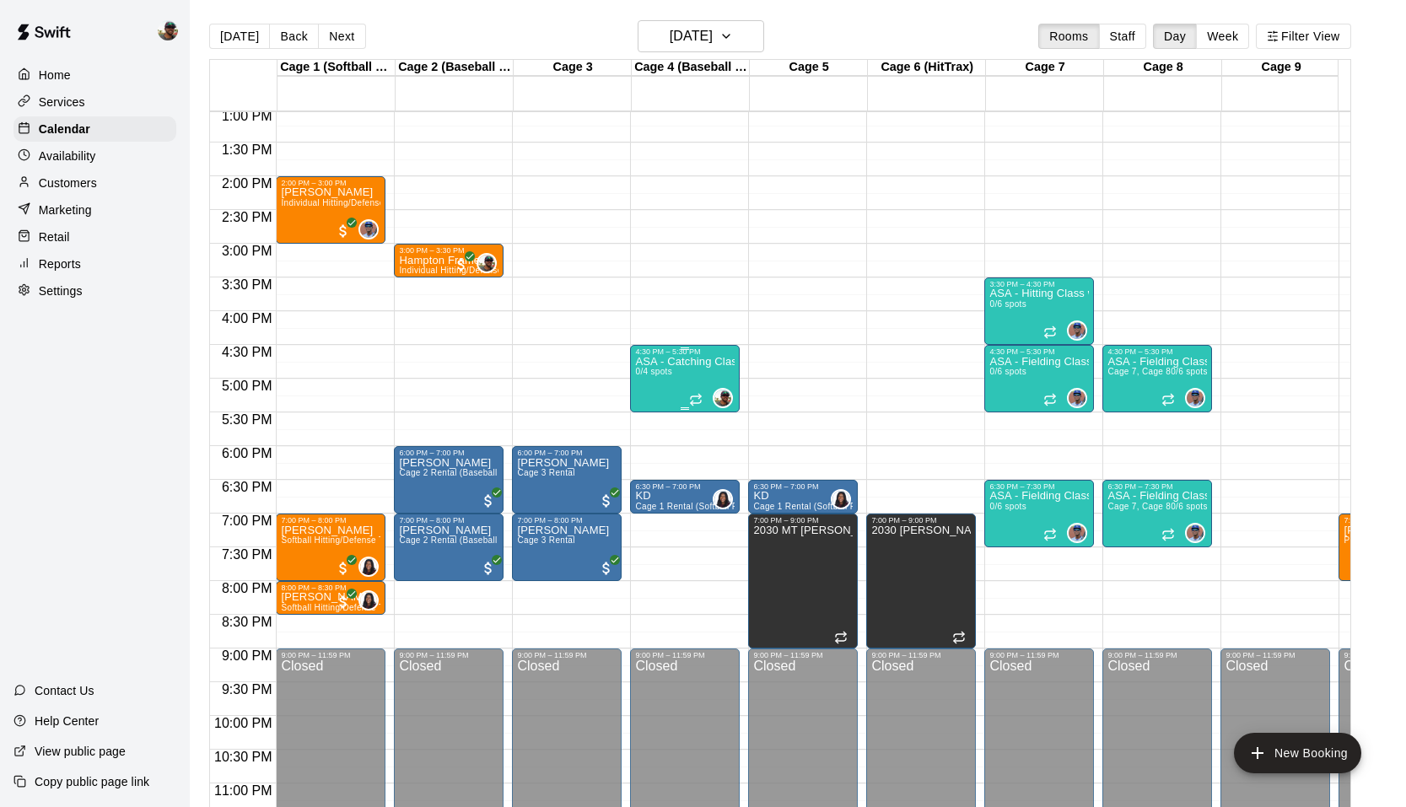
click at [698, 372] on div "ASA - Catching Class with [PERSON_NAME] (8U-10U) 0/4 spots" at bounding box center [685, 759] width 100 height 807
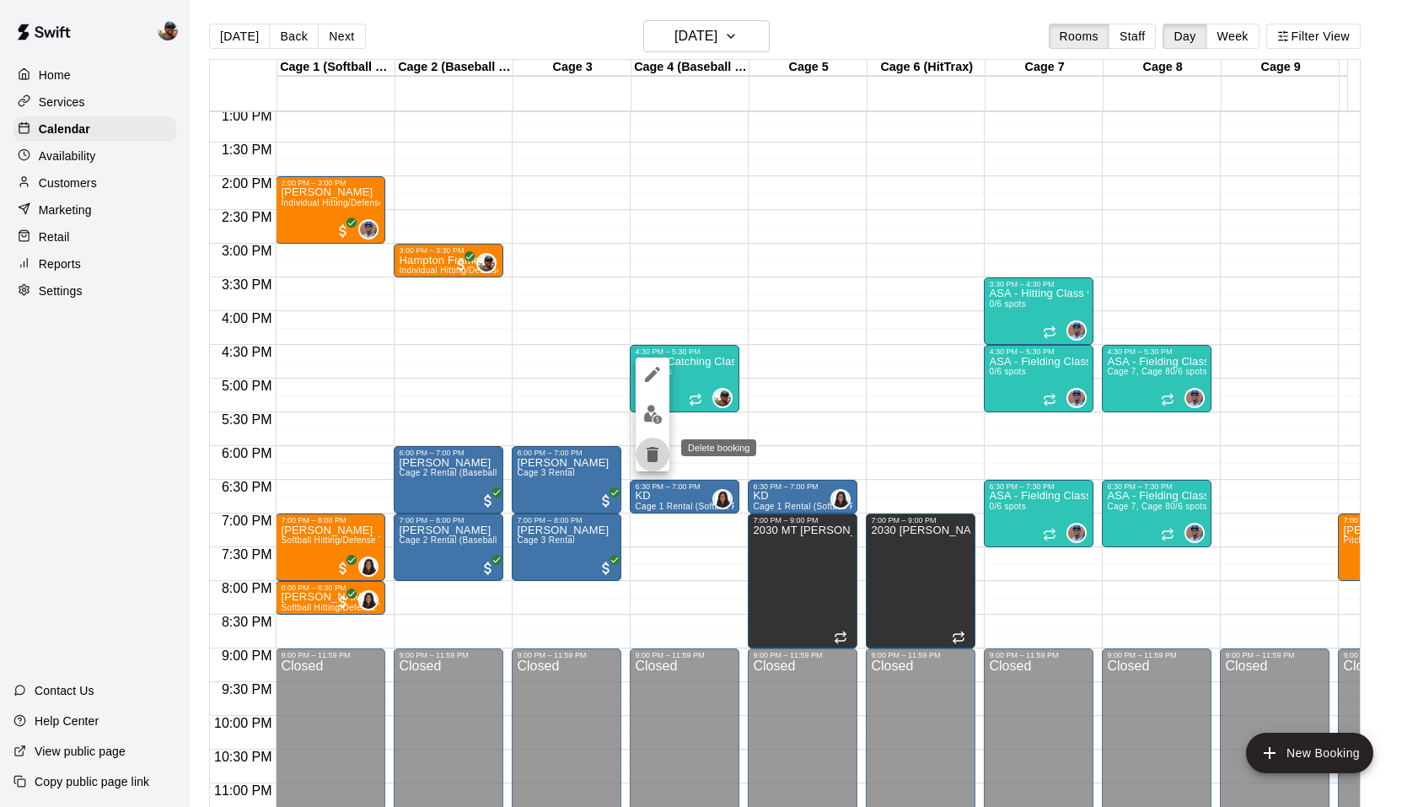
click at [653, 456] on icon "delete" at bounding box center [653, 454] width 12 height 15
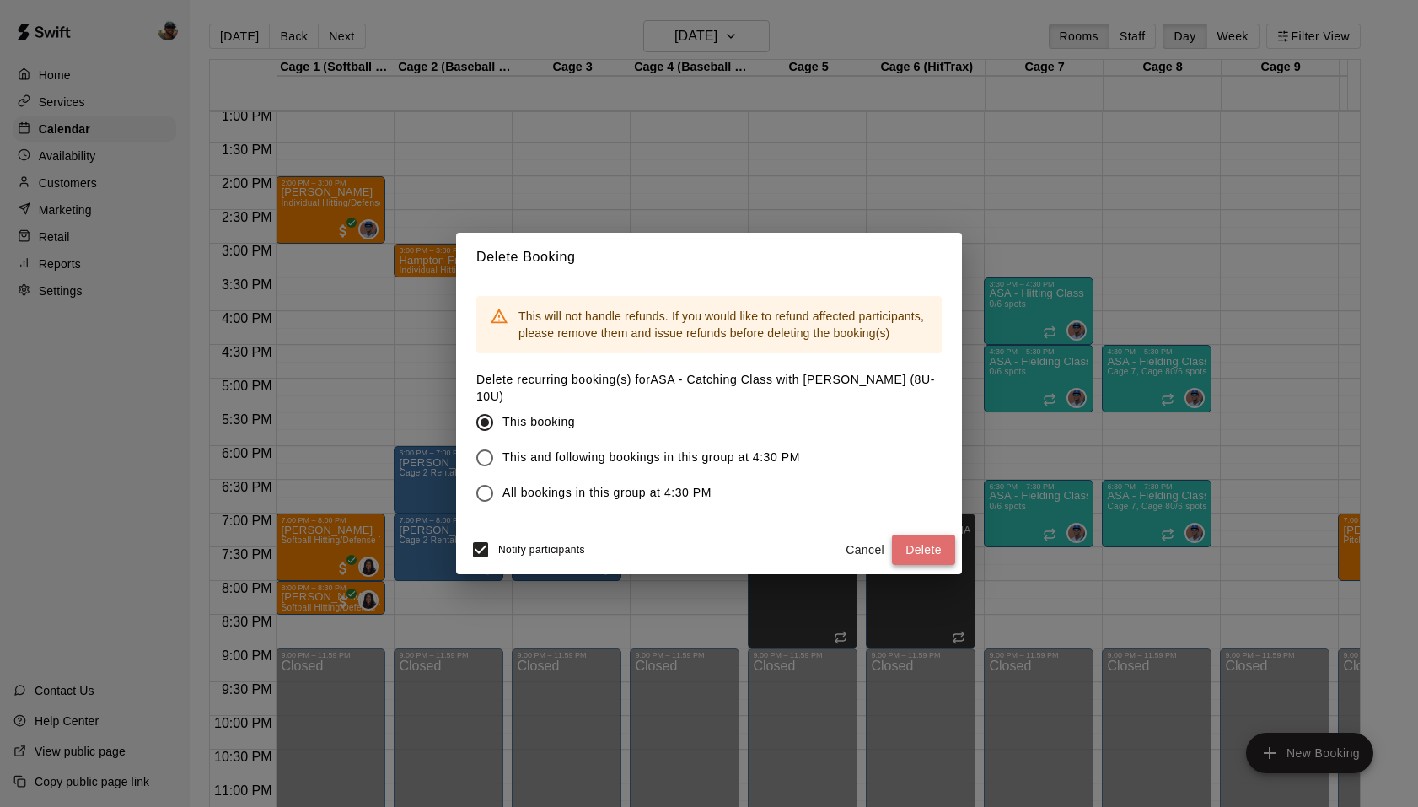
click at [923, 536] on button "Delete" at bounding box center [923, 550] width 63 height 31
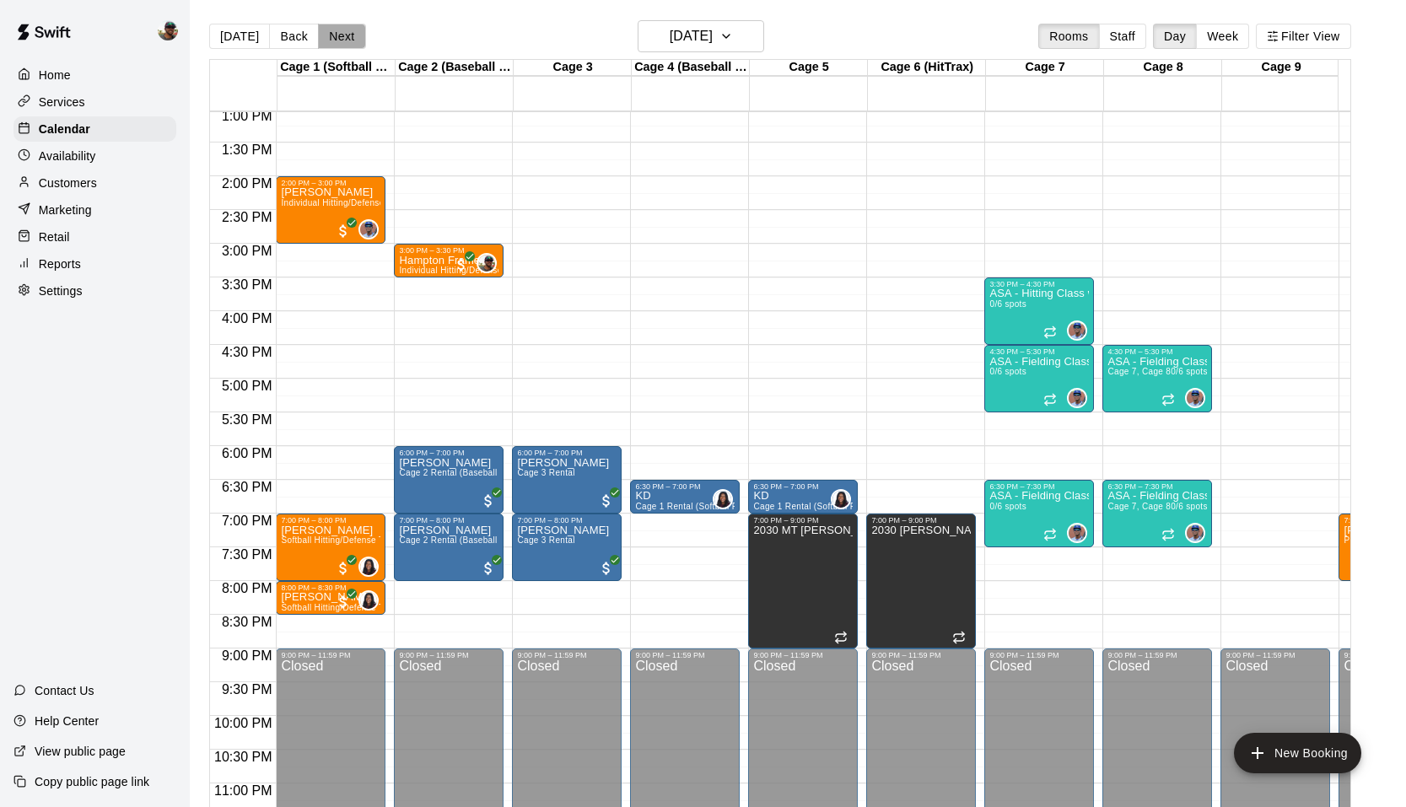
click at [349, 40] on button "Next" at bounding box center [341, 36] width 47 height 25
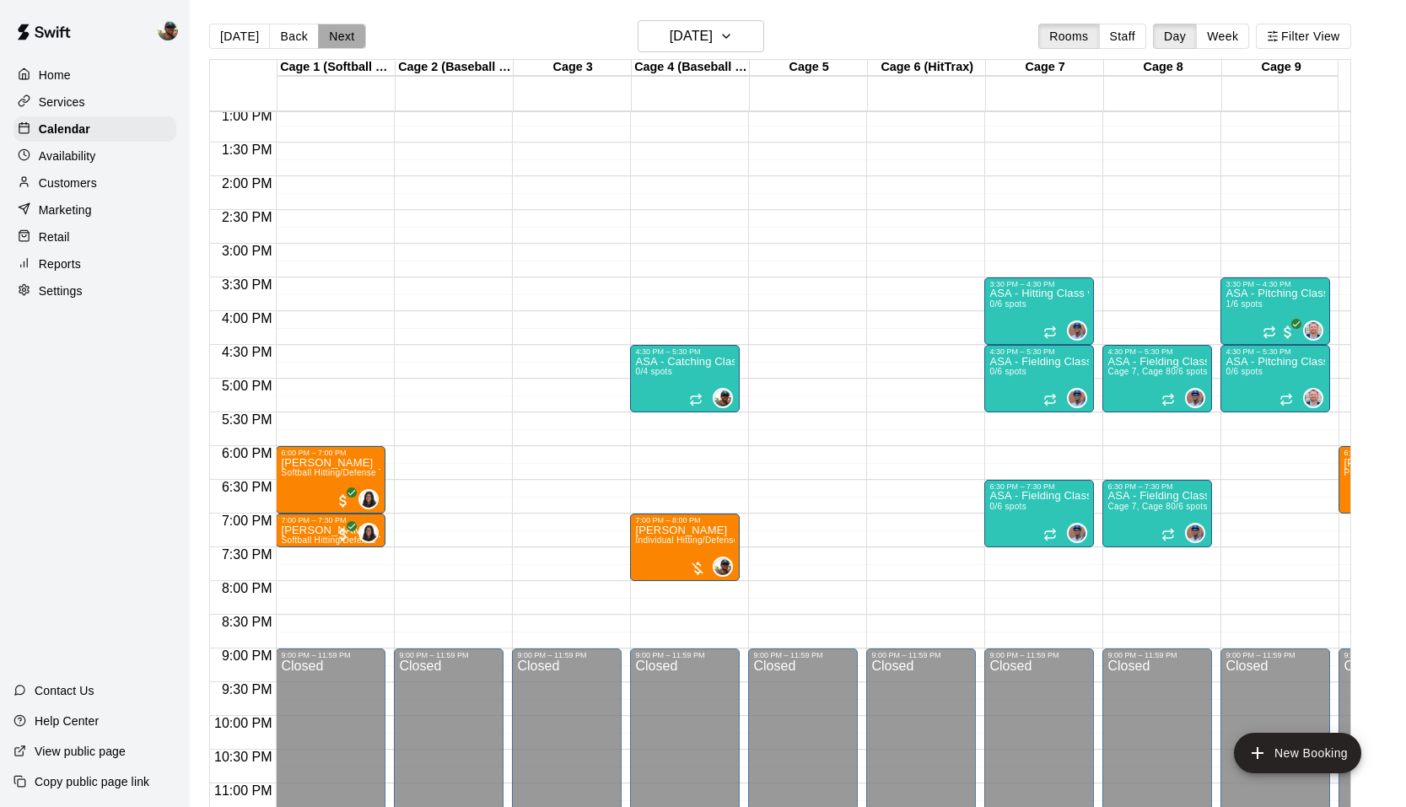
click at [349, 40] on button "Next" at bounding box center [341, 36] width 47 height 25
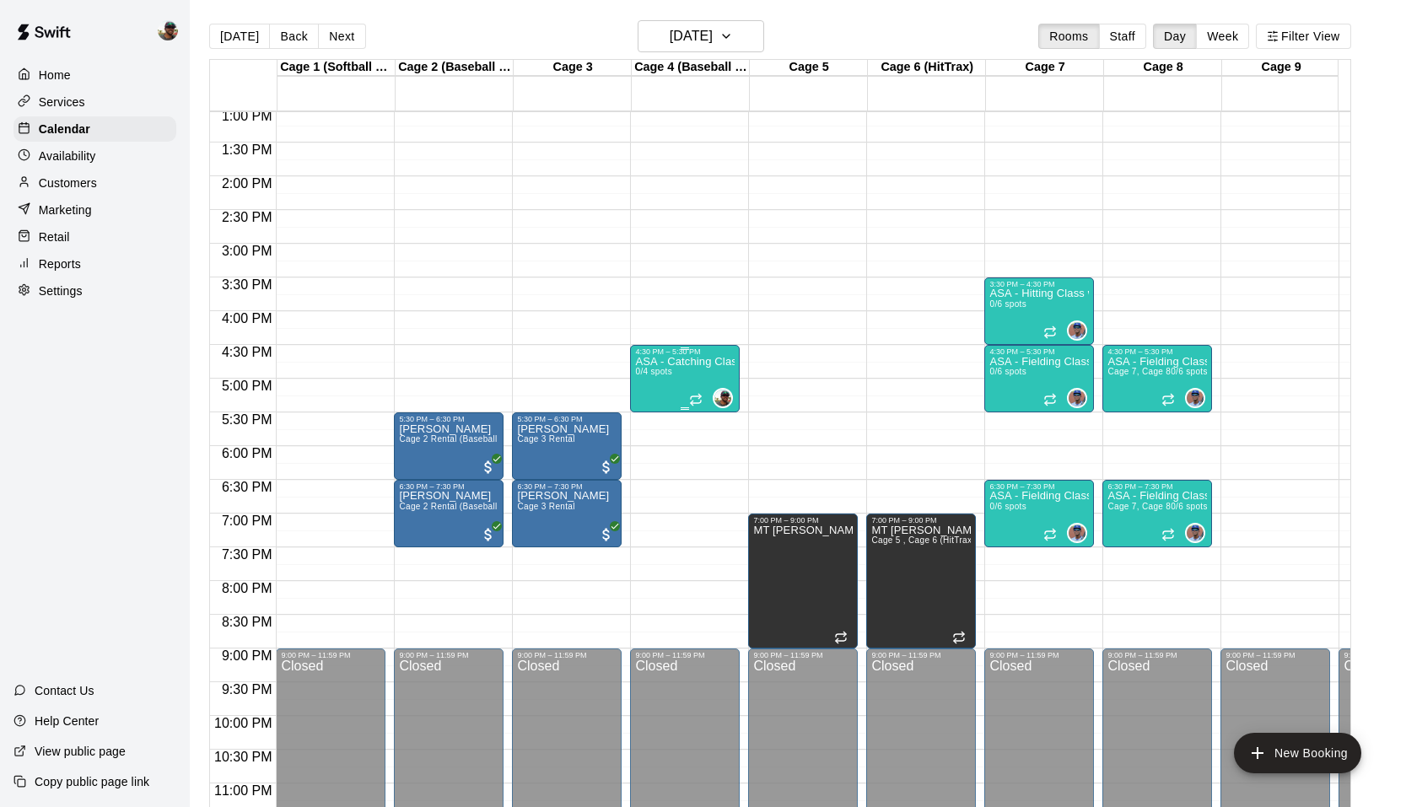
click at [673, 385] on div "ASA - Catching Class with [PERSON_NAME] (8U-10U) 0/4 spots" at bounding box center [685, 759] width 100 height 807
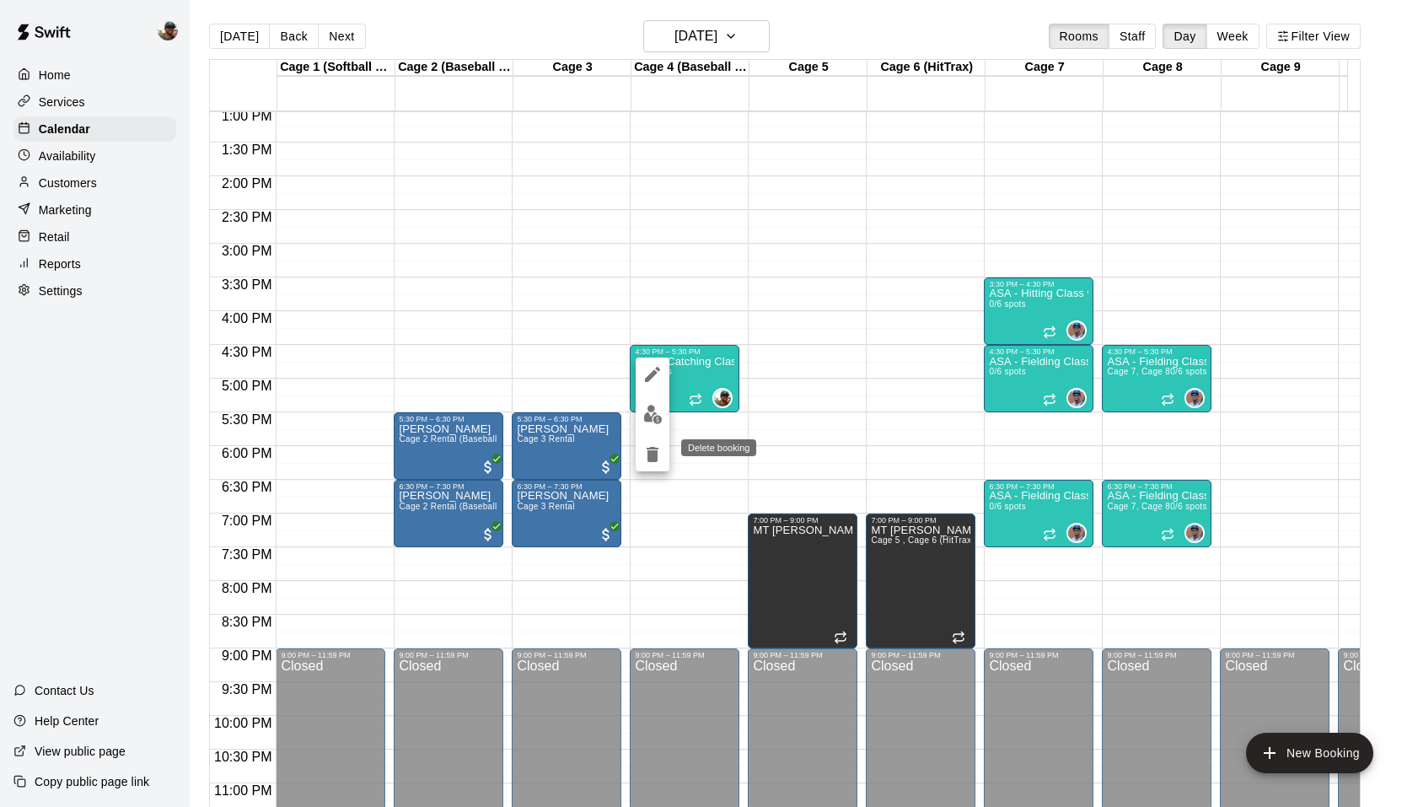
click at [658, 452] on icon "delete" at bounding box center [653, 454] width 20 height 20
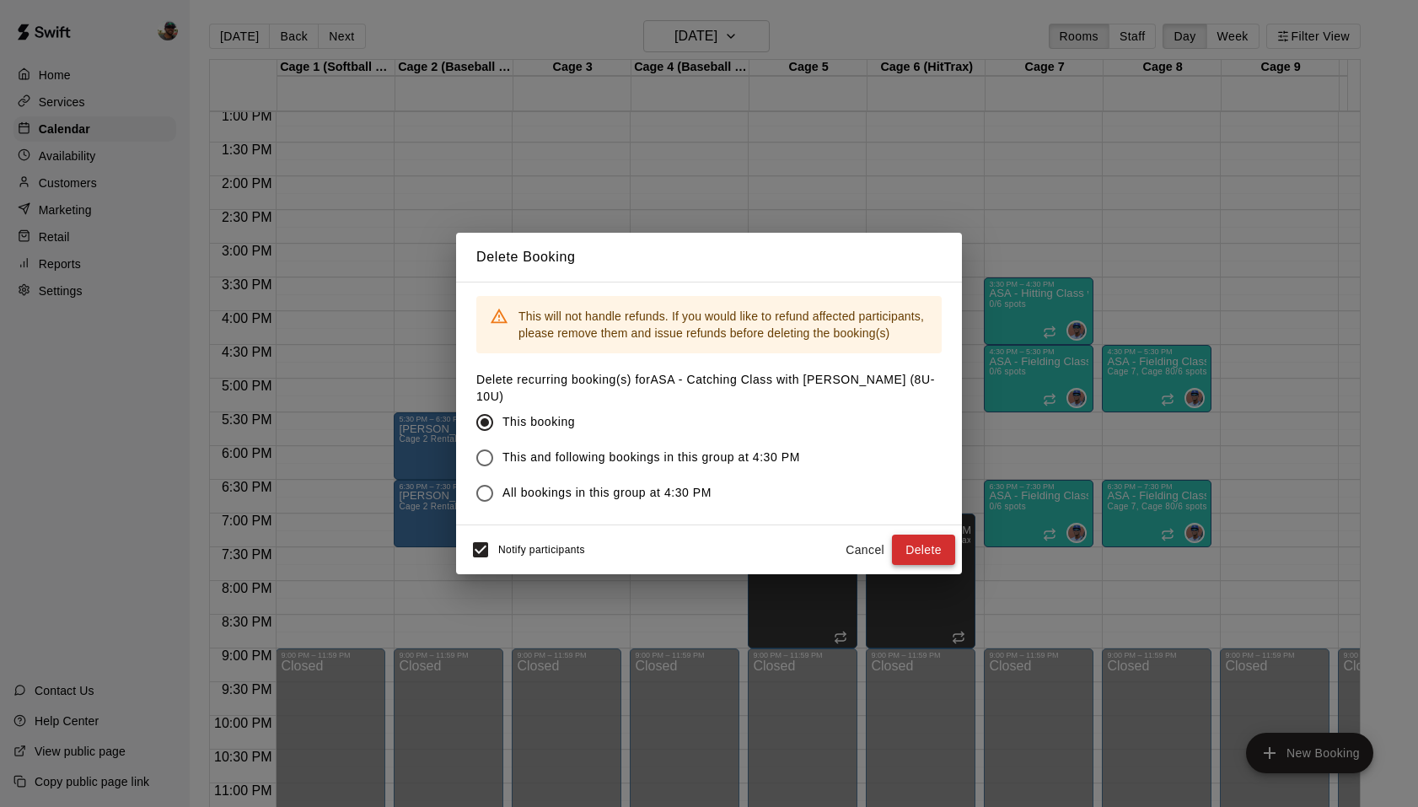
click at [932, 539] on button "Delete" at bounding box center [923, 550] width 63 height 31
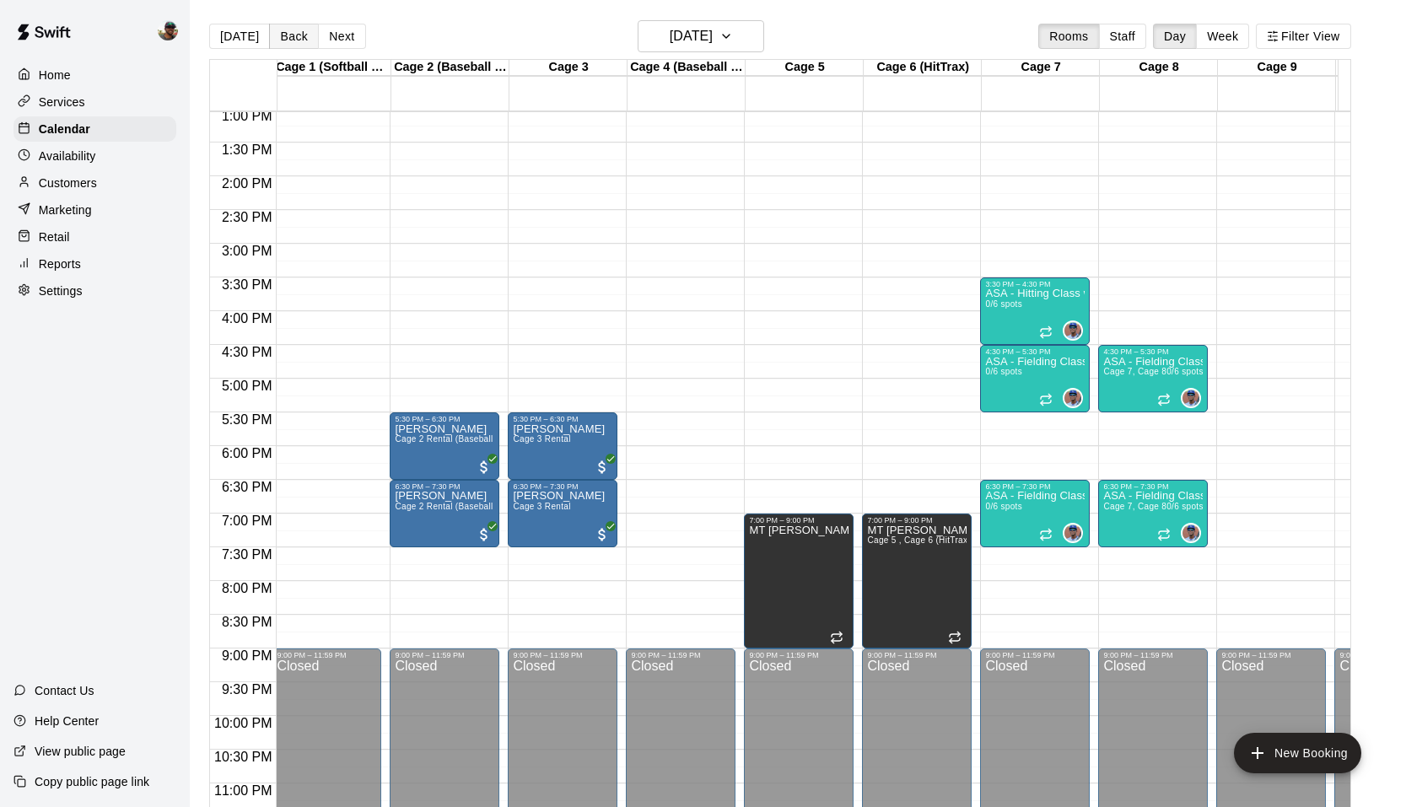
click at [300, 36] on button "Back" at bounding box center [294, 36] width 50 height 25
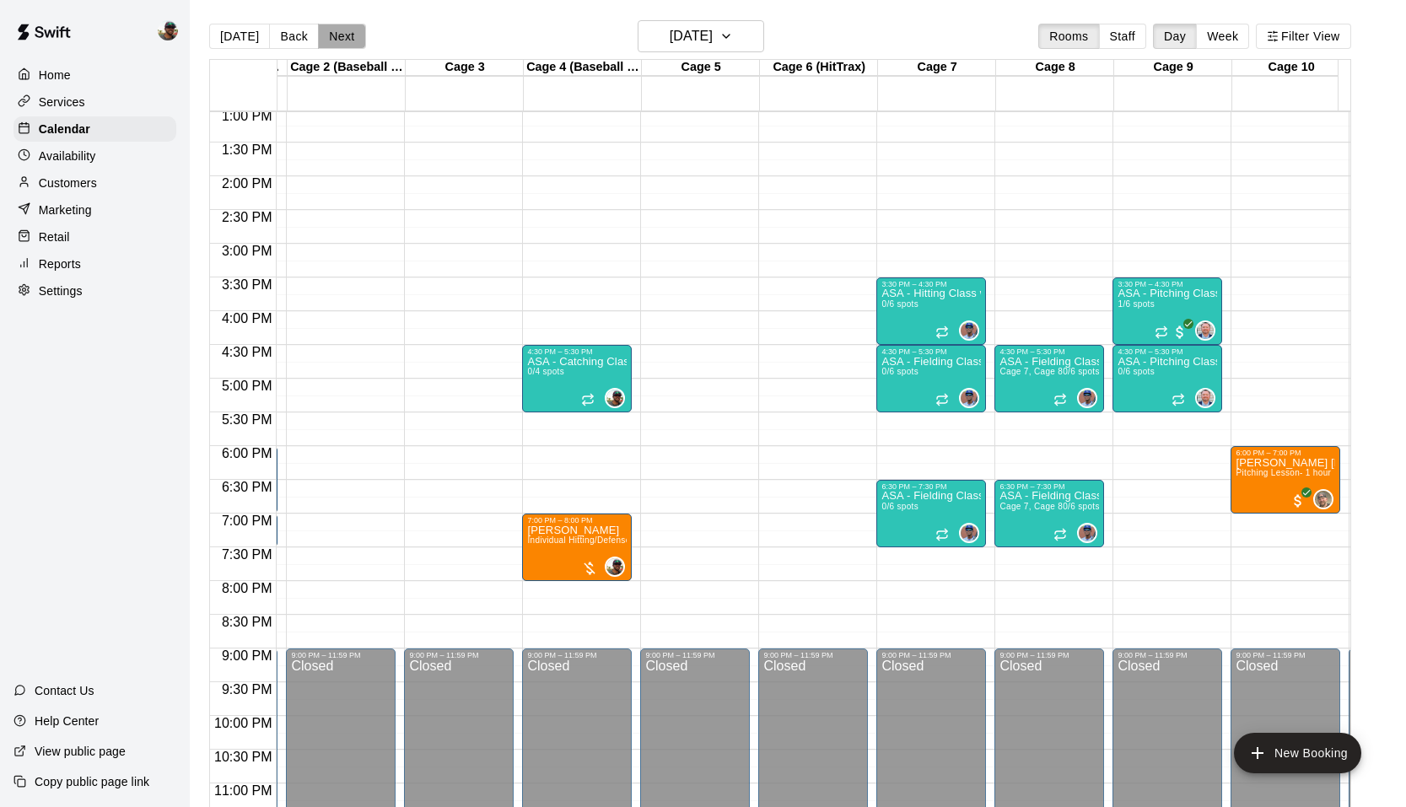
click at [346, 36] on button "Next" at bounding box center [341, 36] width 47 height 25
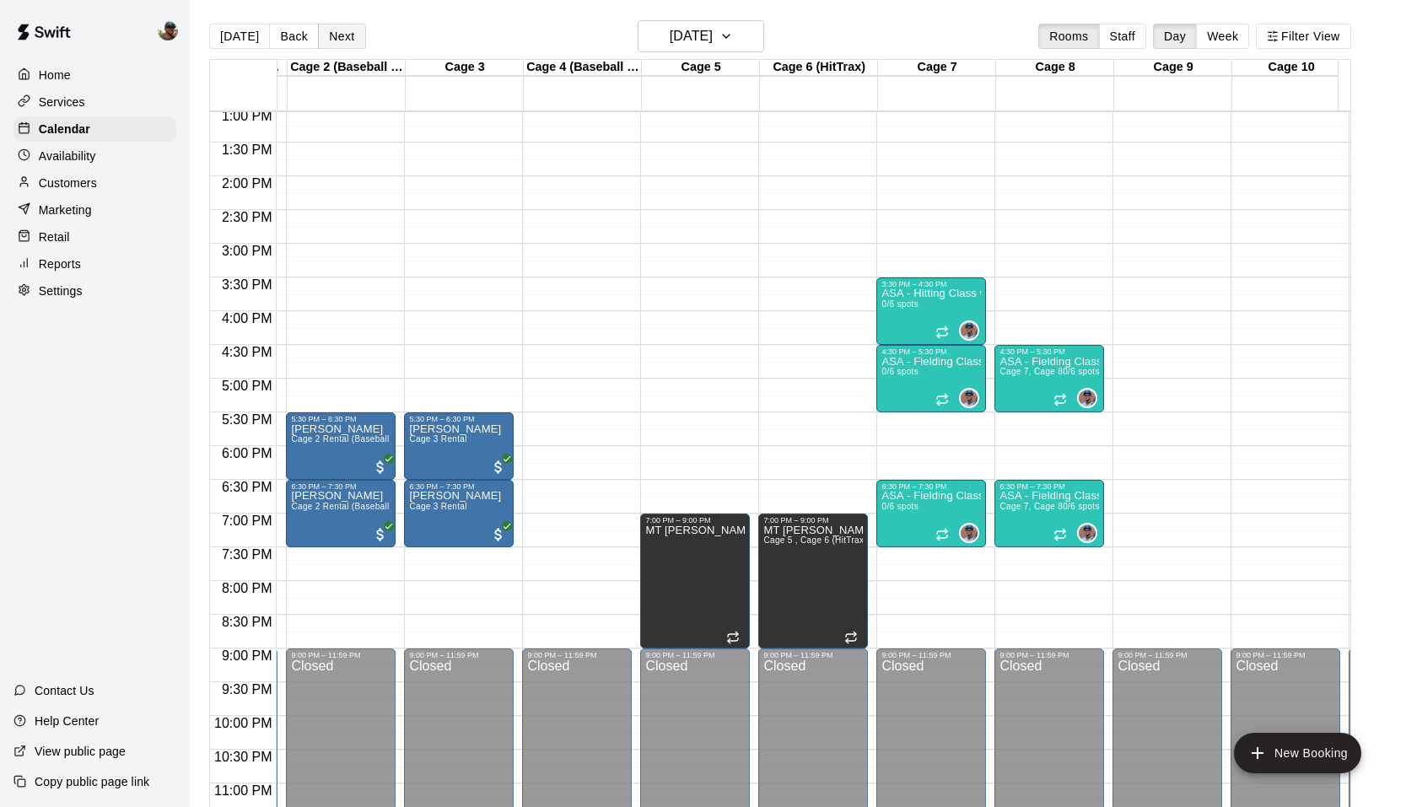
click at [346, 36] on button "Next" at bounding box center [341, 36] width 47 height 25
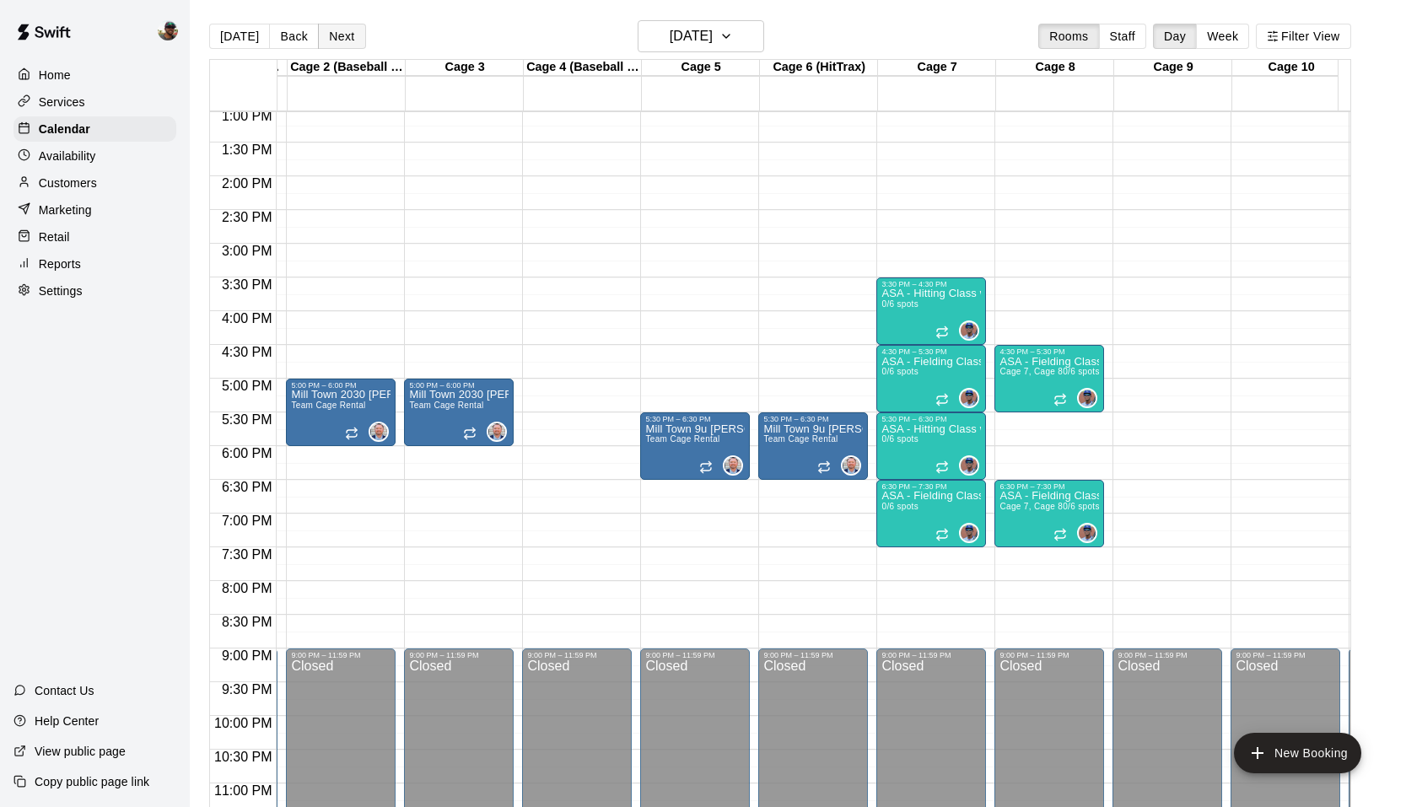
click at [346, 36] on button "Next" at bounding box center [341, 36] width 47 height 25
